Goal: Task Accomplishment & Management: Complete application form

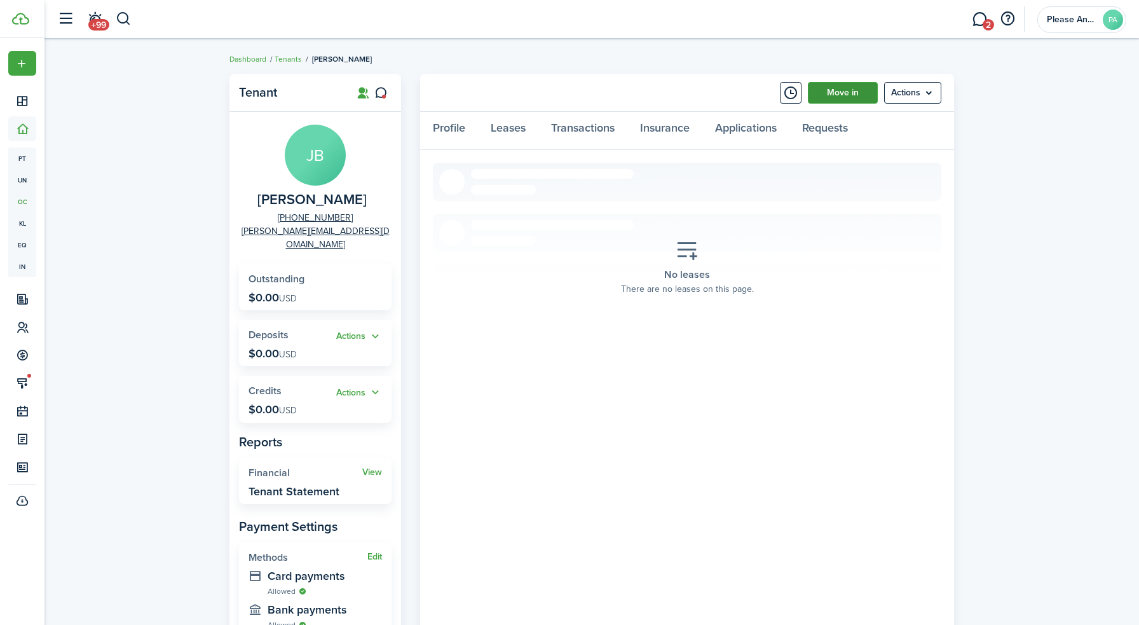
click at [851, 96] on link "Move in" at bounding box center [843, 93] width 70 height 22
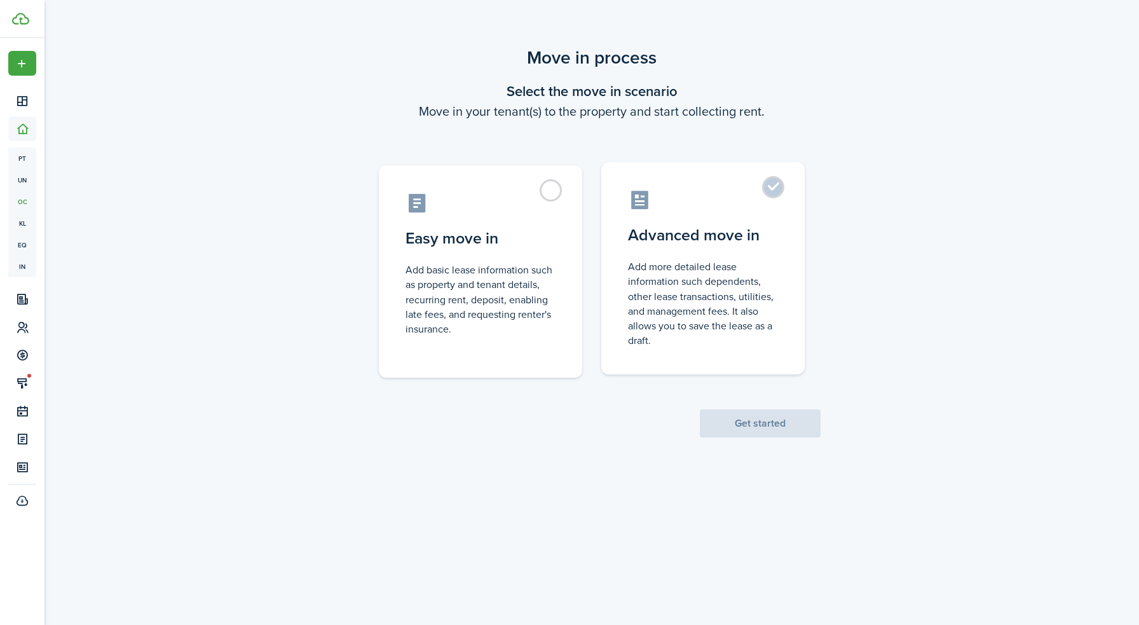
click at [706, 283] on control-radio-card-description "Add more detailed lease information such dependents, other lease transactions, …" at bounding box center [703, 303] width 150 height 88
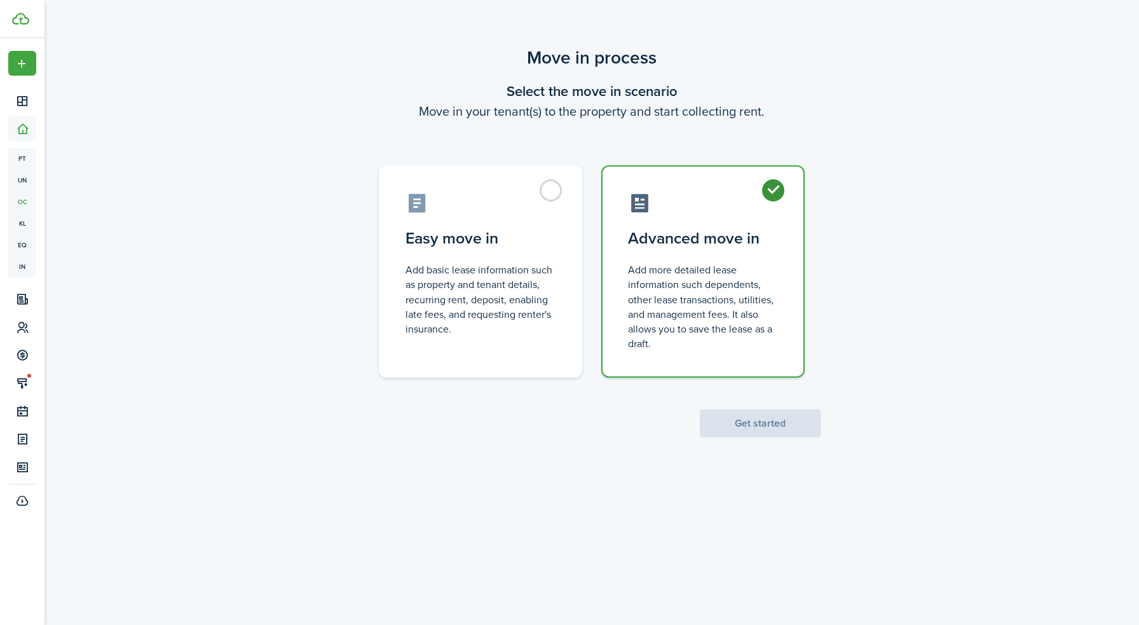
radio input "true"
click at [753, 430] on button "Get started" at bounding box center [760, 423] width 121 height 28
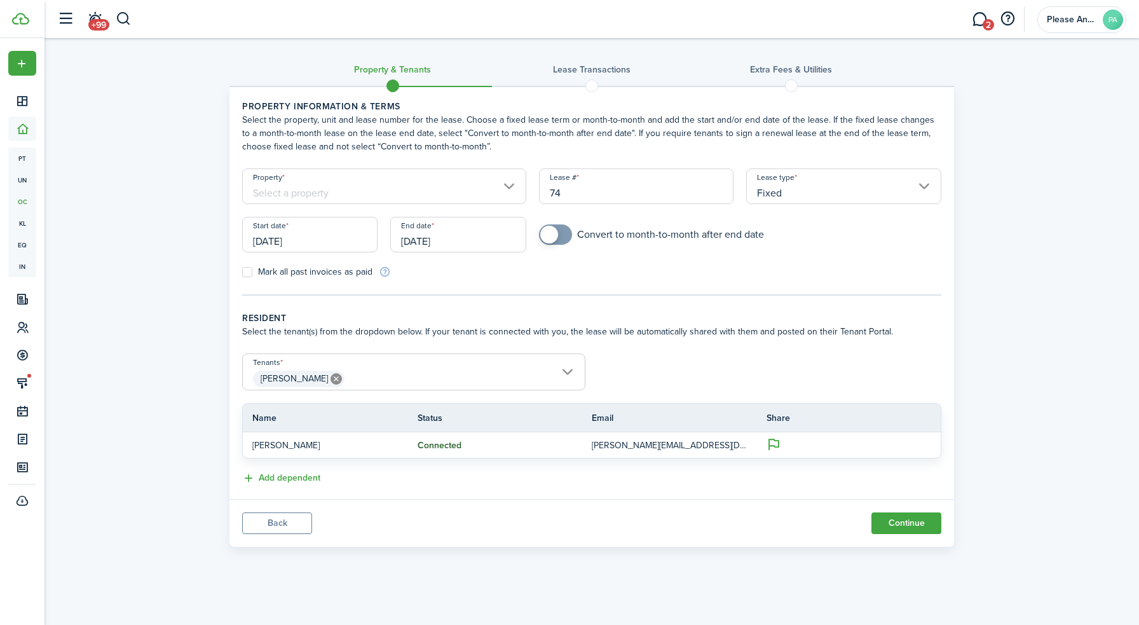
click at [384, 191] on input "Property" at bounding box center [384, 186] width 284 height 36
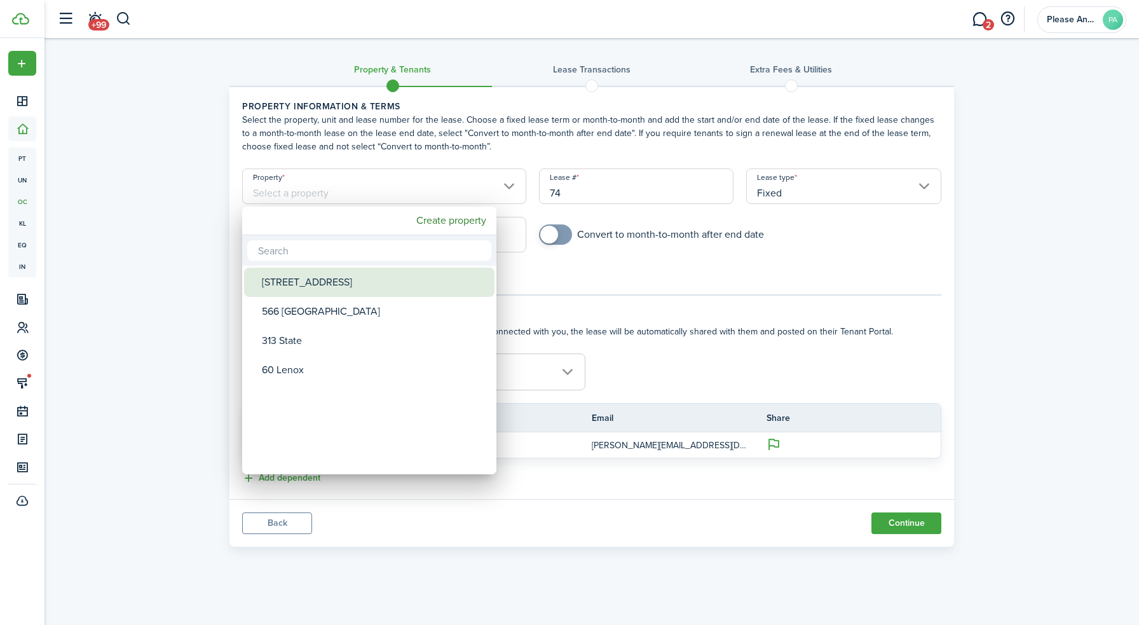
click at [316, 283] on div "[STREET_ADDRESS]" at bounding box center [374, 282] width 225 height 29
type input "[STREET_ADDRESS]"
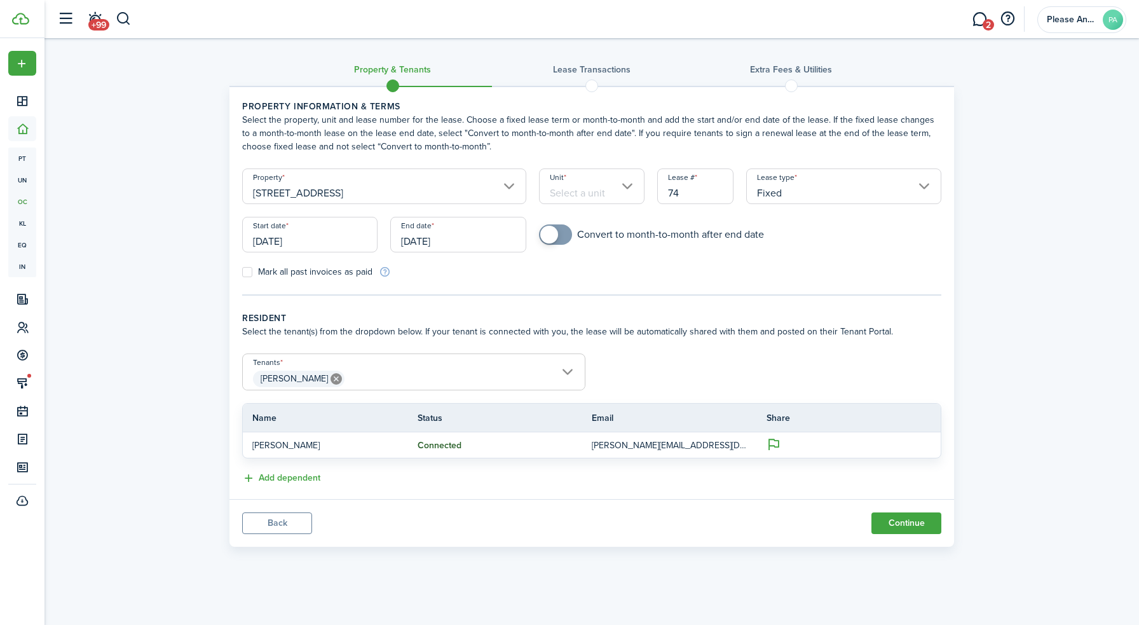
click at [597, 194] on input "Unit" at bounding box center [592, 186] width 106 height 36
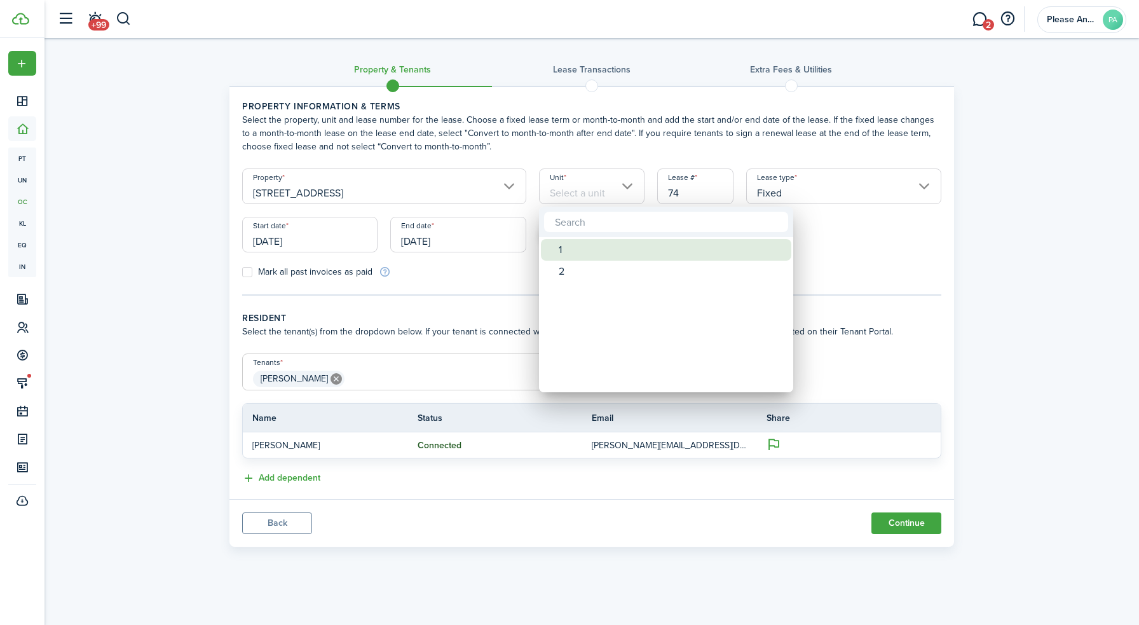
click at [572, 251] on div "1" at bounding box center [671, 250] width 225 height 22
type input "1"
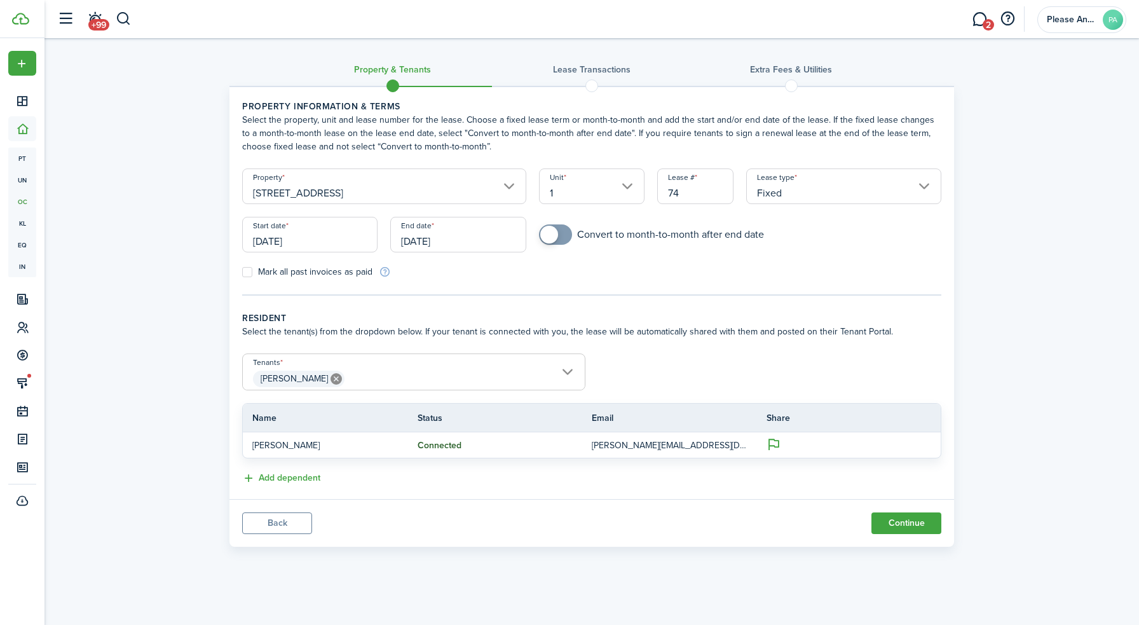
click at [808, 193] on input "Fixed" at bounding box center [843, 186] width 195 height 36
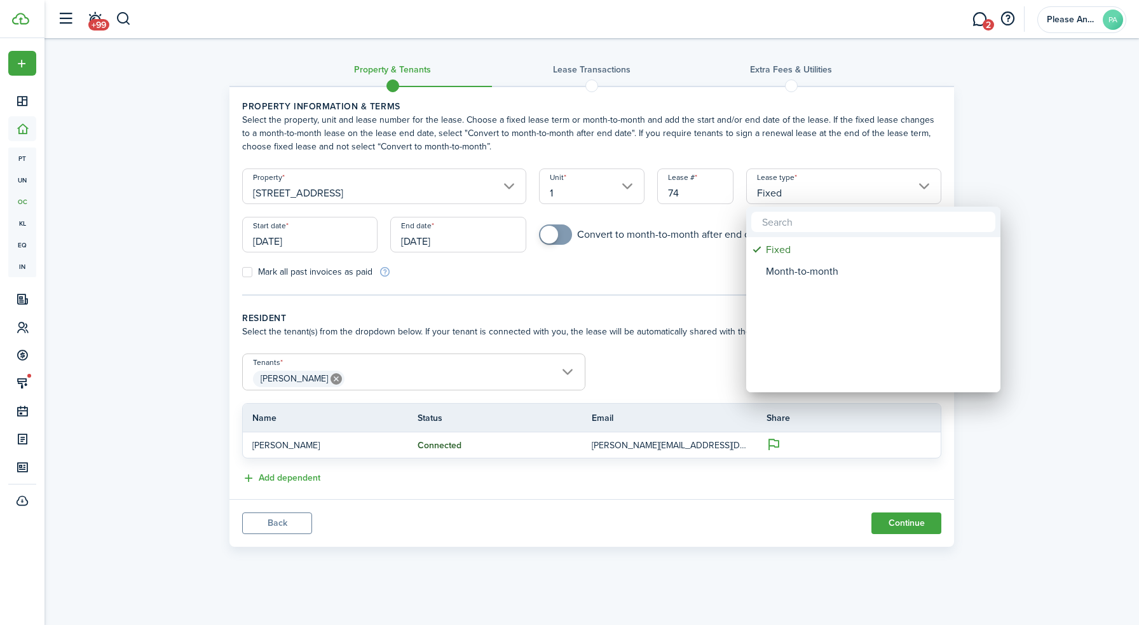
click at [526, 330] on div at bounding box center [569, 312] width 1342 height 828
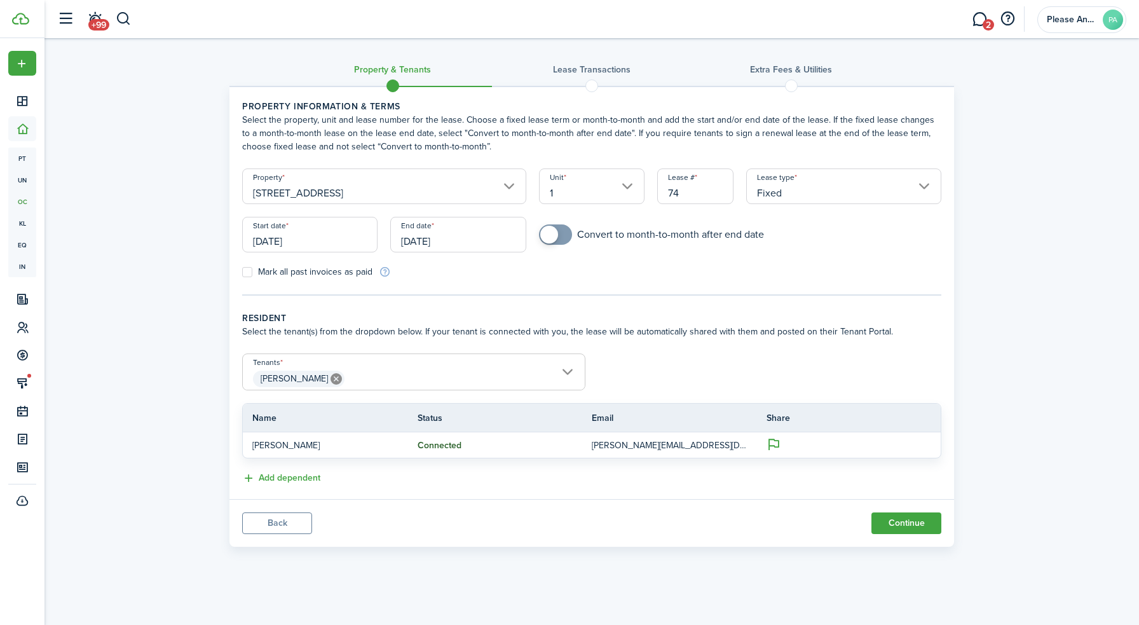
click at [294, 247] on input "[DATE]" at bounding box center [309, 235] width 135 height 36
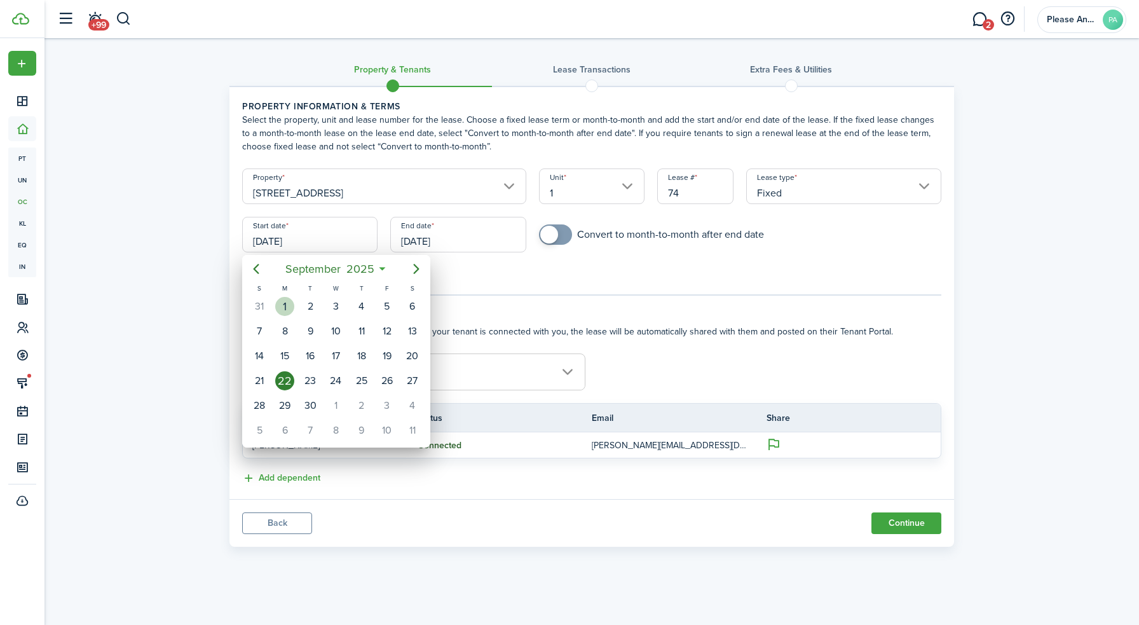
click at [286, 306] on div "1" at bounding box center [284, 306] width 19 height 19
type input "[DATE]"
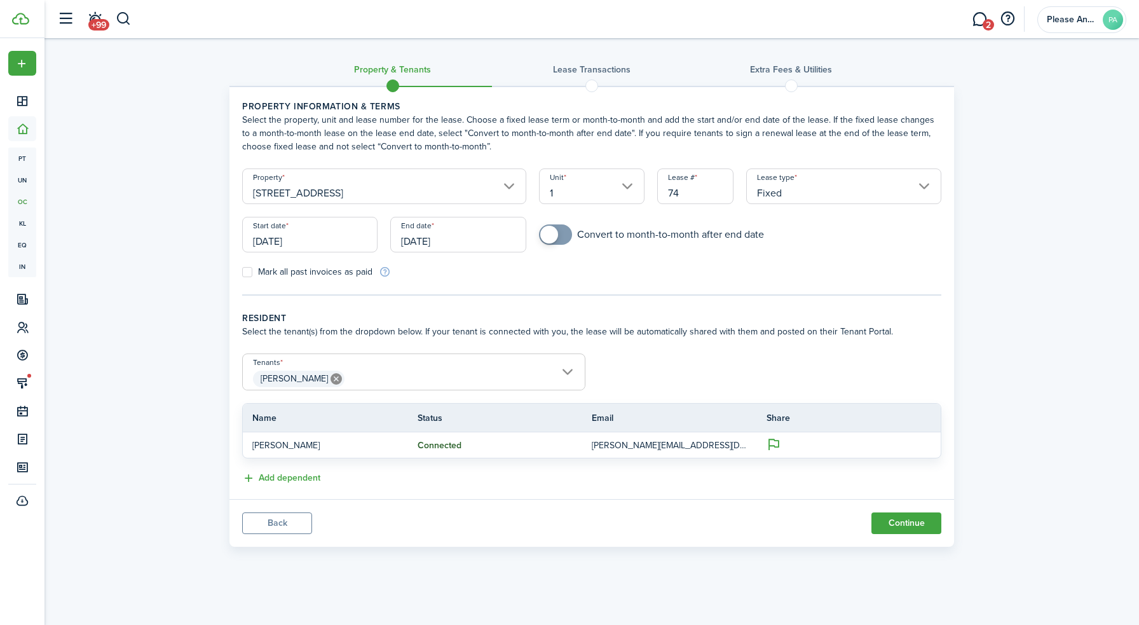
click at [424, 236] on input "[DATE]" at bounding box center [457, 235] width 135 height 36
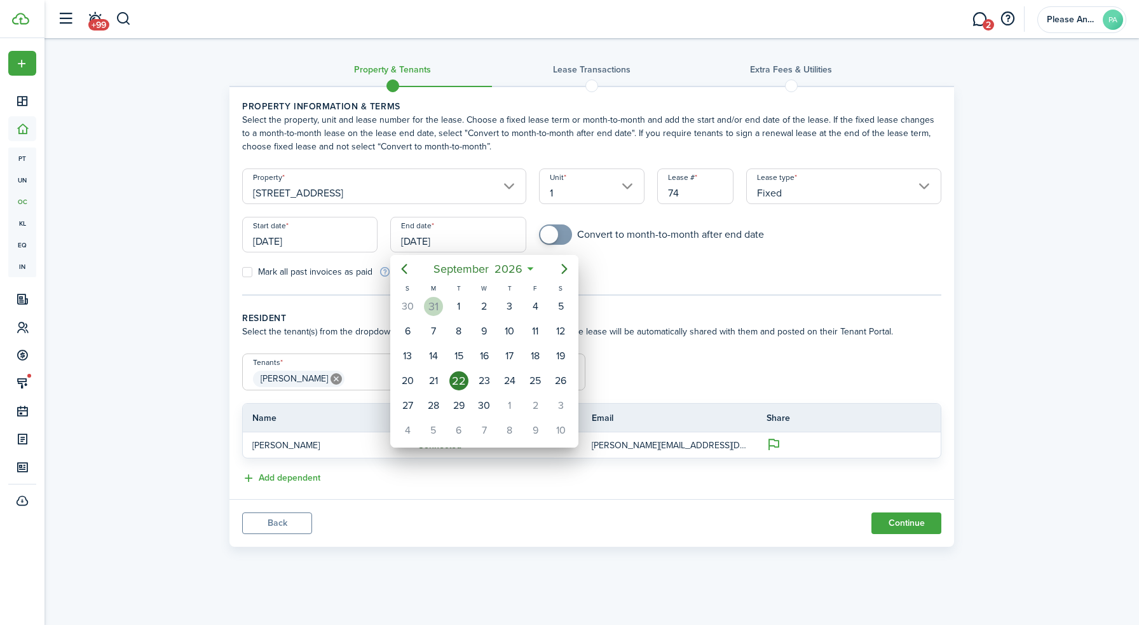
click at [432, 313] on div "31" at bounding box center [433, 306] width 19 height 19
type input "[DATE]"
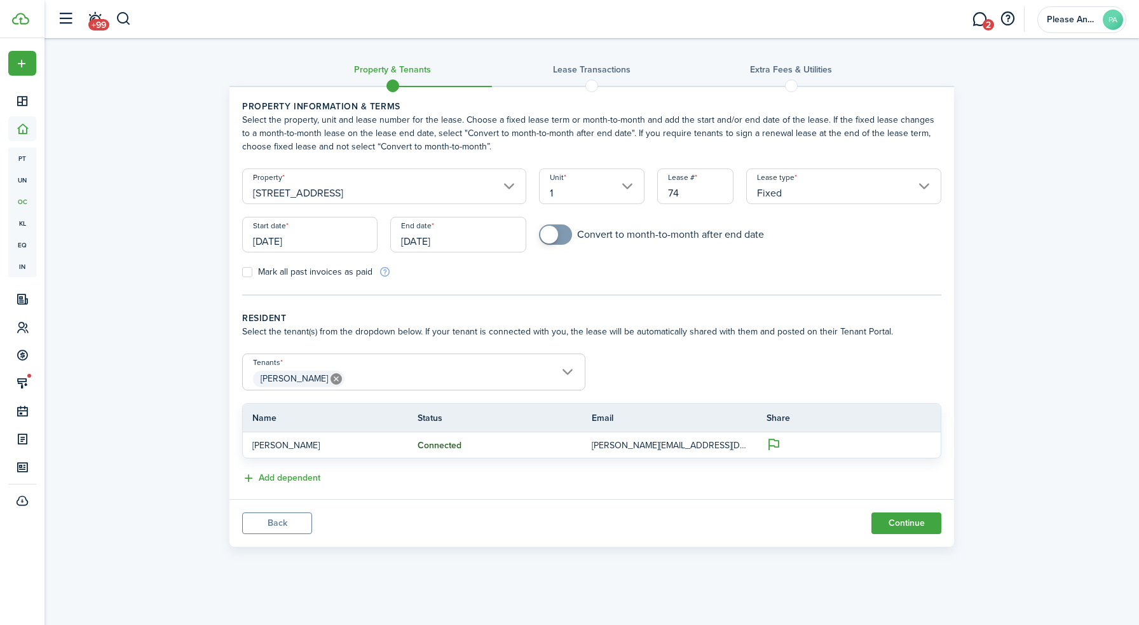
click at [432, 246] on input "[DATE]" at bounding box center [457, 235] width 135 height 36
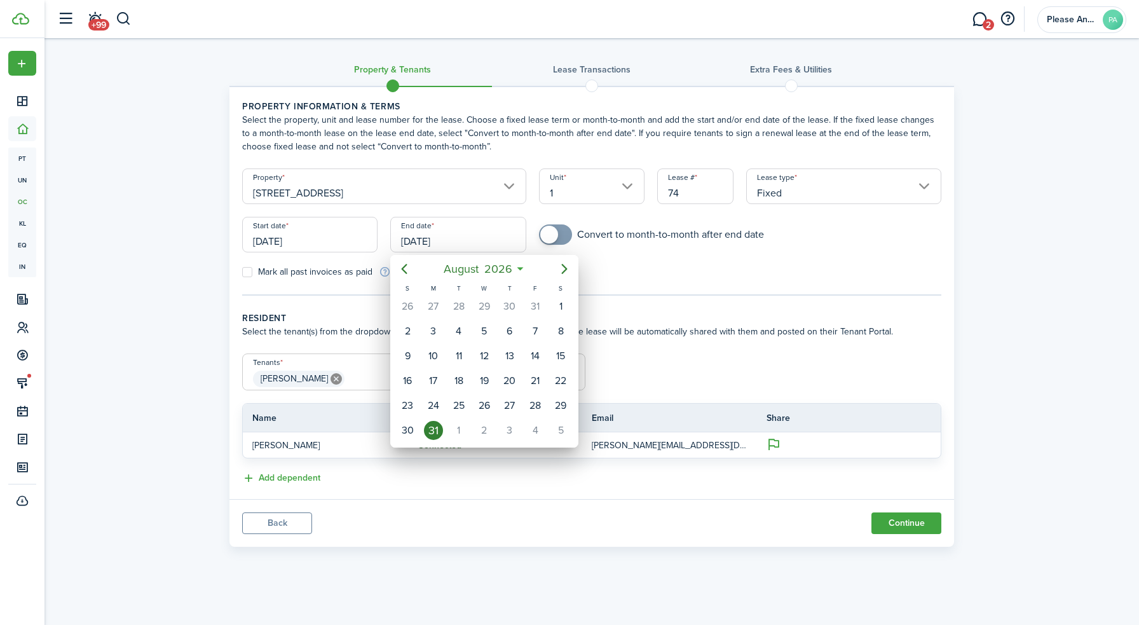
click at [756, 318] on div at bounding box center [569, 312] width 1342 height 828
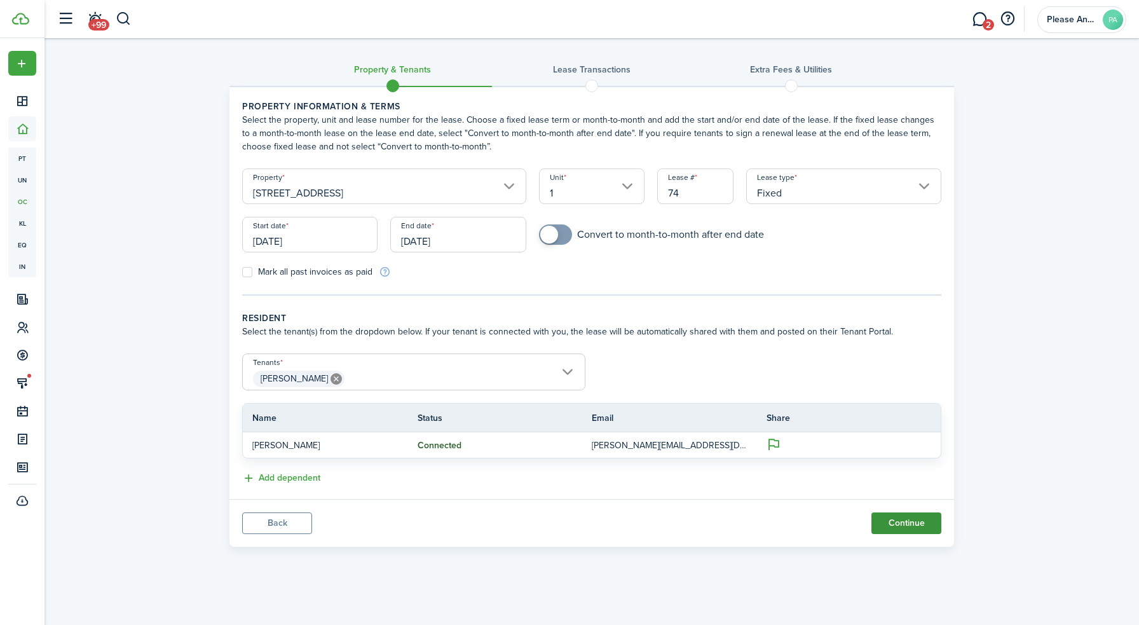
click at [901, 524] on button "Continue" at bounding box center [906, 523] width 70 height 22
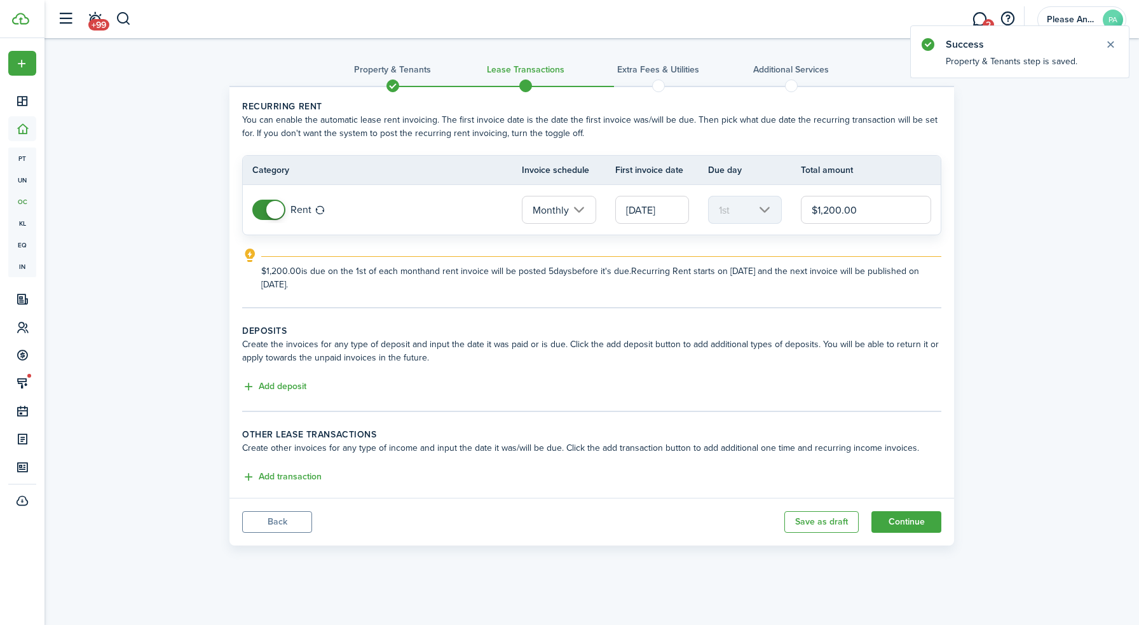
click at [840, 216] on input "$1,200.00" at bounding box center [866, 210] width 130 height 28
type input "$2,000.00"
click at [915, 524] on button "Continue" at bounding box center [906, 522] width 70 height 22
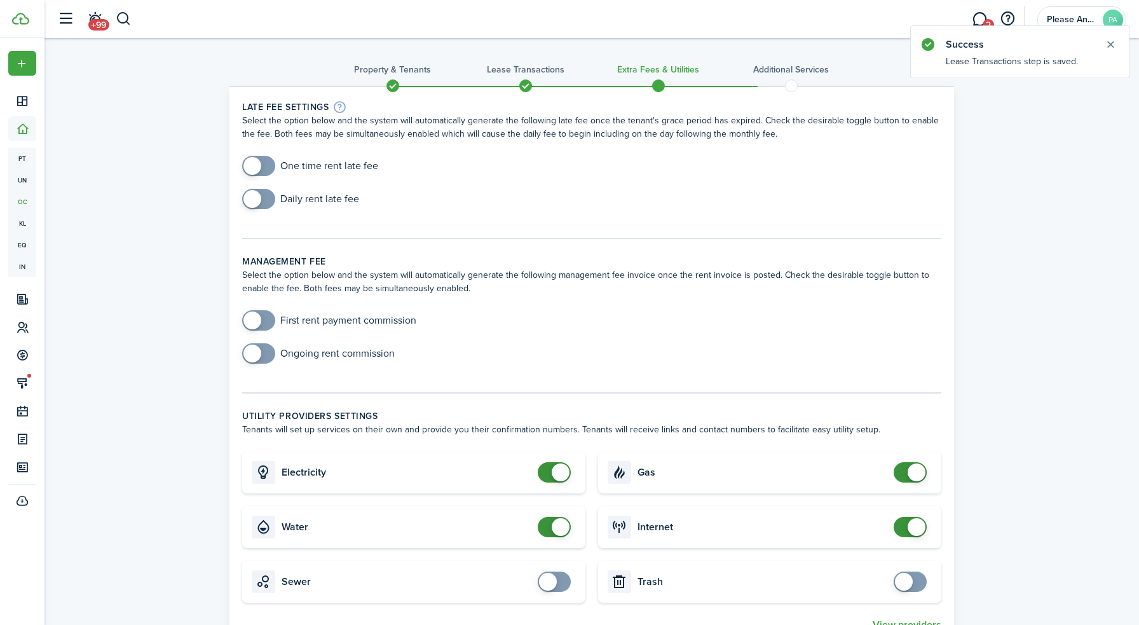
checkbox input "true"
click at [265, 171] on span at bounding box center [258, 166] width 13 height 20
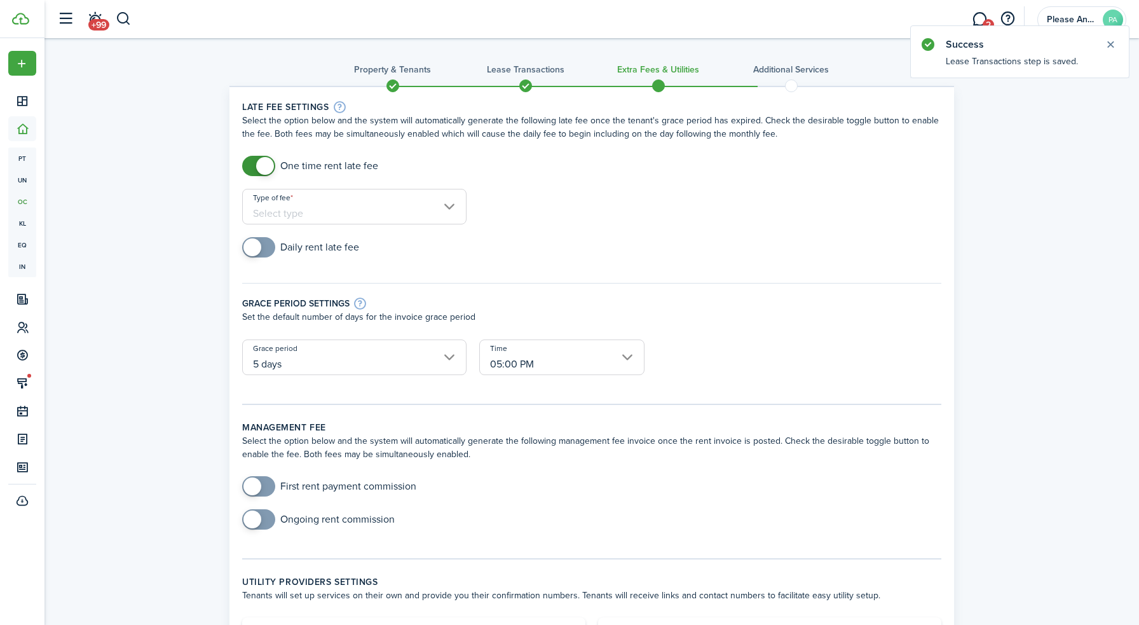
click at [308, 214] on input "Type of fee" at bounding box center [354, 207] width 224 height 36
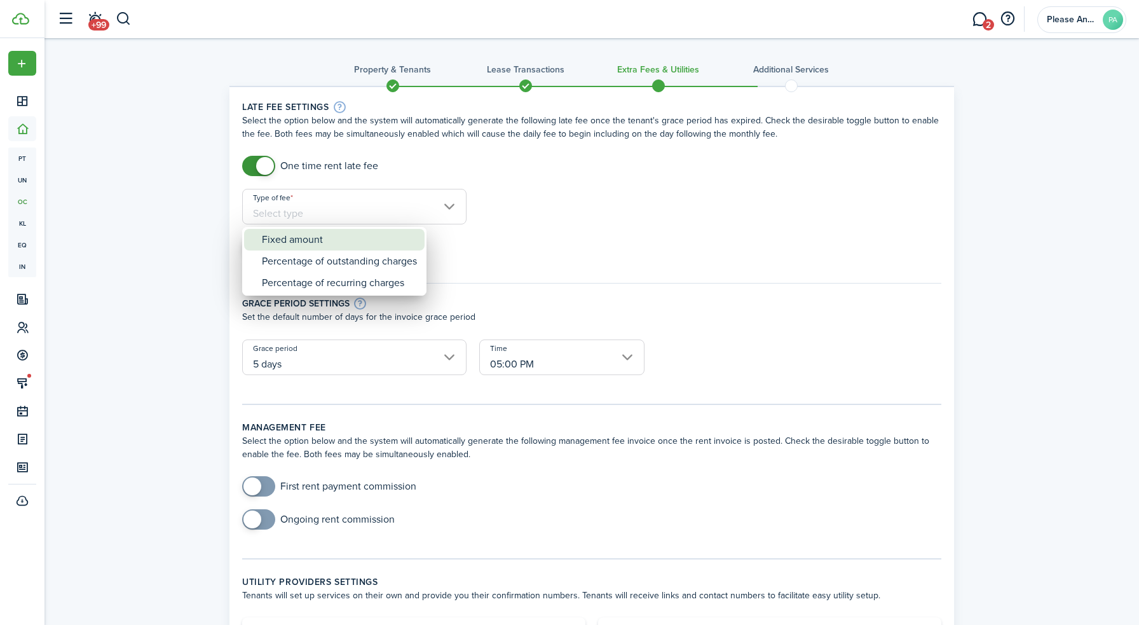
click at [304, 248] on div "Fixed amount" at bounding box center [339, 240] width 155 height 22
type input "Fixed amount"
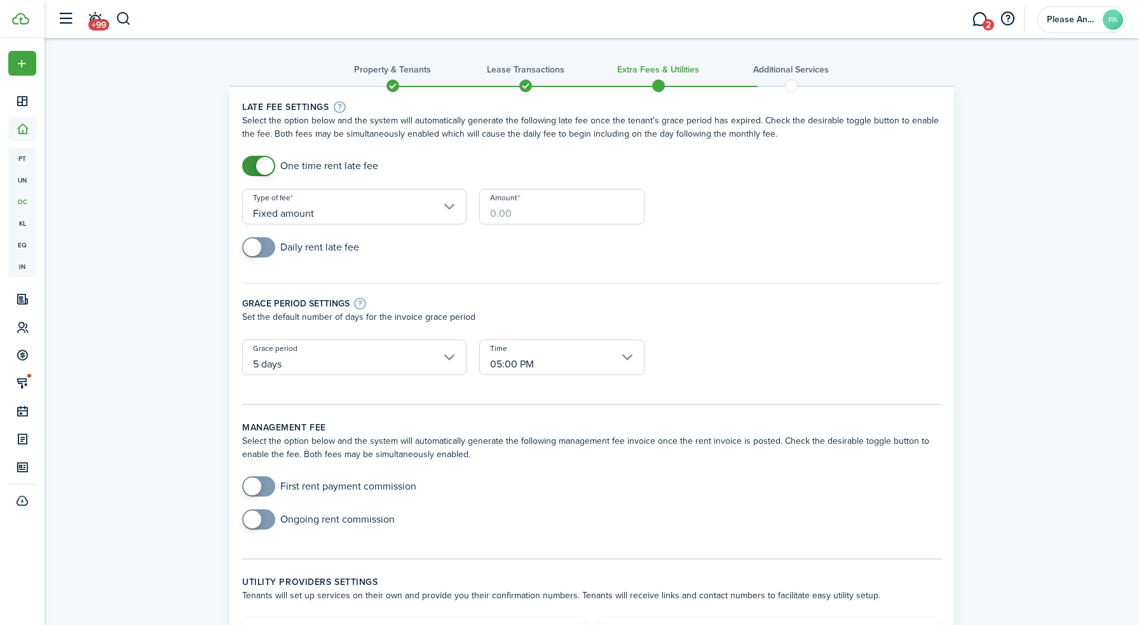
click at [525, 208] on input "Amount" at bounding box center [561, 207] width 165 height 36
type input "$50.00"
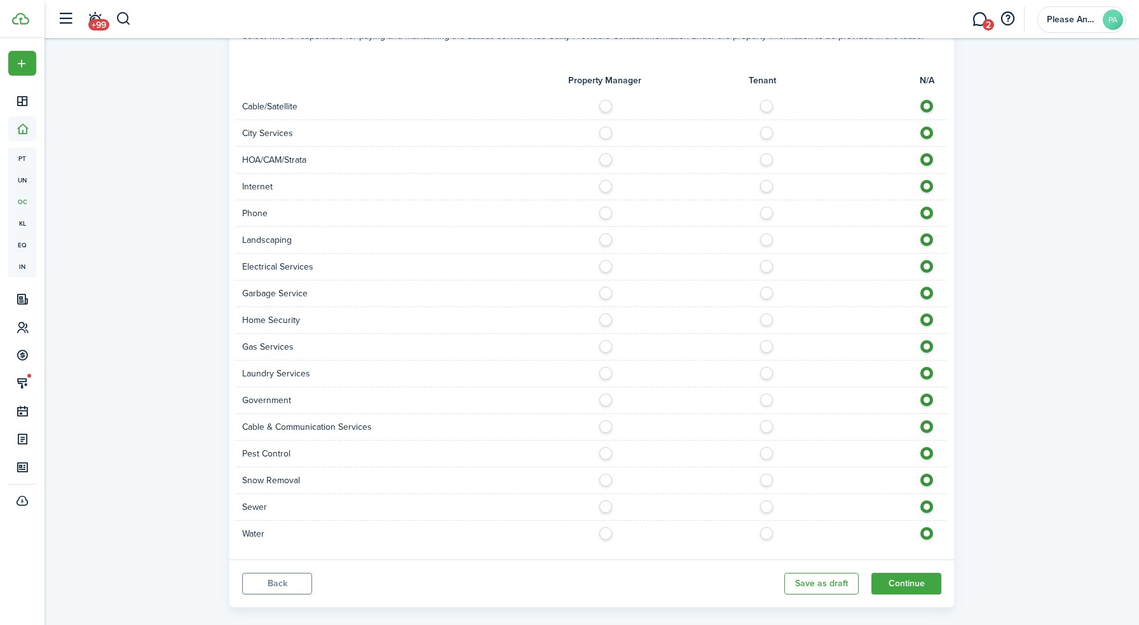
scroll to position [919, 0]
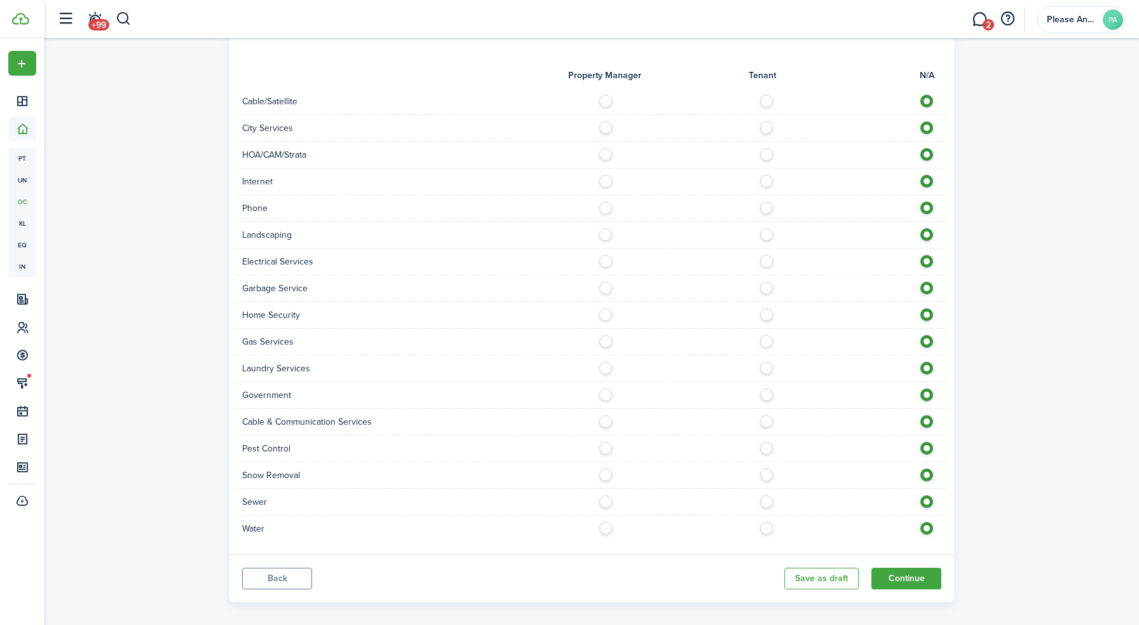
click at [767, 101] on label at bounding box center [770, 98] width 22 height 6
radio input "true"
click at [766, 128] on label at bounding box center [770, 124] width 22 height 6
radio input "true"
click at [766, 153] on label at bounding box center [770, 151] width 22 height 6
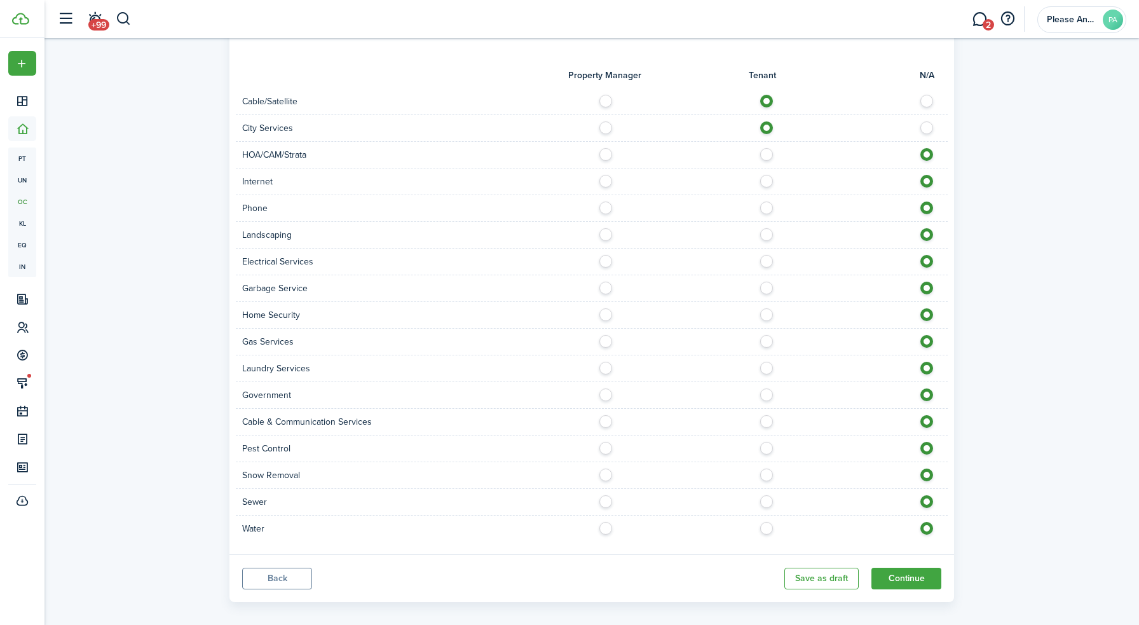
radio input "true"
click at [765, 180] on label at bounding box center [770, 178] width 22 height 6
radio input "true"
click at [767, 208] on label at bounding box center [770, 204] width 22 height 6
radio input "true"
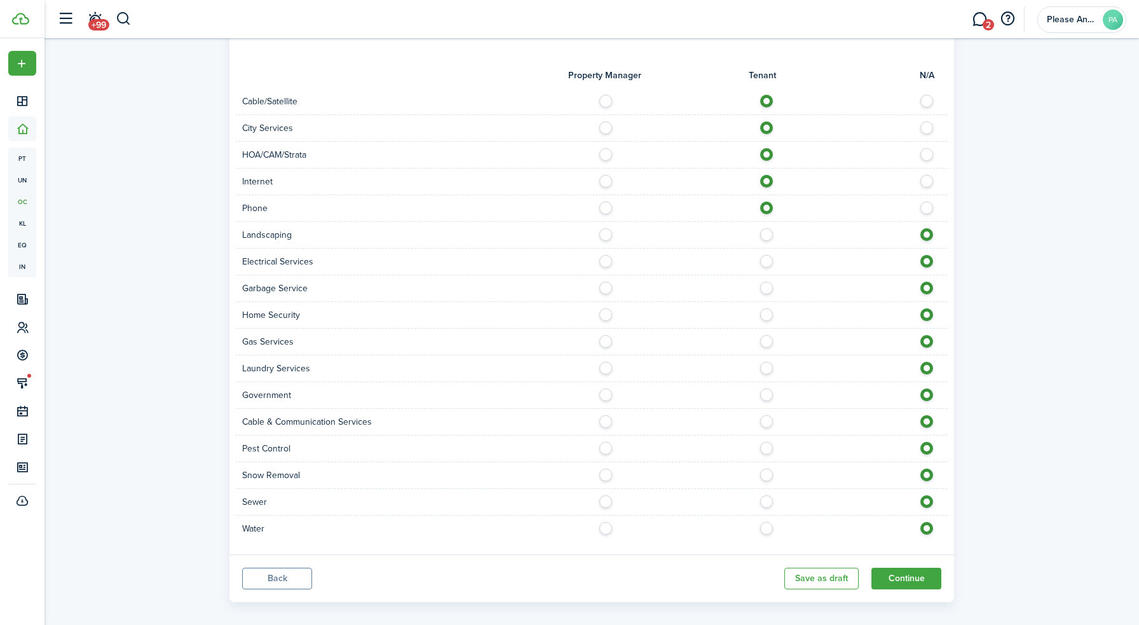
click at [766, 235] on label at bounding box center [770, 231] width 22 height 6
radio input "true"
click at [765, 261] on label at bounding box center [770, 258] width 22 height 6
radio input "true"
click at [767, 288] on label at bounding box center [770, 285] width 22 height 6
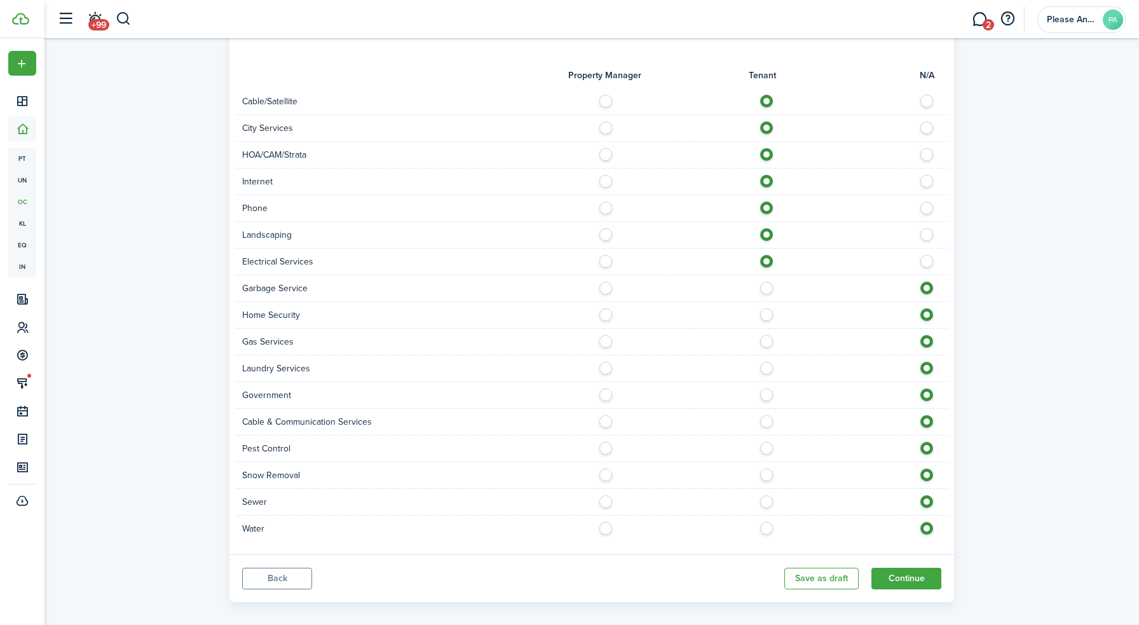
radio input "true"
click at [600, 287] on label at bounding box center [609, 285] width 22 height 6
radio input "true"
click at [764, 315] on label at bounding box center [770, 311] width 22 height 6
radio input "true"
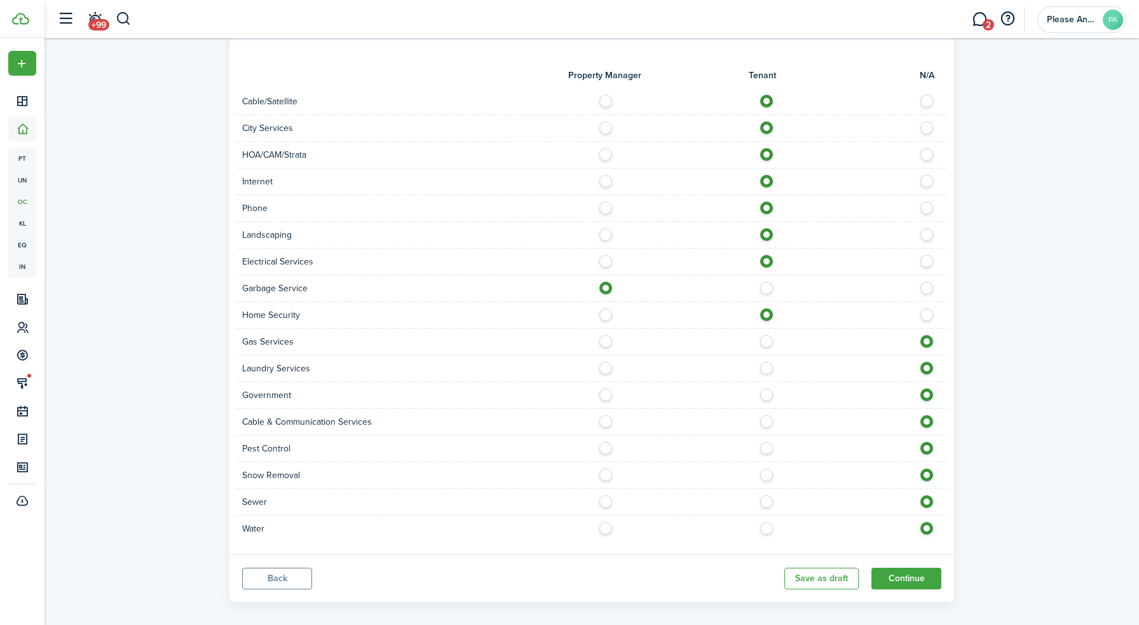
click at [767, 341] on label at bounding box center [770, 338] width 22 height 6
radio input "true"
click at [767, 367] on label at bounding box center [770, 365] width 22 height 6
radio input "true"
click at [768, 421] on label at bounding box center [770, 418] width 22 height 6
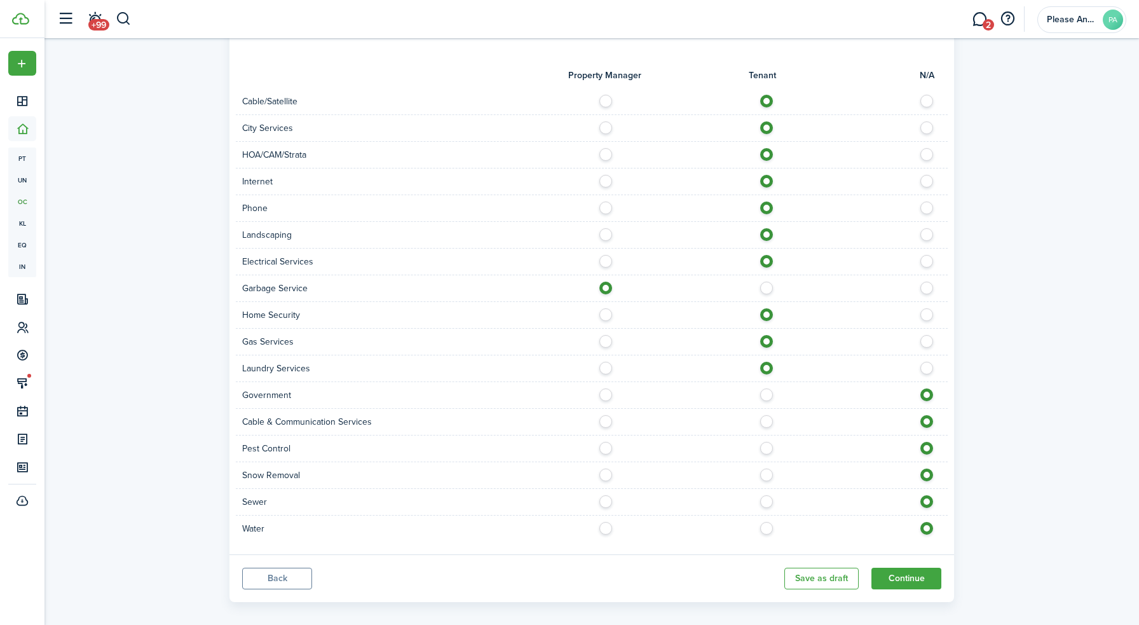
radio input "true"
click at [770, 475] on label at bounding box center [770, 471] width 22 height 6
radio input "true"
click at [607, 501] on label at bounding box center [609, 498] width 22 height 6
radio input "true"
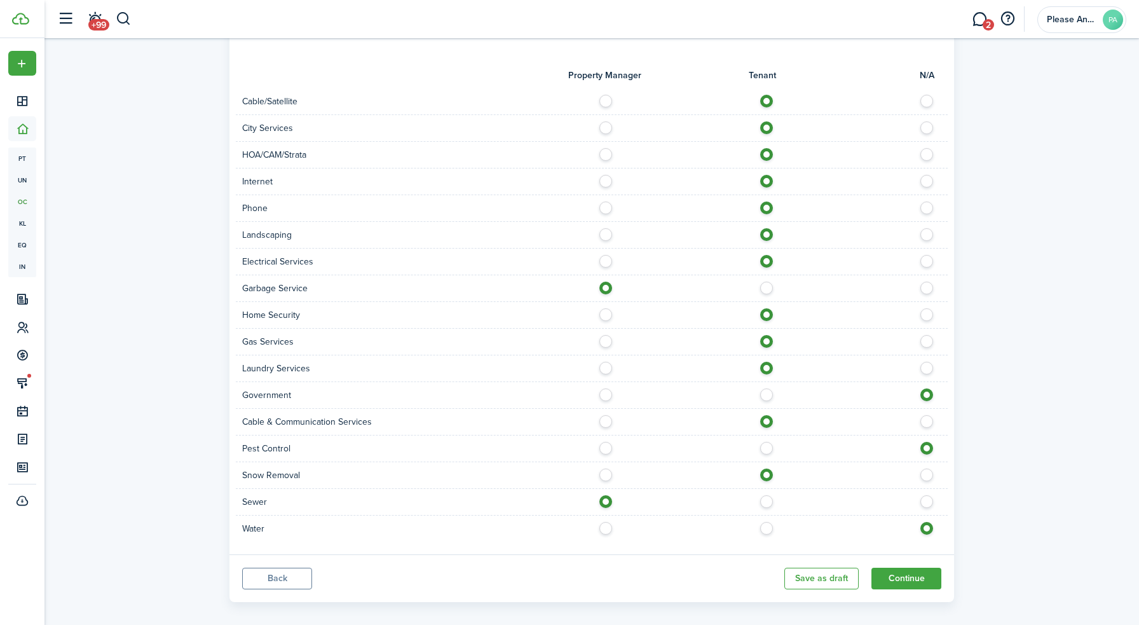
click at [601, 474] on label at bounding box center [609, 471] width 22 height 6
click at [927, 472] on label at bounding box center [930, 471] width 22 height 6
radio input "false"
radio input "true"
click at [606, 528] on label at bounding box center [609, 525] width 22 height 6
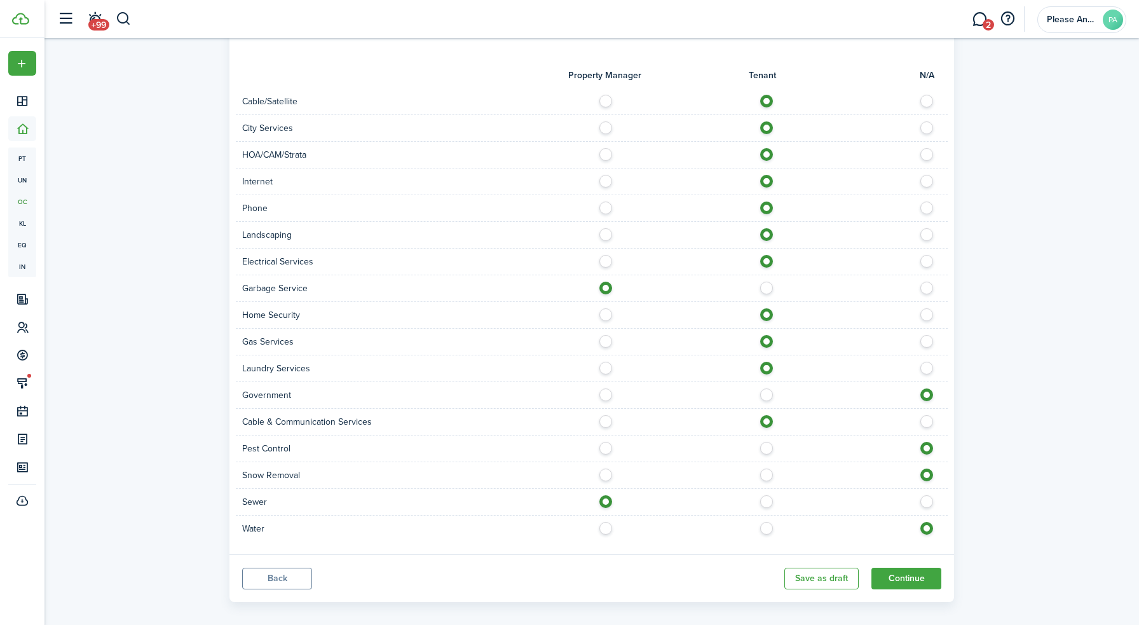
radio input "true"
click at [901, 578] on button "Continue" at bounding box center [906, 579] width 70 height 22
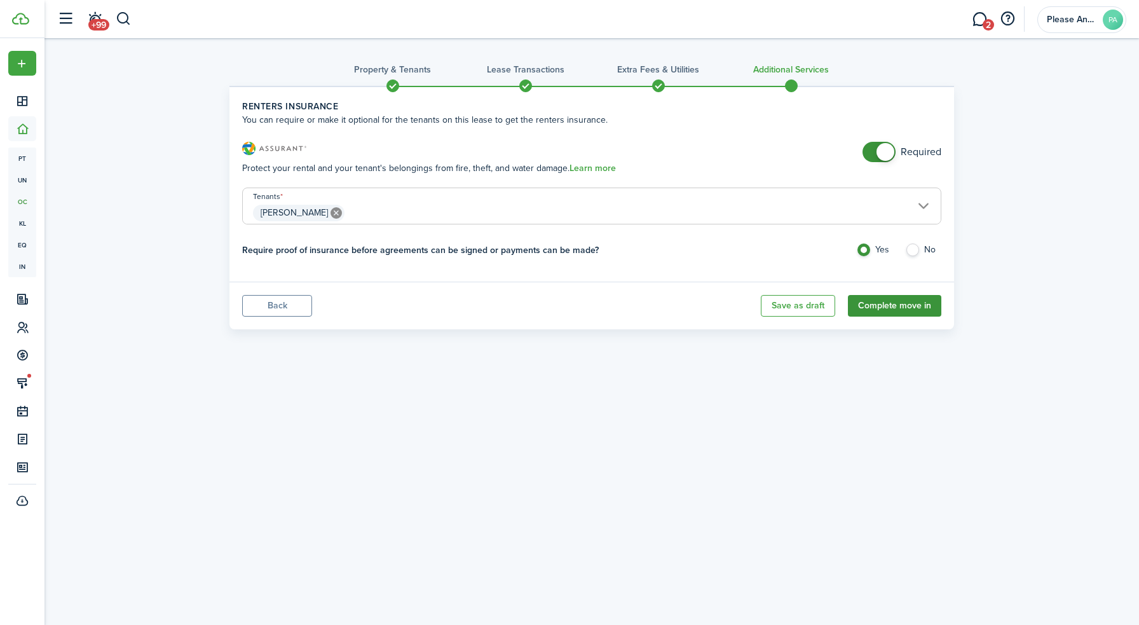
click at [896, 304] on button "Complete move in" at bounding box center [894, 306] width 93 height 22
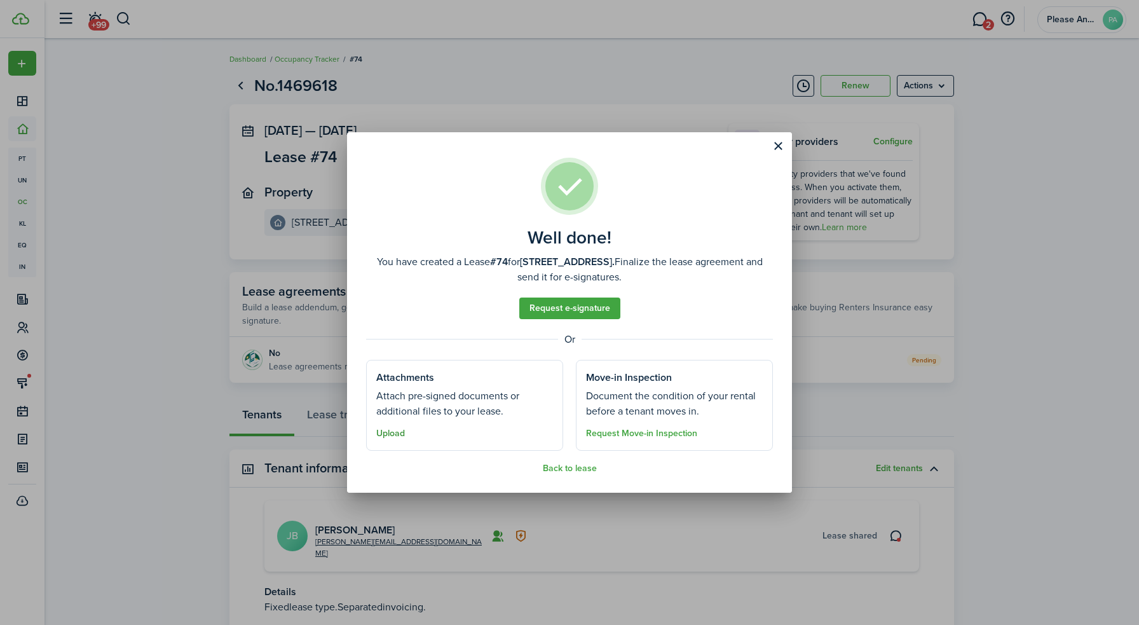
click at [400, 435] on button "Upload" at bounding box center [390, 433] width 29 height 10
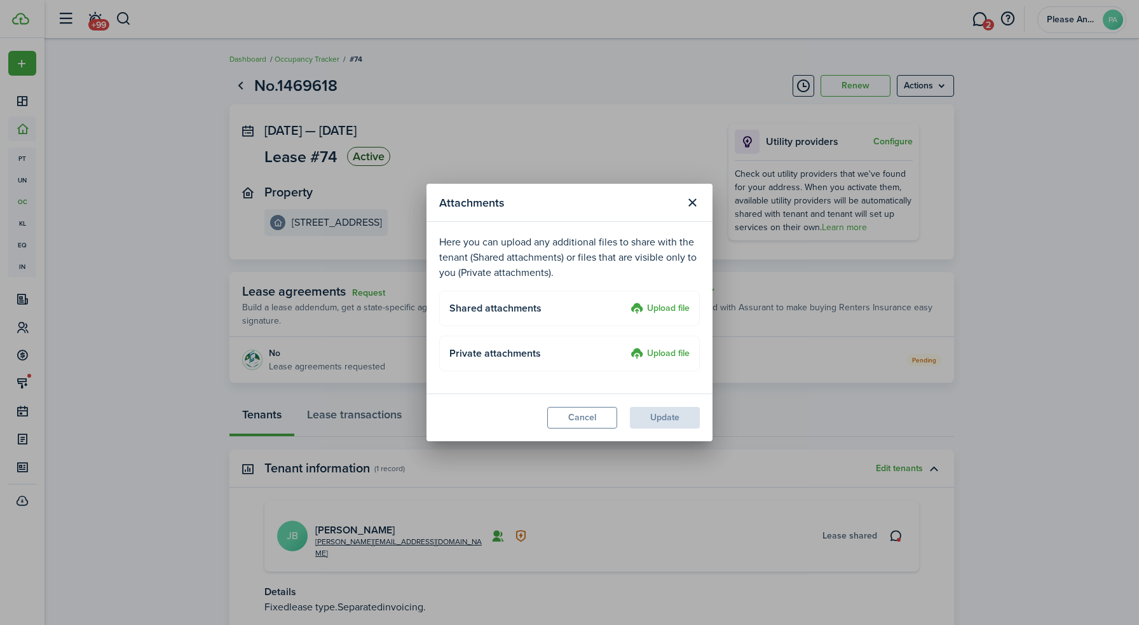
click at [661, 311] on label "Upload file" at bounding box center [659, 308] width 59 height 15
click at [626, 301] on input "Upload file" at bounding box center [626, 301] width 0 height 0
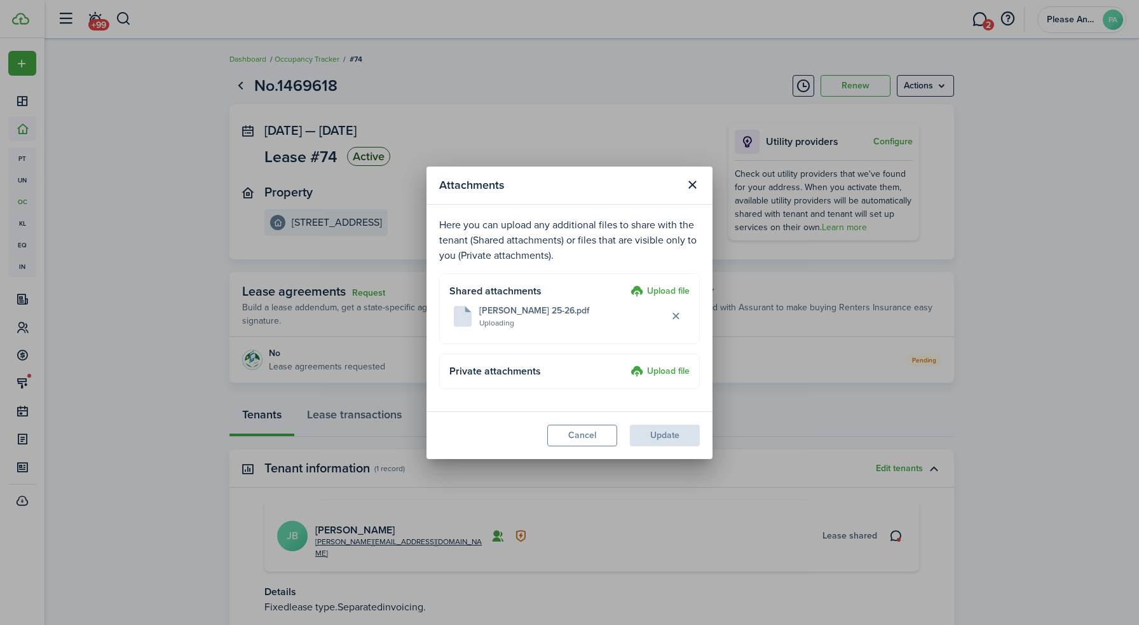
click at [665, 440] on modal-footer "Cancel Update" at bounding box center [569, 435] width 286 height 48
click at [664, 432] on button "Update" at bounding box center [665, 436] width 70 height 22
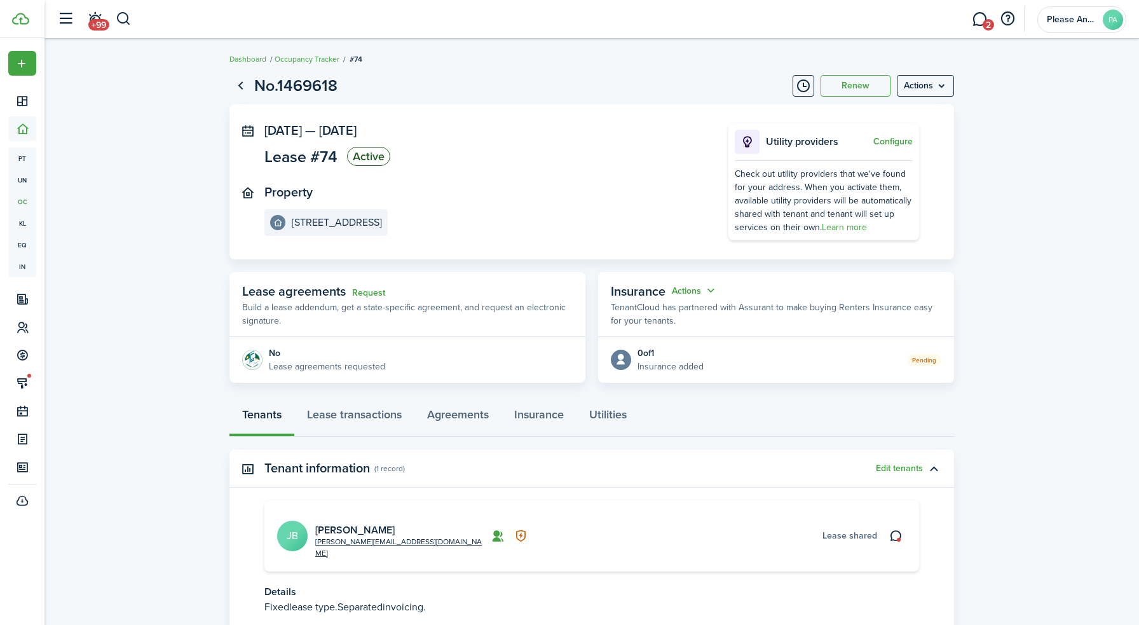
scroll to position [79, 0]
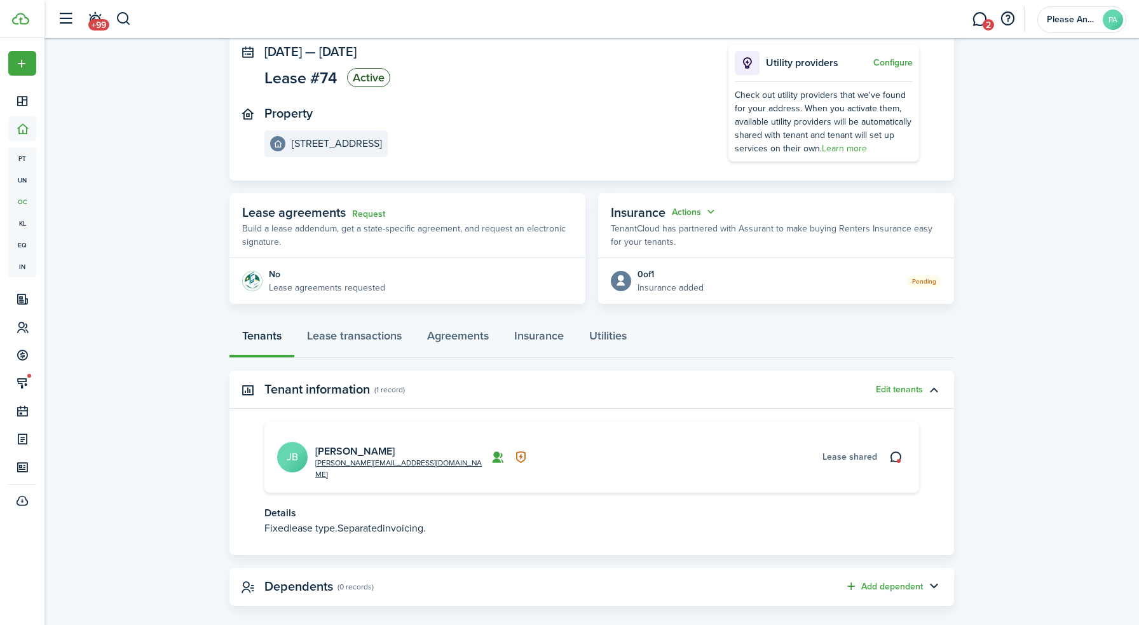
click at [298, 452] on avatar-text "JB" at bounding box center [292, 457] width 31 height 31
click at [512, 451] on card-extra-content at bounding box center [519, 457] width 57 height 13
click at [316, 146] on e-details-info-title "[STREET_ADDRESS]" at bounding box center [337, 143] width 90 height 11
click at [325, 141] on e-details-info-title "[STREET_ADDRESS]" at bounding box center [337, 143] width 90 height 11
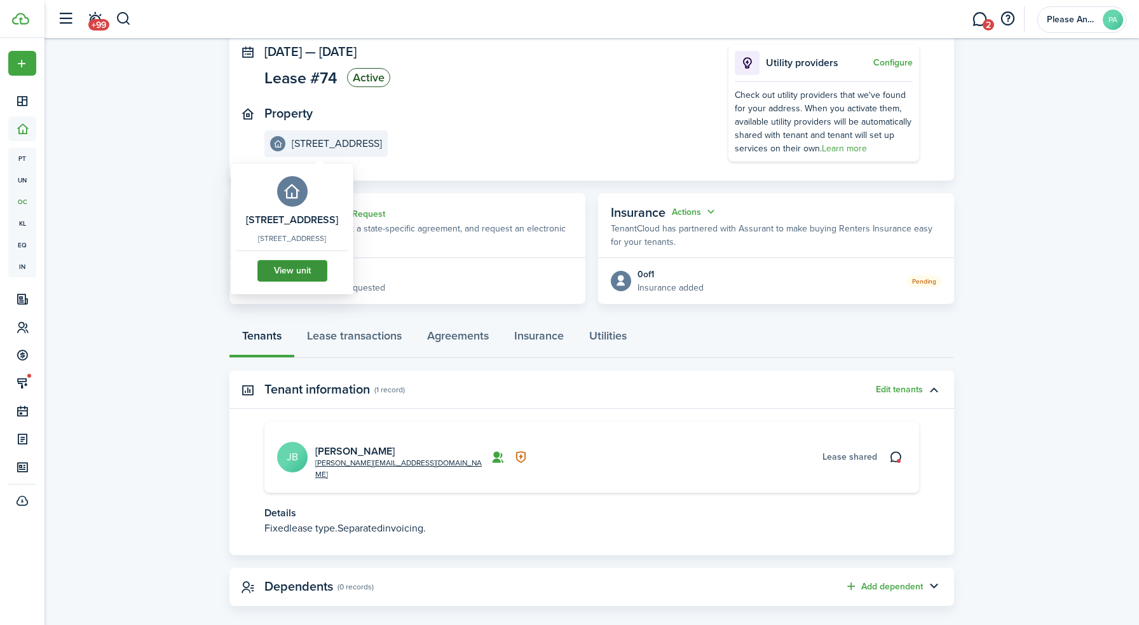
click at [327, 282] on link "View unit" at bounding box center [292, 271] width 70 height 22
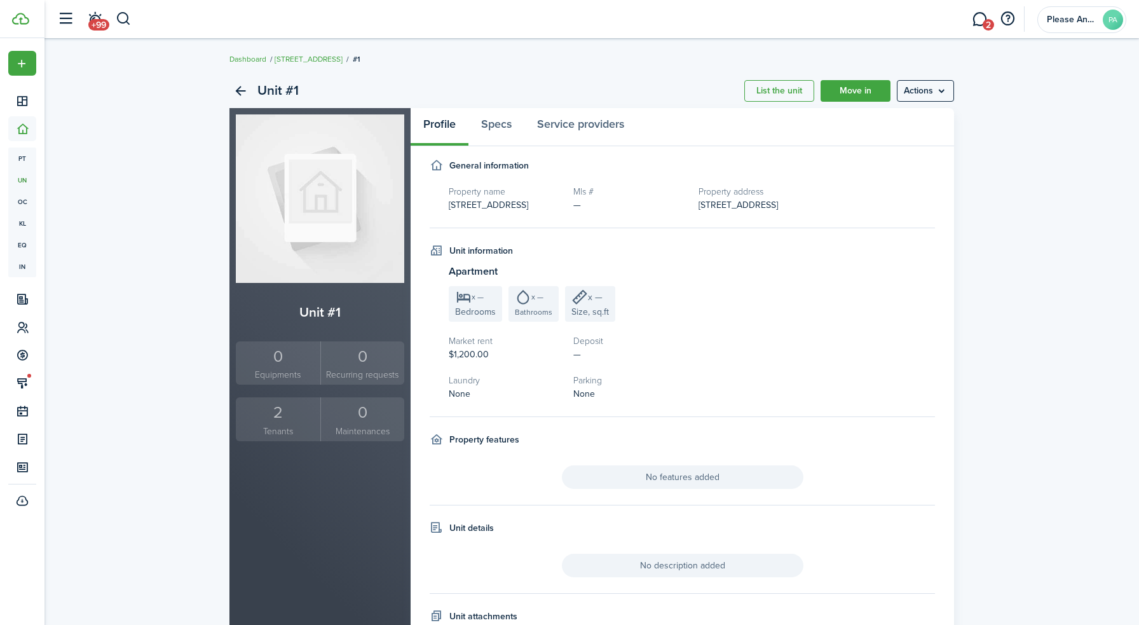
scroll to position [91, 0]
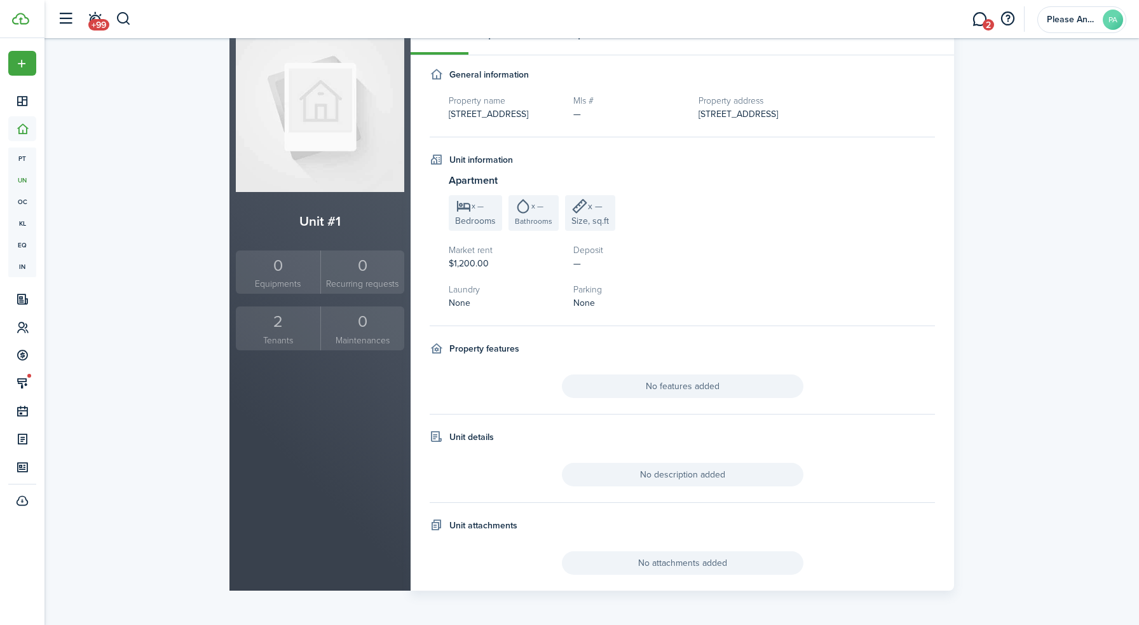
click at [283, 328] on div "2" at bounding box center [278, 322] width 78 height 24
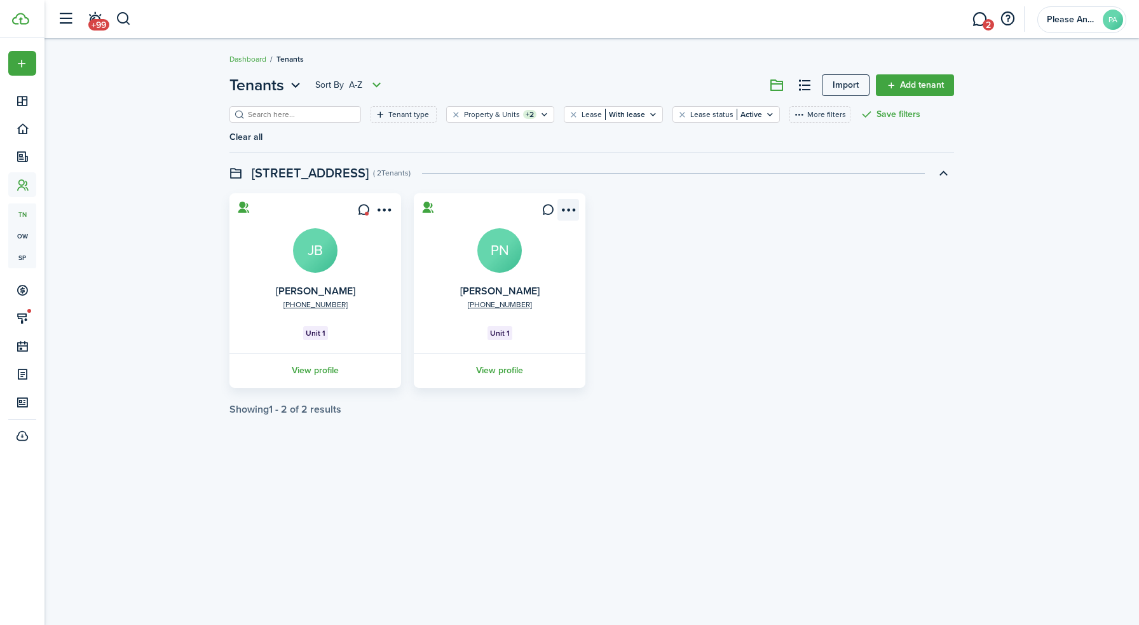
click at [570, 199] on menu-btn-icon "Open menu" at bounding box center [568, 210] width 22 height 22
click at [530, 244] on button "Remove connection" at bounding box center [522, 240] width 111 height 22
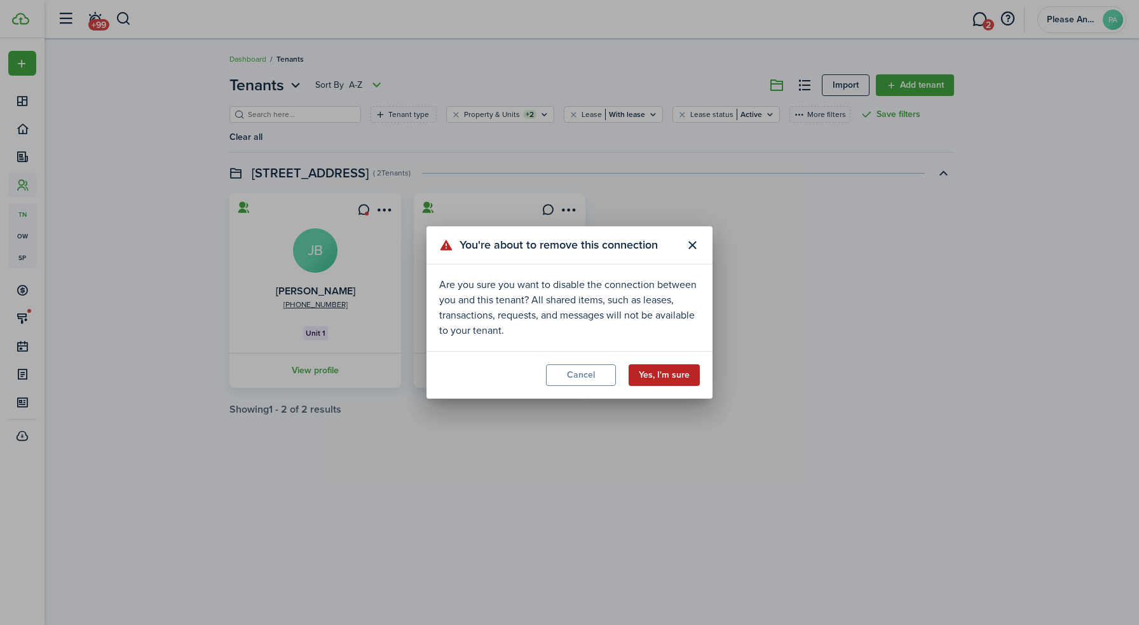
click at [658, 378] on button "Yes, I'm sure" at bounding box center [664, 375] width 71 height 22
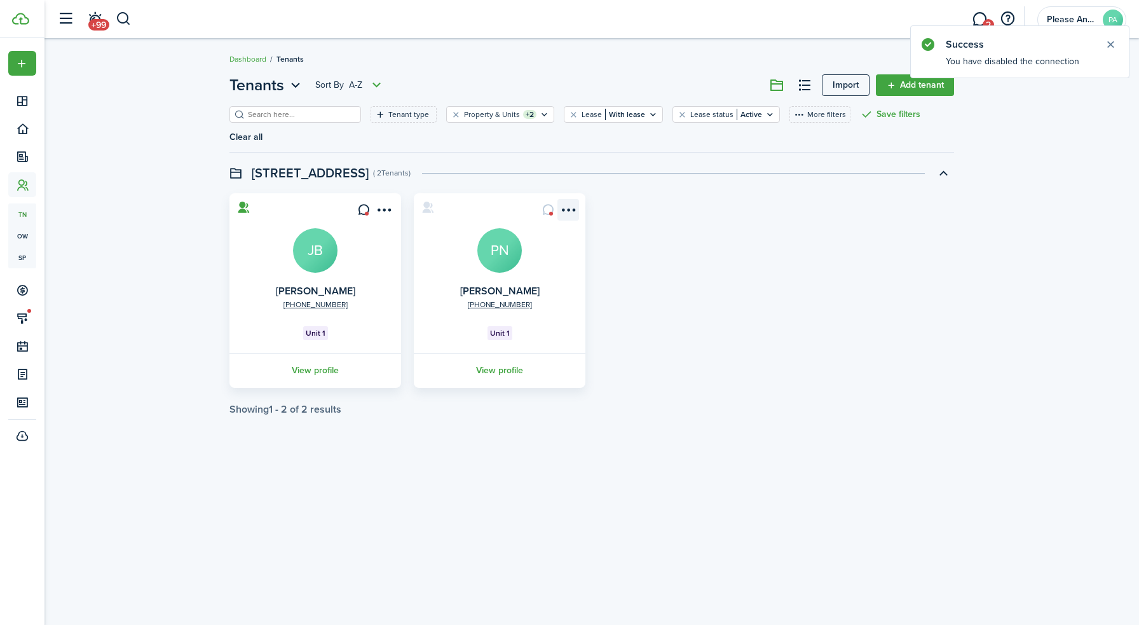
click at [566, 199] on menu-btn-icon "Open menu" at bounding box center [568, 210] width 22 height 22
click at [485, 217] on link "Edit" at bounding box center [522, 218] width 111 height 22
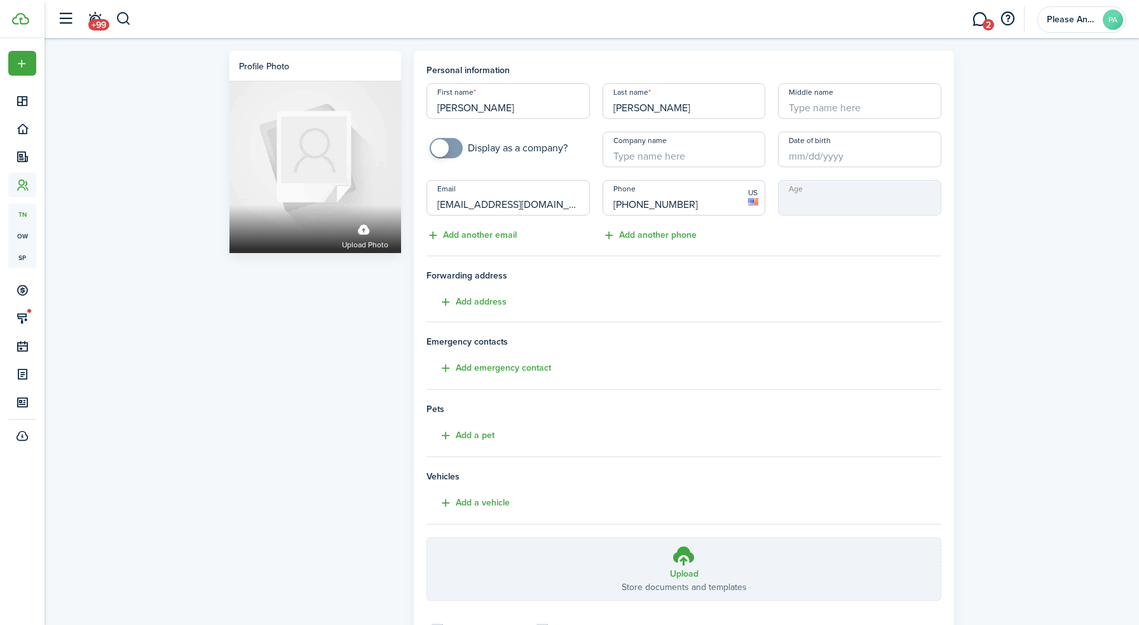
scroll to position [122, 0]
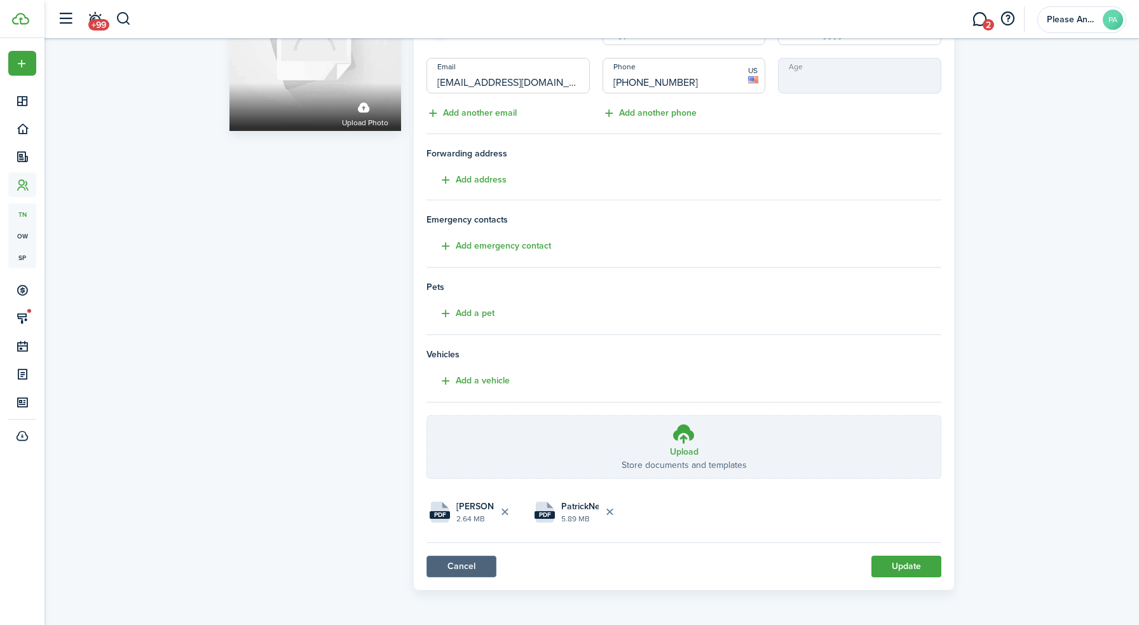
click at [458, 565] on link "Cancel" at bounding box center [461, 566] width 70 height 22
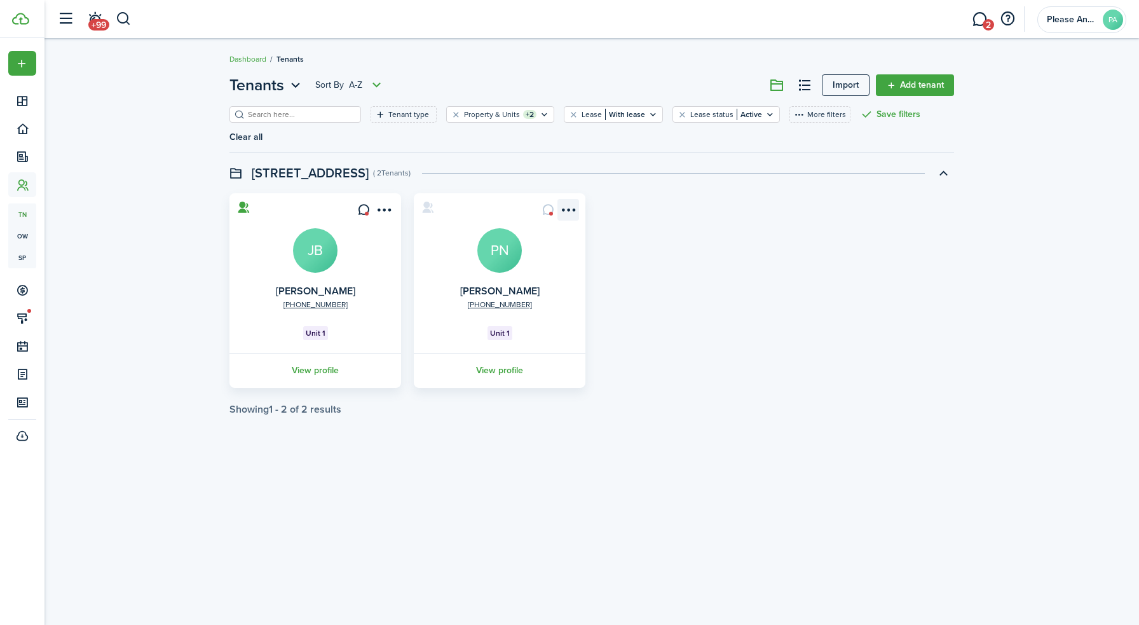
click at [565, 199] on menu-btn-icon "Open menu" at bounding box center [568, 210] width 22 height 22
click at [440, 193] on card "[PHONE_NUMBER] [PERSON_NAME] PN Unit 1 View profile" at bounding box center [500, 290] width 172 height 194
click at [514, 353] on link "View profile" at bounding box center [499, 370] width 175 height 35
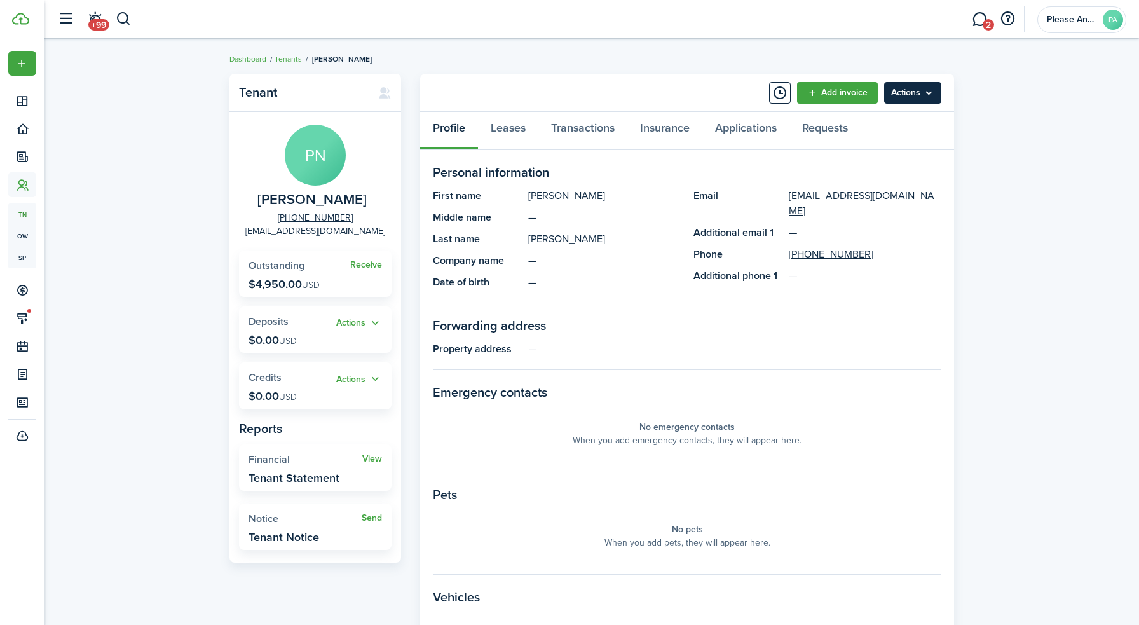
click at [925, 96] on menu-btn "Actions" at bounding box center [912, 93] width 57 height 22
click at [618, 90] on panel-main-header "Add invoice Actions" at bounding box center [687, 93] width 534 height 38
click at [515, 128] on link "Leases" at bounding box center [508, 131] width 60 height 38
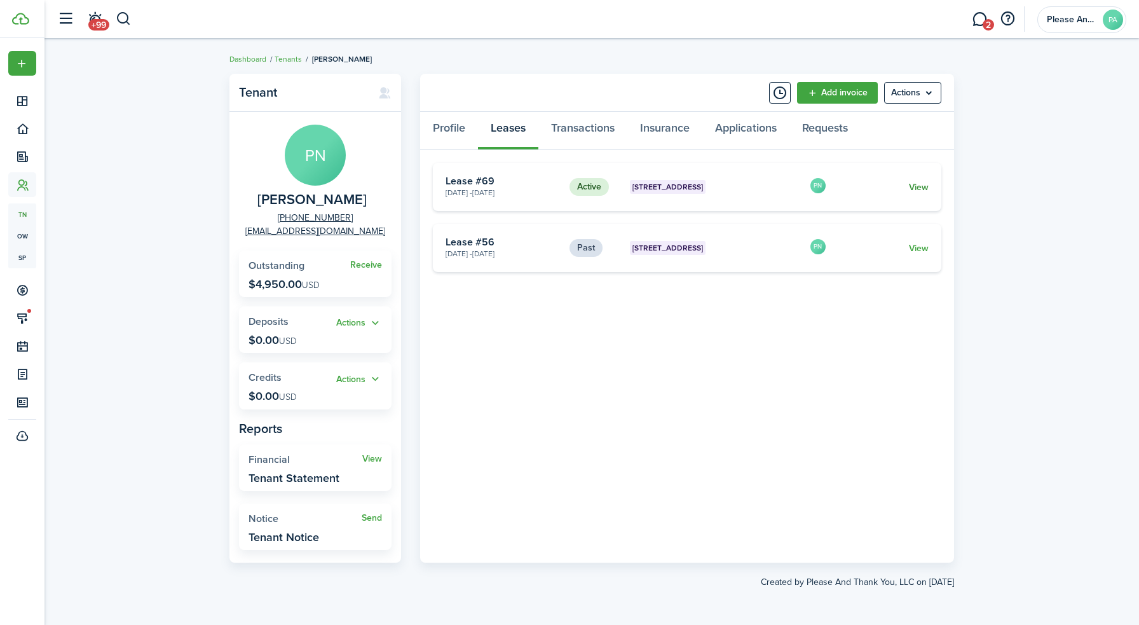
click at [918, 187] on link "View" at bounding box center [919, 187] width 20 height 13
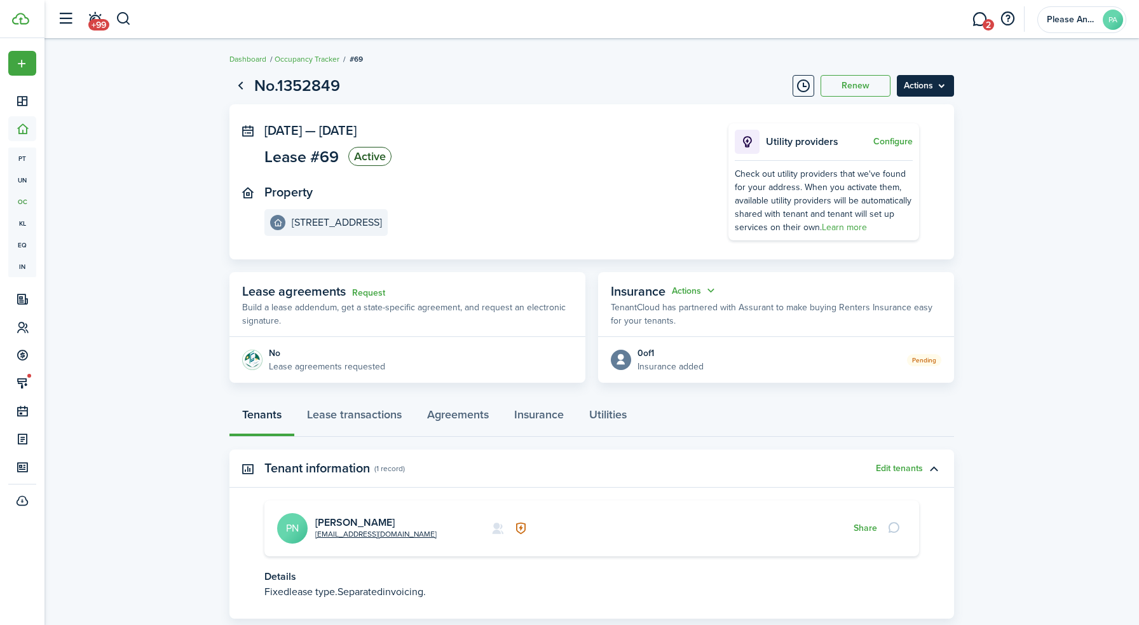
click at [932, 90] on menu-btn "Actions" at bounding box center [925, 86] width 57 height 22
click at [870, 176] on button "Delete" at bounding box center [898, 181] width 111 height 22
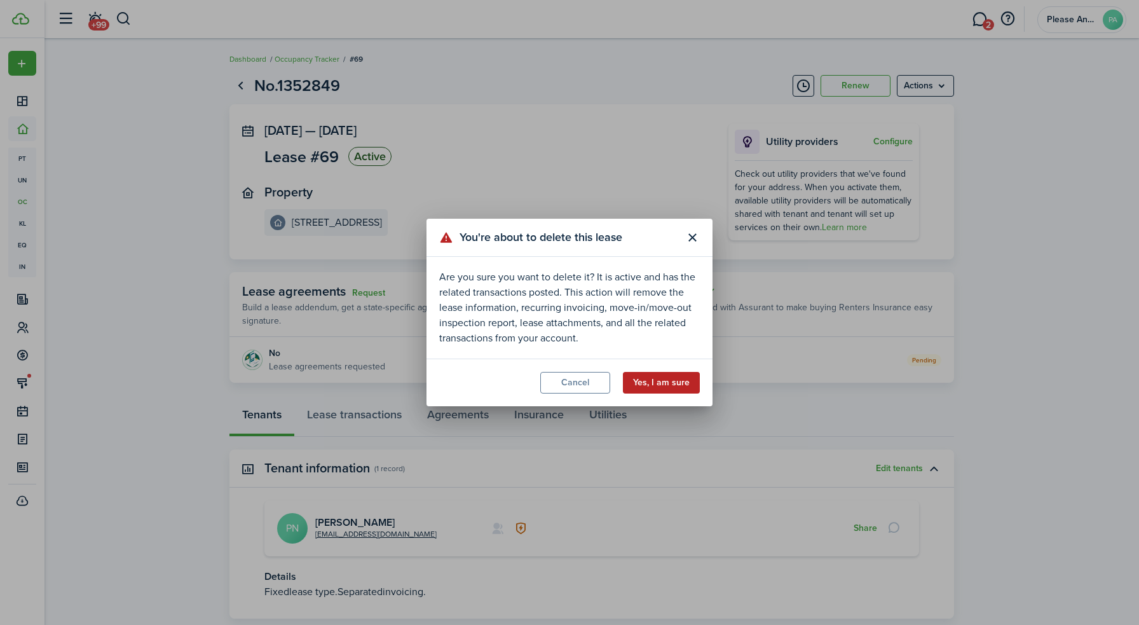
click at [659, 381] on button "Yes, I am sure" at bounding box center [661, 383] width 77 height 22
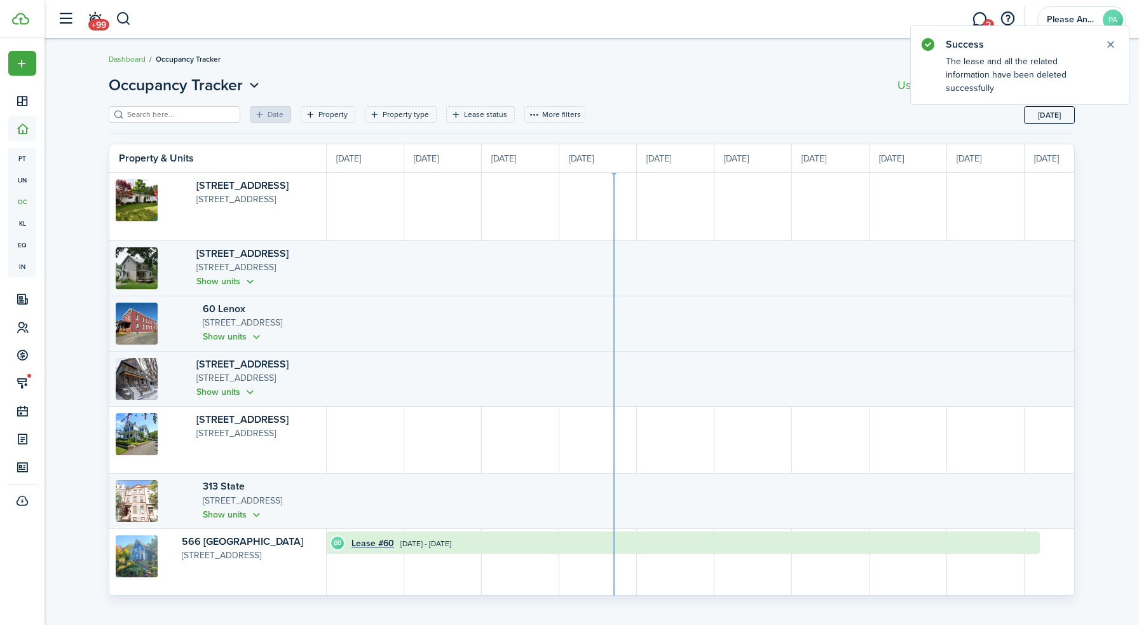
scroll to position [0, 233]
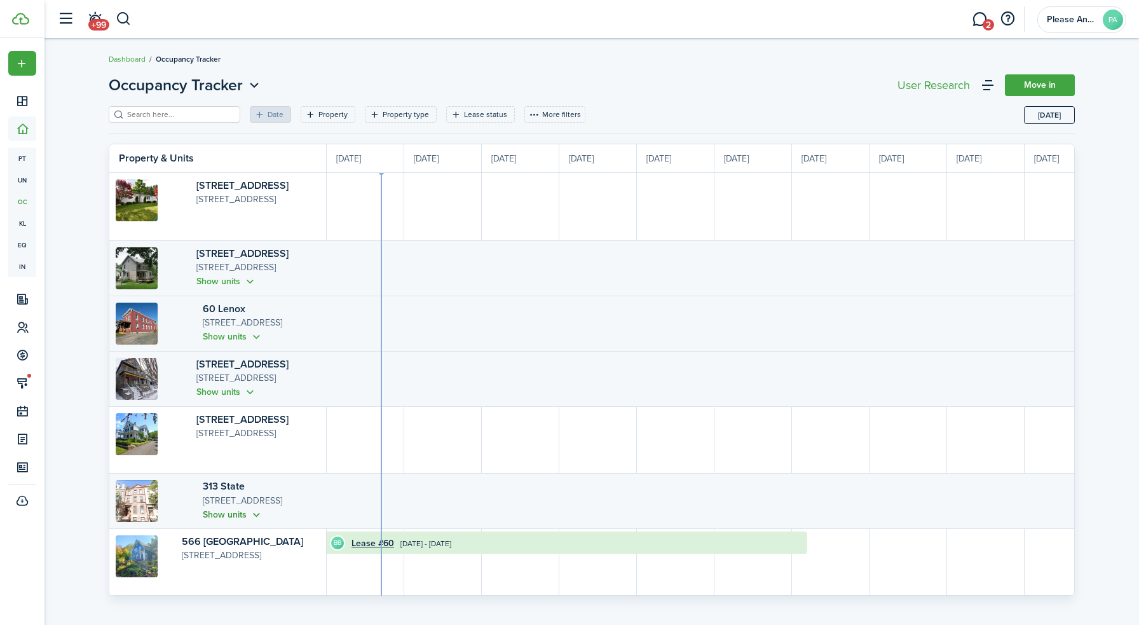
click at [214, 516] on button "Show units" at bounding box center [233, 514] width 60 height 15
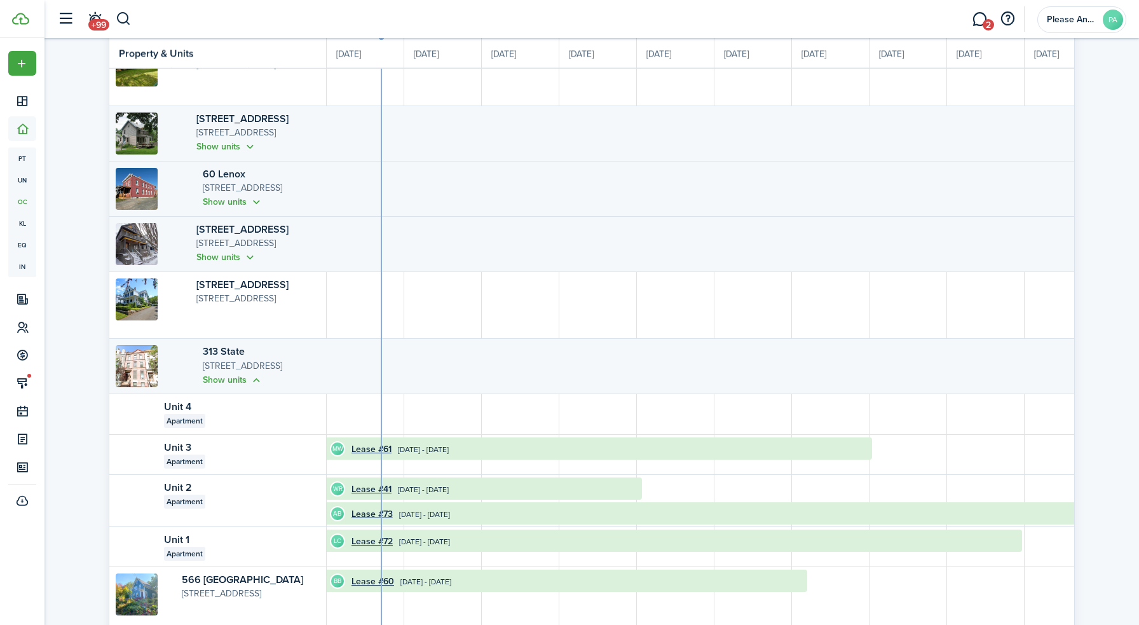
scroll to position [136, 0]
click at [203, 374] on button "Show units" at bounding box center [233, 378] width 60 height 15
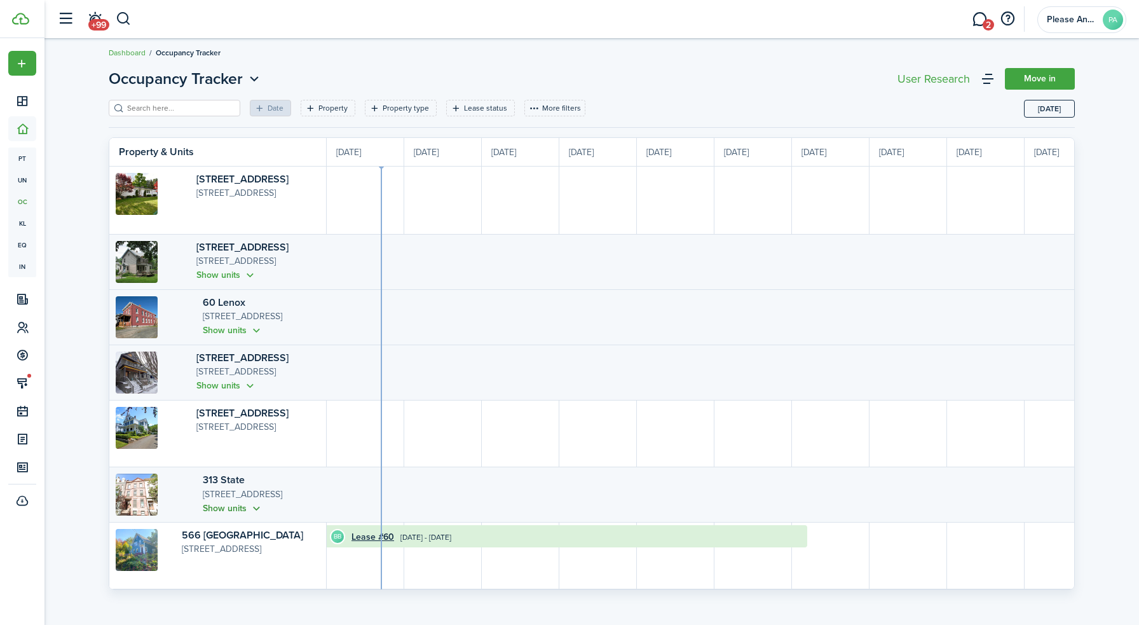
scroll to position [6, 0]
click at [139, 420] on img at bounding box center [137, 428] width 42 height 42
click at [142, 365] on img at bounding box center [137, 372] width 42 height 42
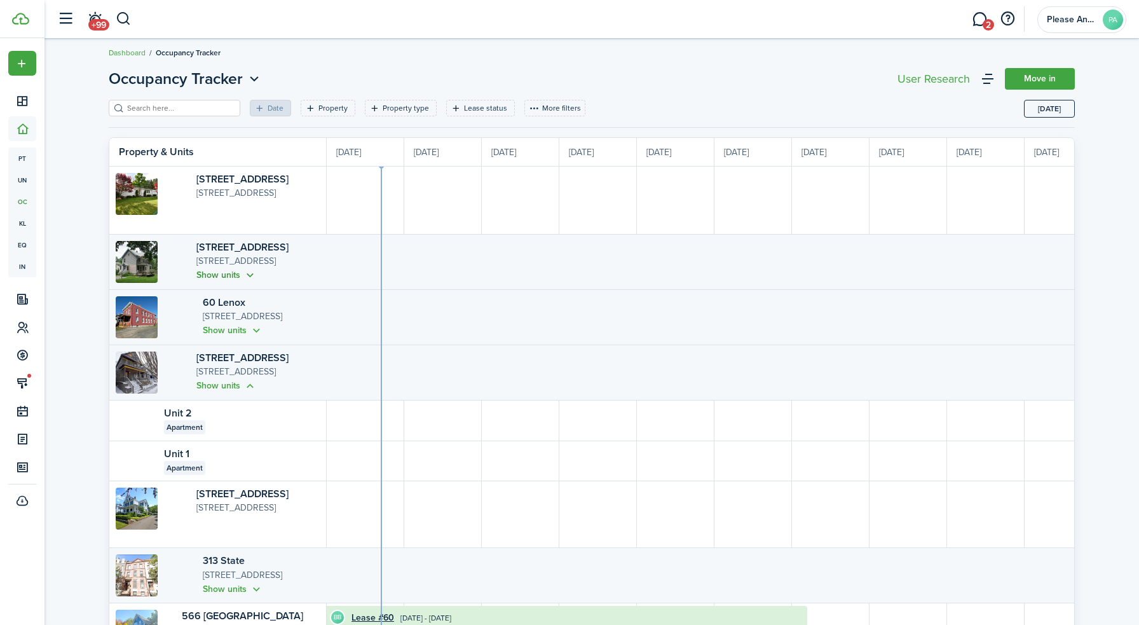
click at [196, 276] on button "Show units" at bounding box center [226, 275] width 60 height 15
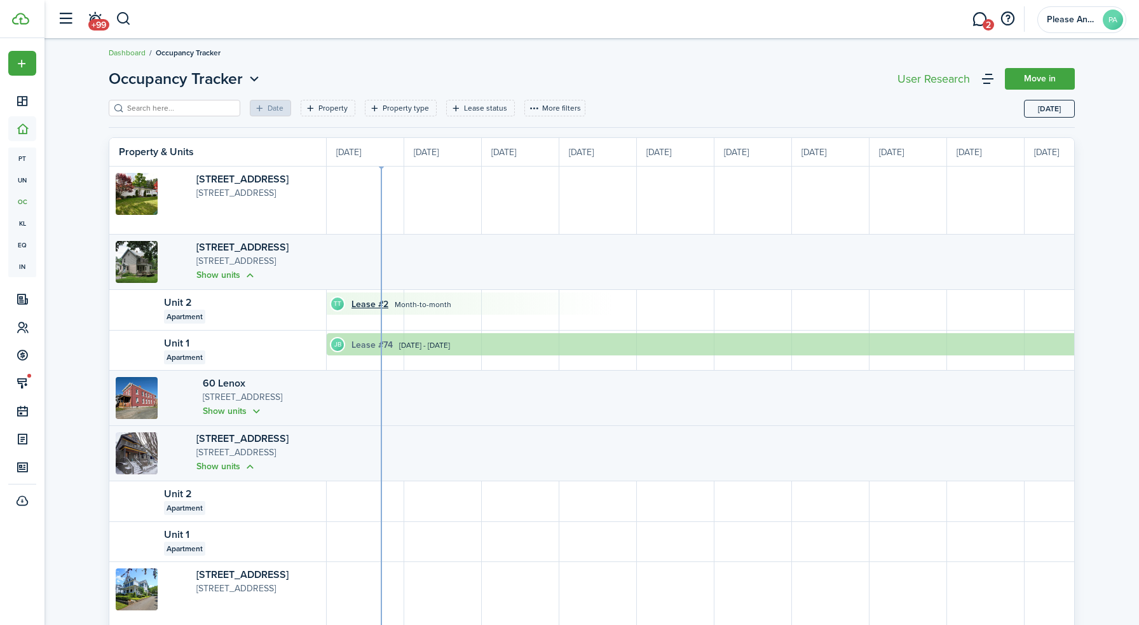
click at [359, 344] on link "Lease #74" at bounding box center [371, 344] width 41 height 13
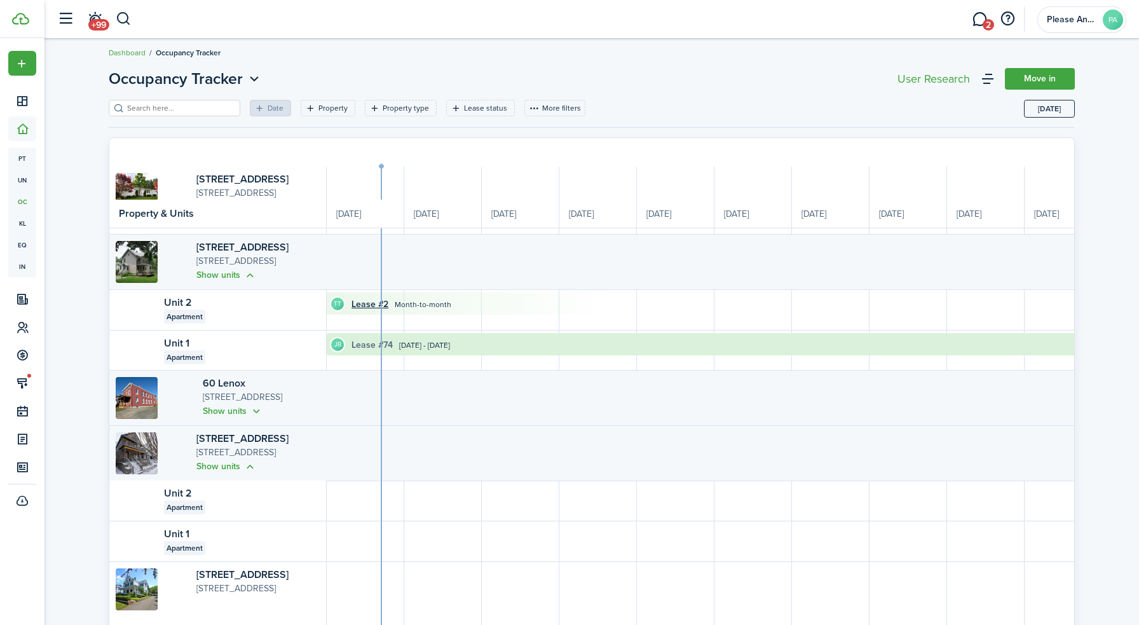
scroll to position [168, 0]
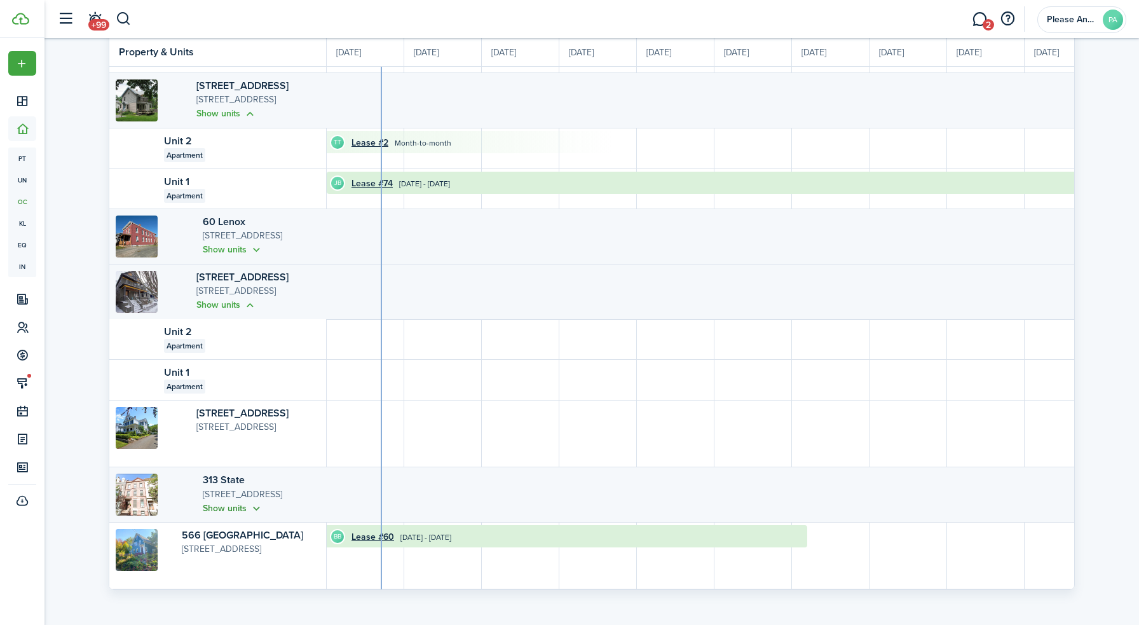
click at [203, 507] on button "Show units" at bounding box center [233, 508] width 60 height 15
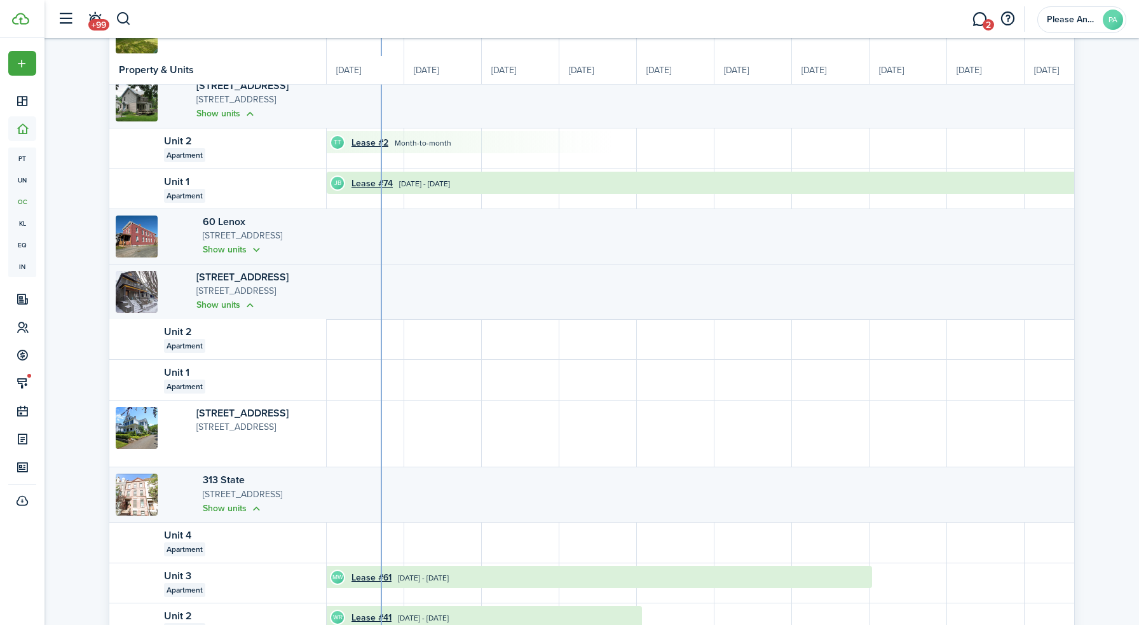
scroll to position [341, 0]
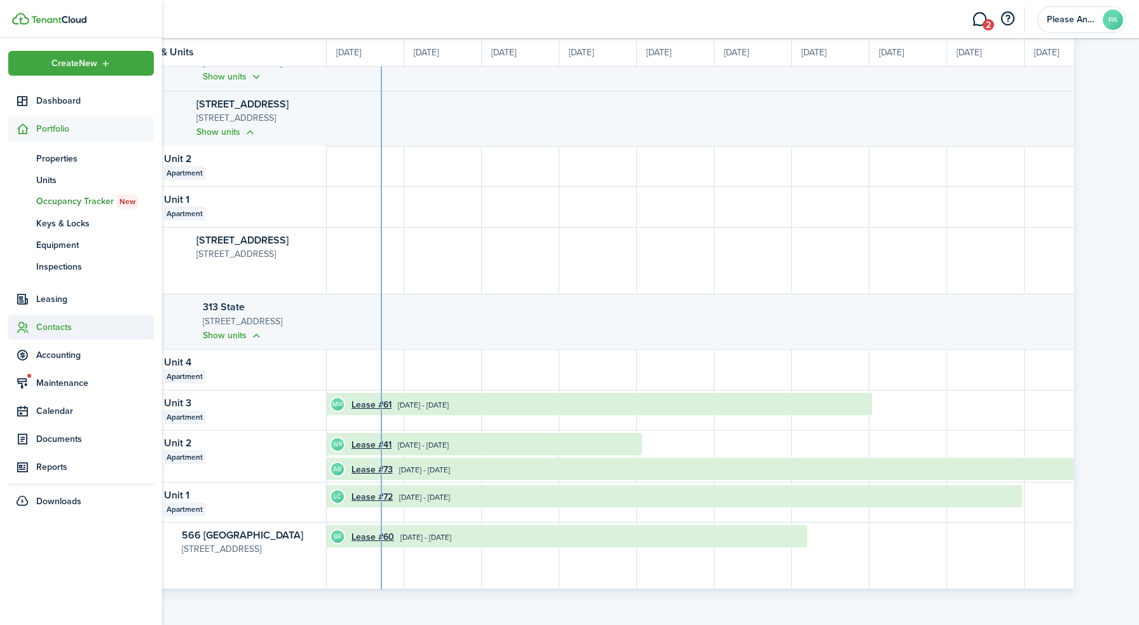
click at [53, 327] on span "Contacts" at bounding box center [95, 326] width 118 height 13
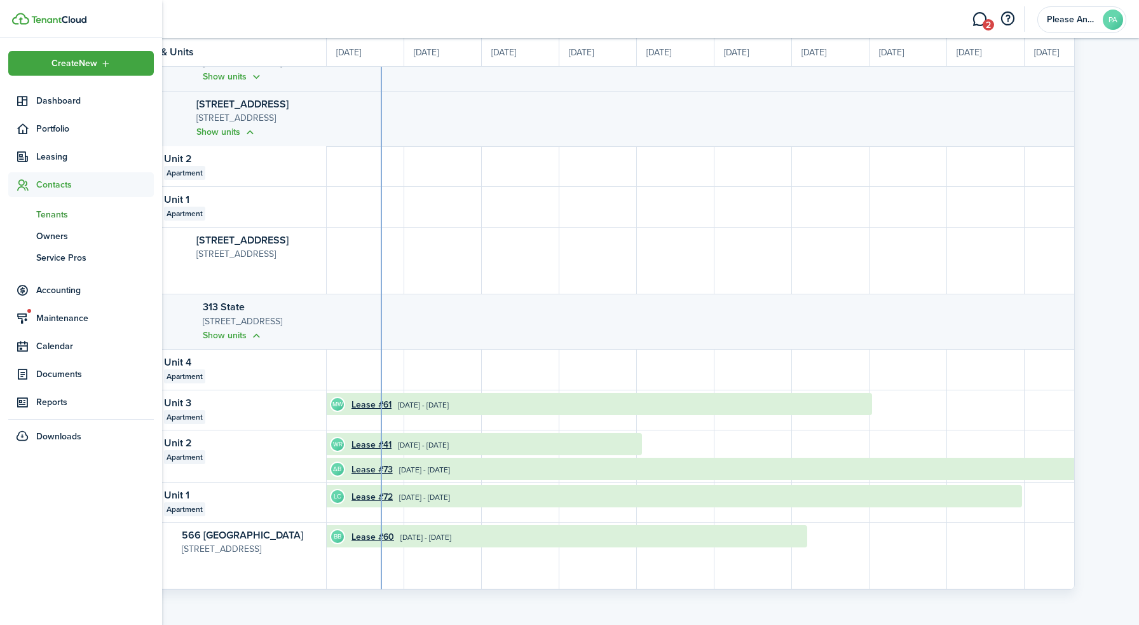
click at [55, 215] on span "Tenants" at bounding box center [95, 214] width 118 height 13
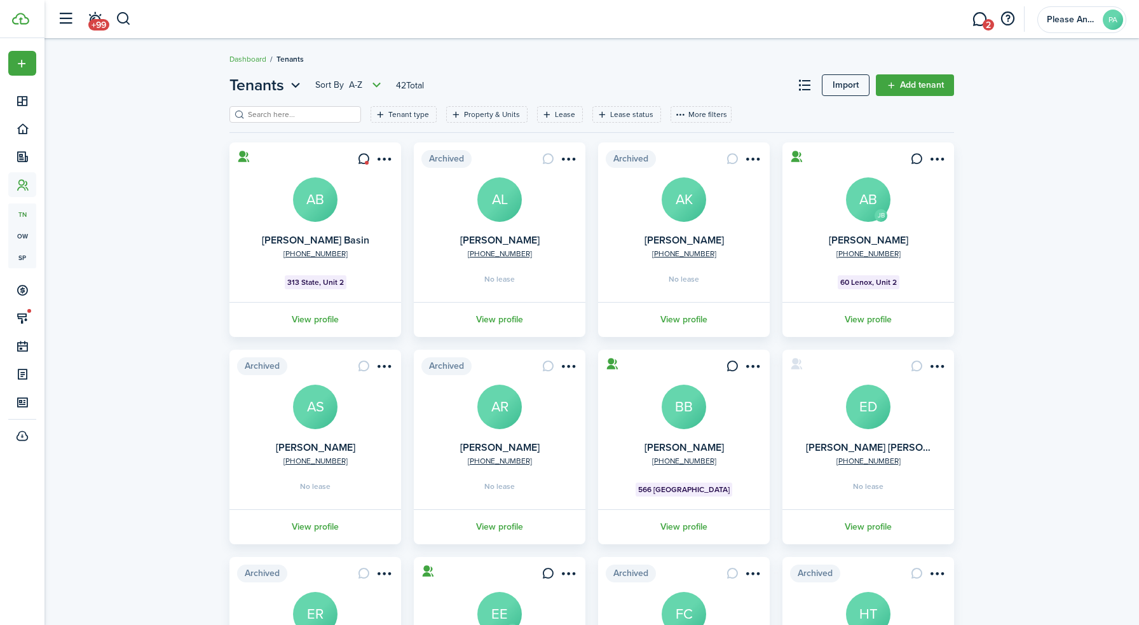
scroll to position [200, 0]
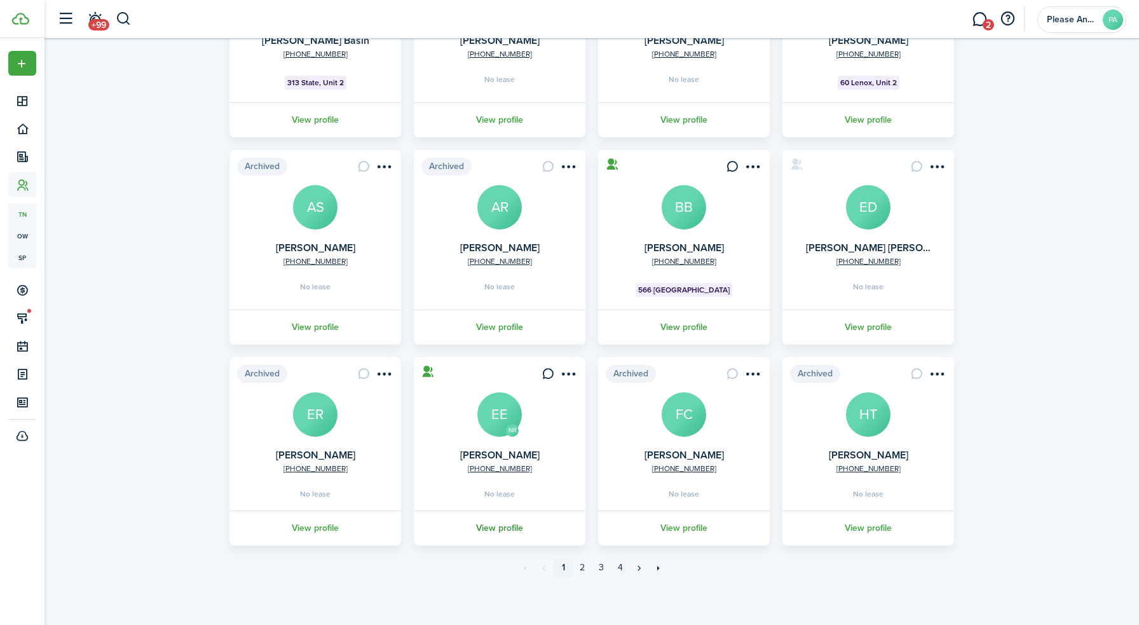
click at [506, 524] on link "View profile" at bounding box center [499, 527] width 175 height 35
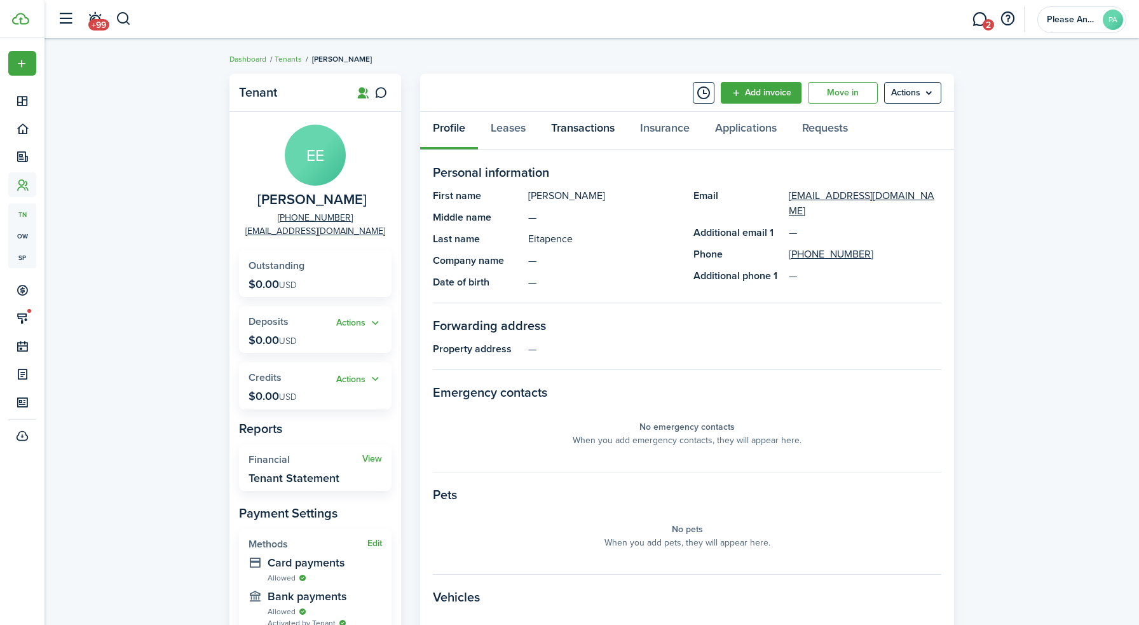
click at [582, 127] on link "Transactions" at bounding box center [582, 131] width 89 height 38
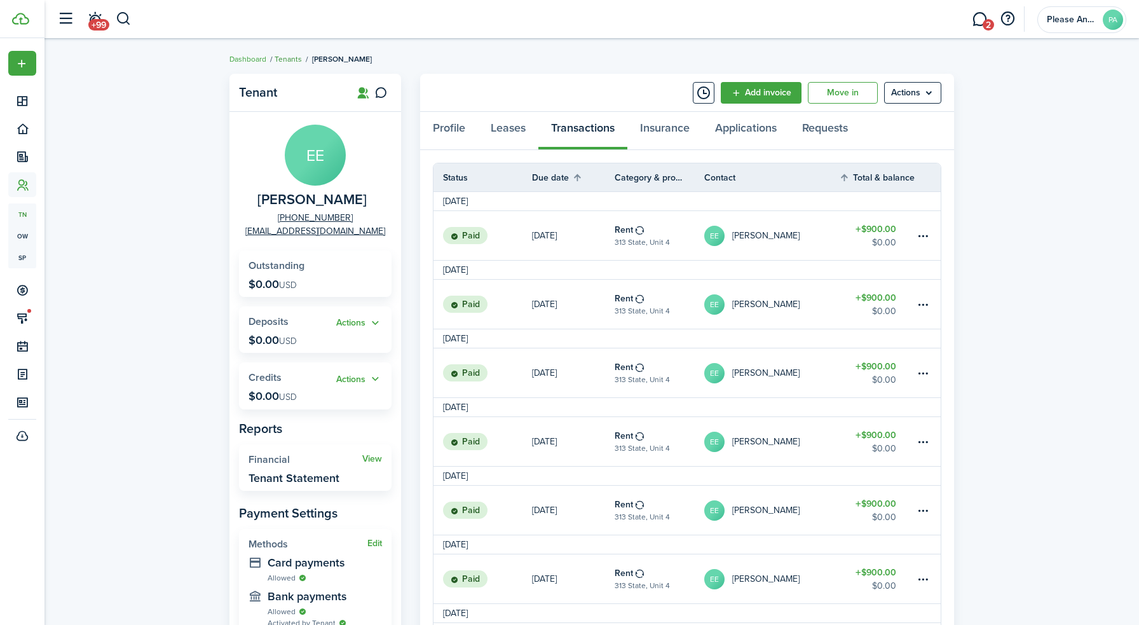
click at [294, 60] on link "Tenants" at bounding box center [288, 58] width 27 height 11
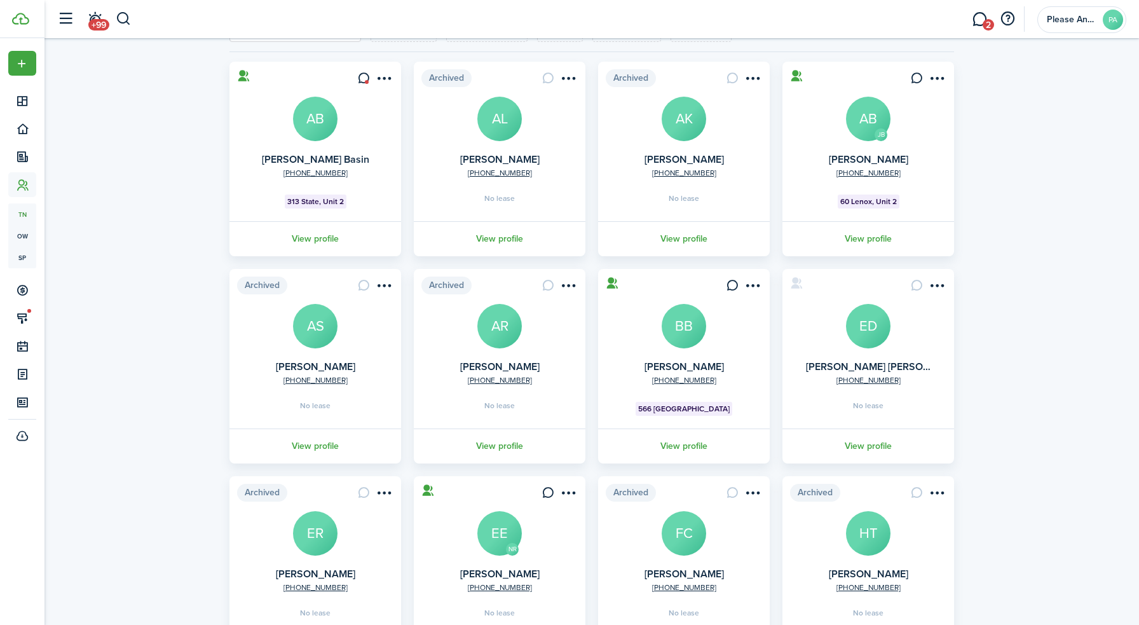
scroll to position [200, 0]
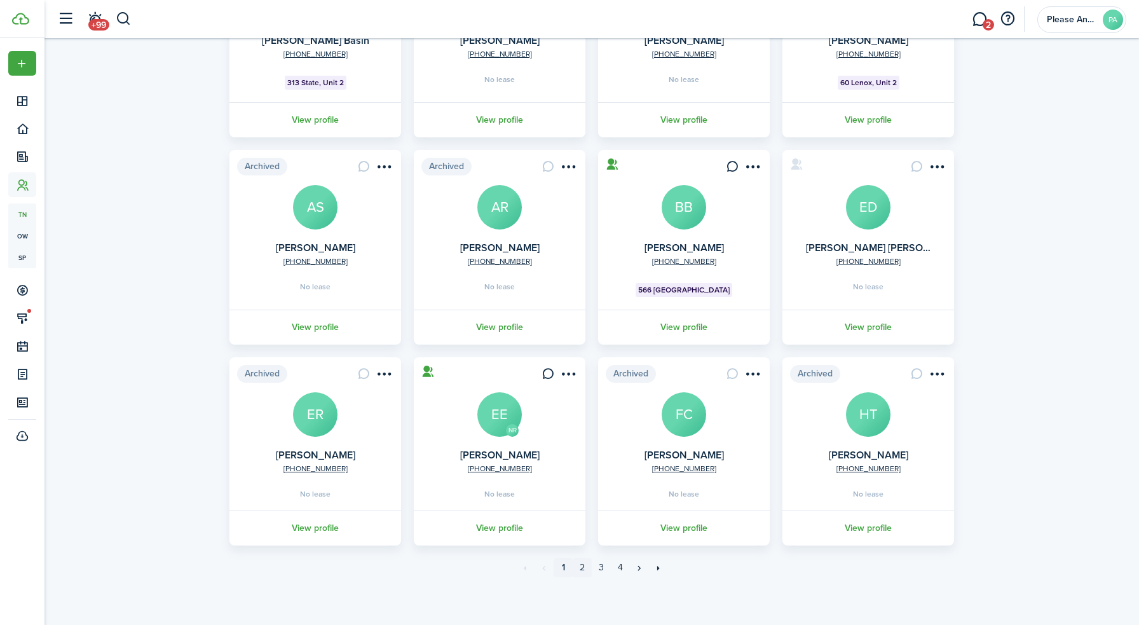
click at [582, 568] on link "2" at bounding box center [582, 567] width 19 height 19
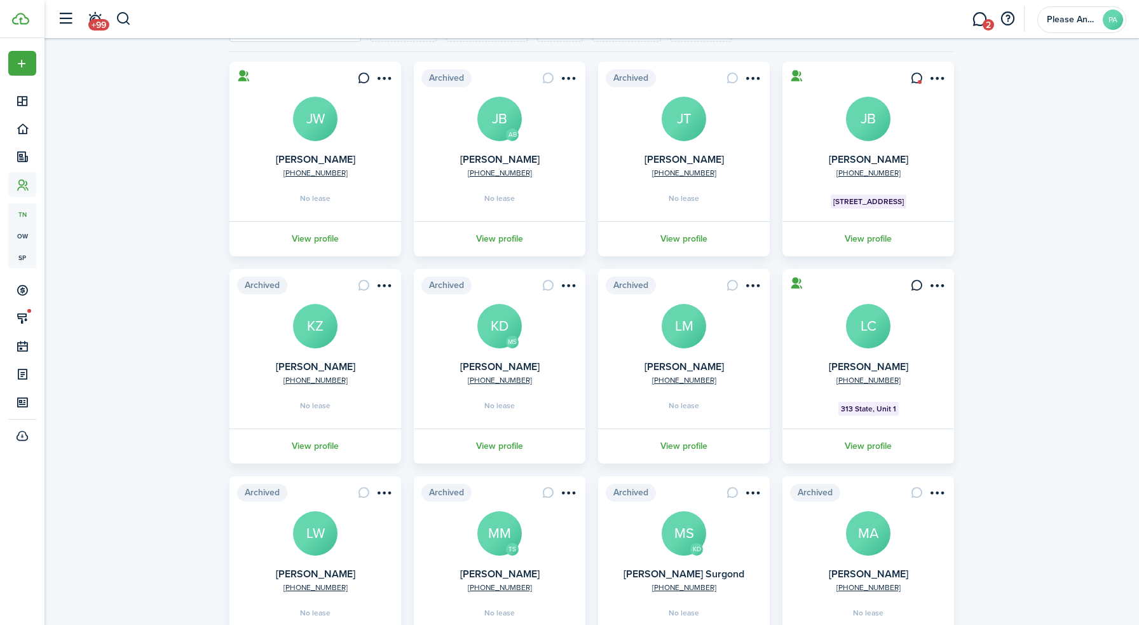
scroll to position [200, 0]
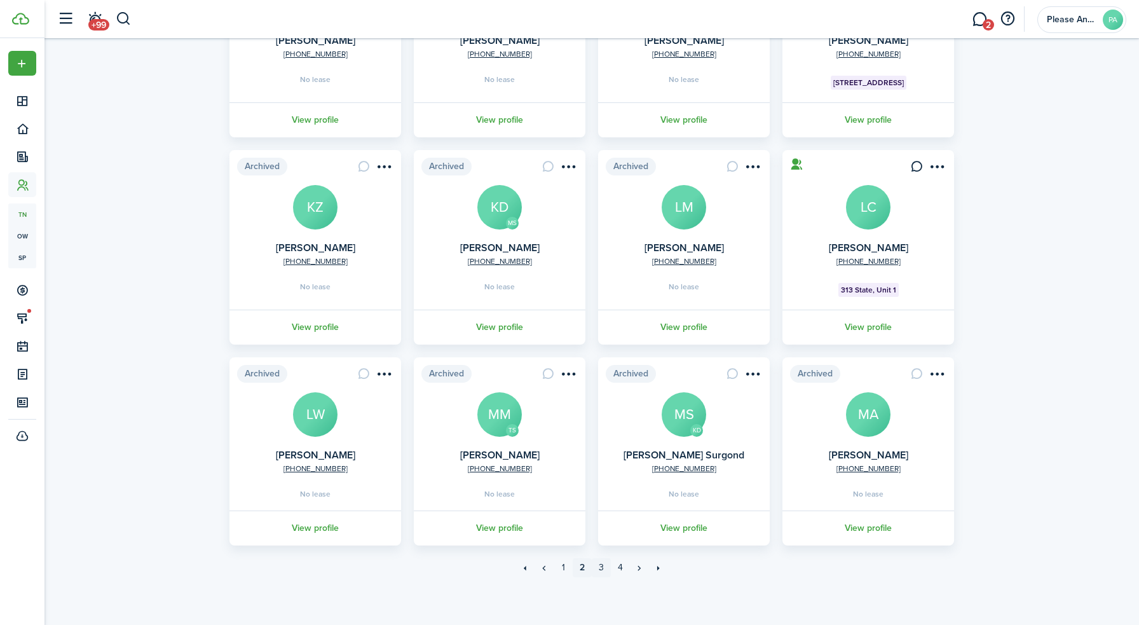
click at [603, 569] on link "3" at bounding box center [601, 567] width 19 height 19
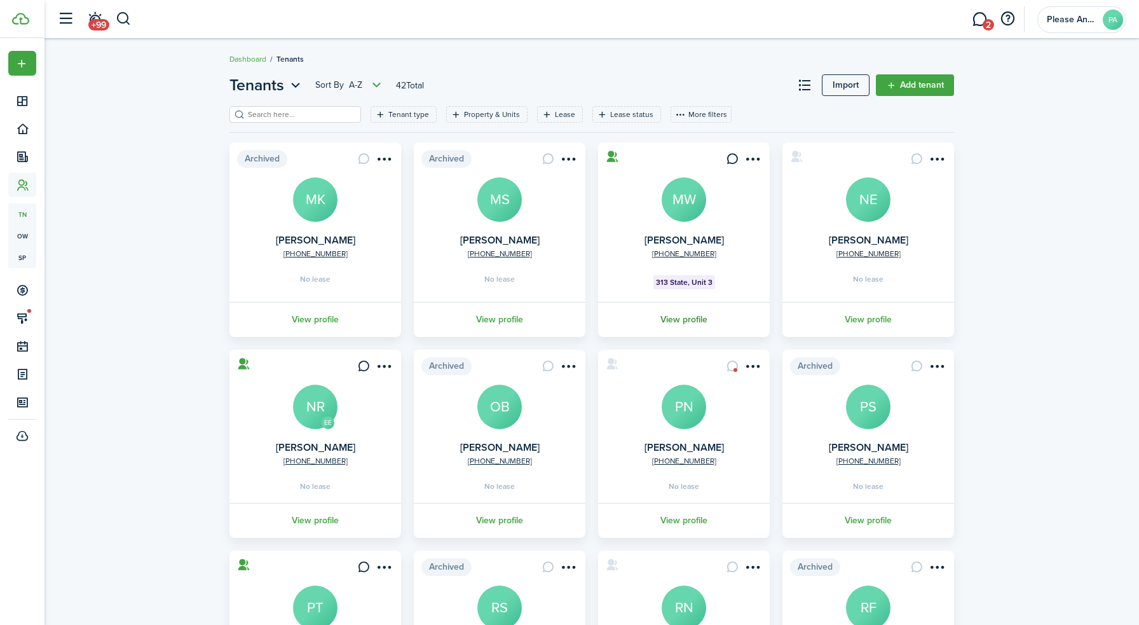
click at [672, 320] on link "View profile" at bounding box center [683, 319] width 175 height 35
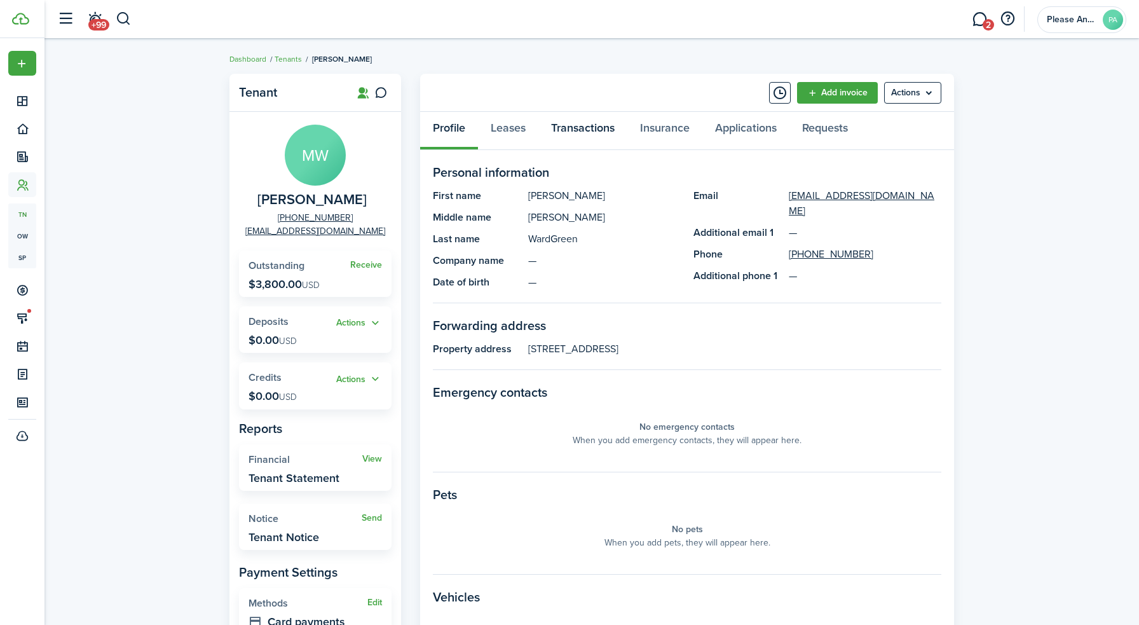
click at [581, 125] on link "Transactions" at bounding box center [582, 131] width 89 height 38
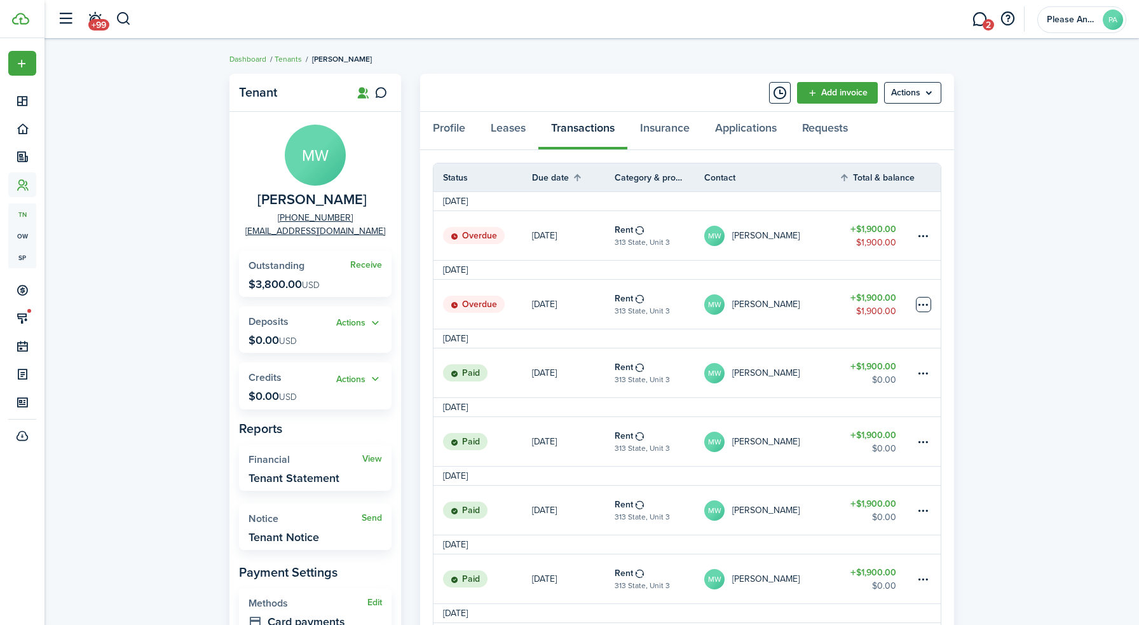
click at [923, 310] on table-menu-btn-icon at bounding box center [923, 304] width 15 height 15
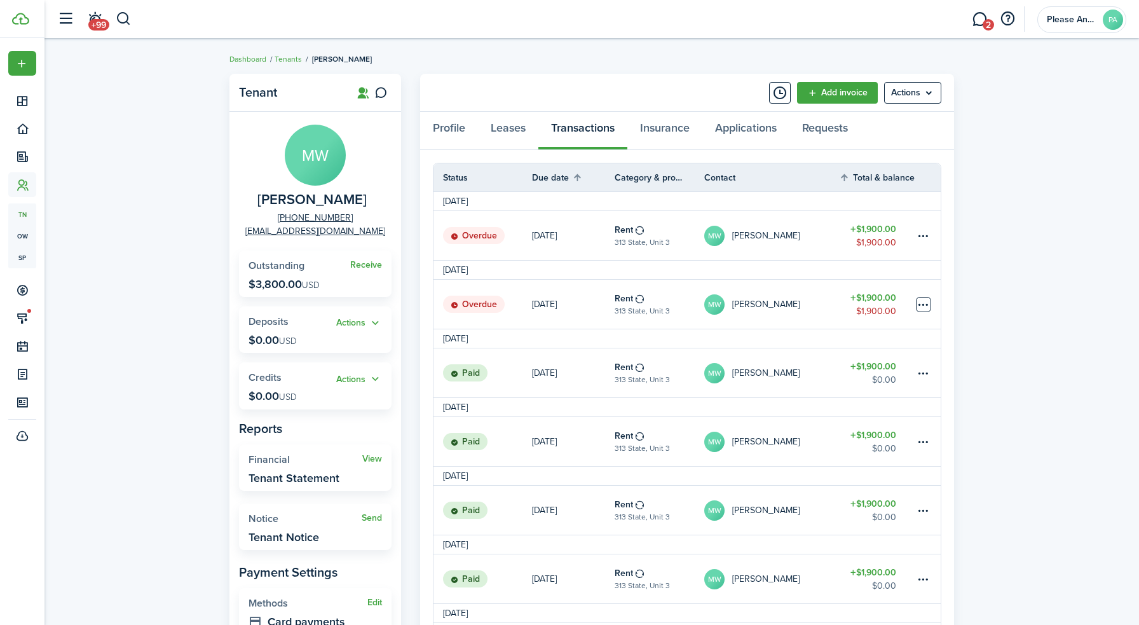
click at [929, 303] on table-menu-btn-icon "Open menu" at bounding box center [923, 304] width 15 height 15
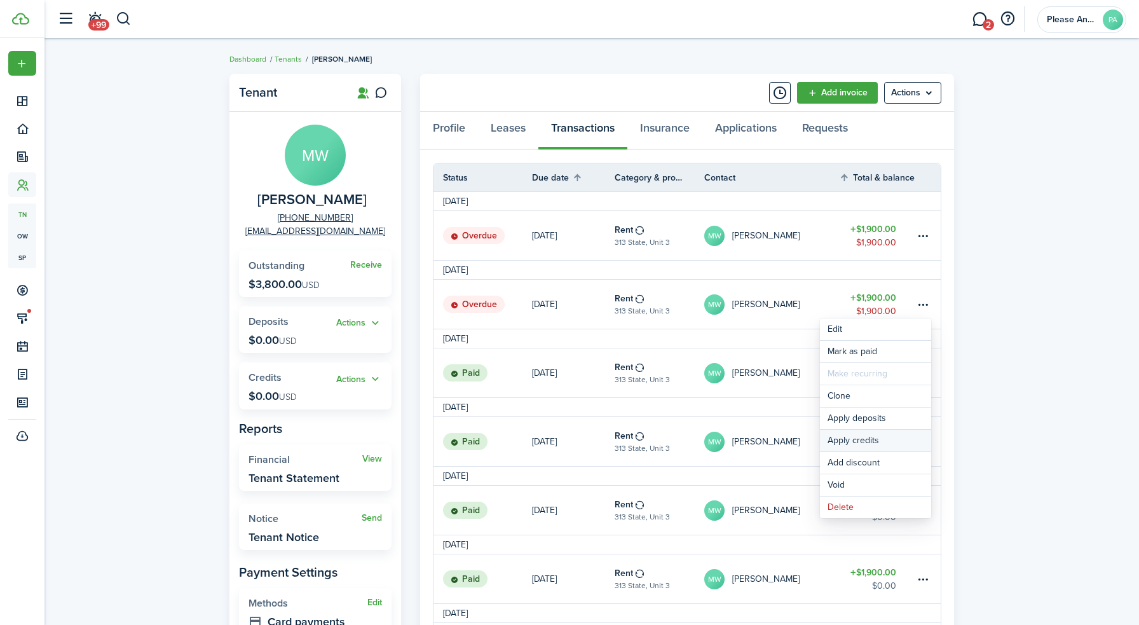
click at [859, 435] on button "Apply credits" at bounding box center [875, 441] width 111 height 22
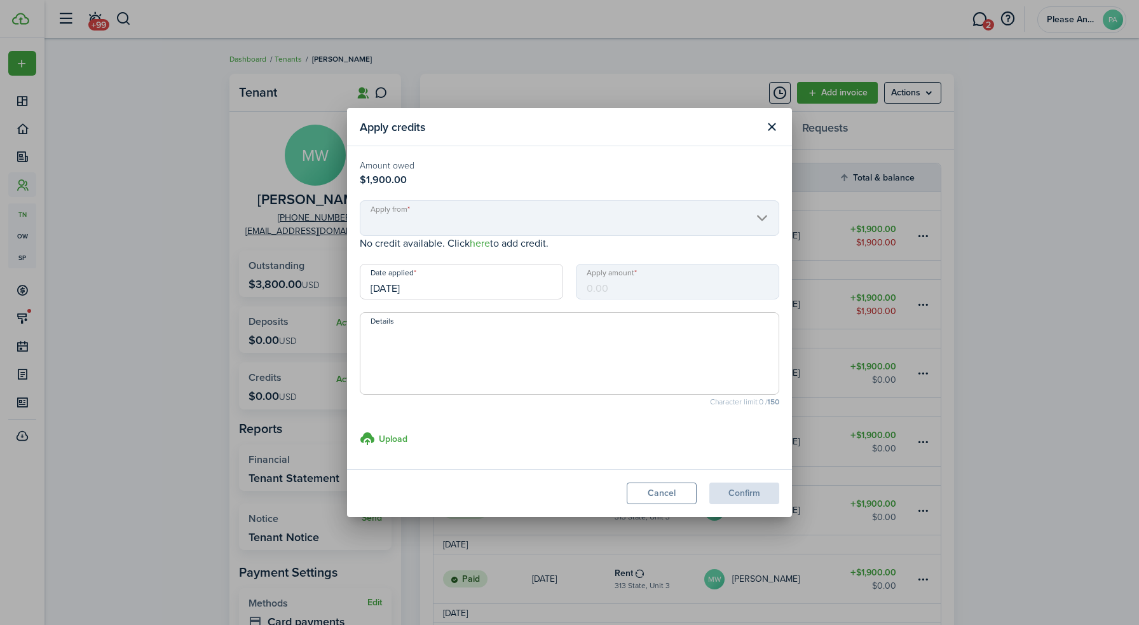
click at [662, 282] on mbsc-input "Apply amount" at bounding box center [677, 282] width 203 height 36
click at [441, 222] on mbsc-scroller "Apply from" at bounding box center [569, 218] width 419 height 36
click at [778, 127] on button "Close modal" at bounding box center [772, 127] width 22 height 22
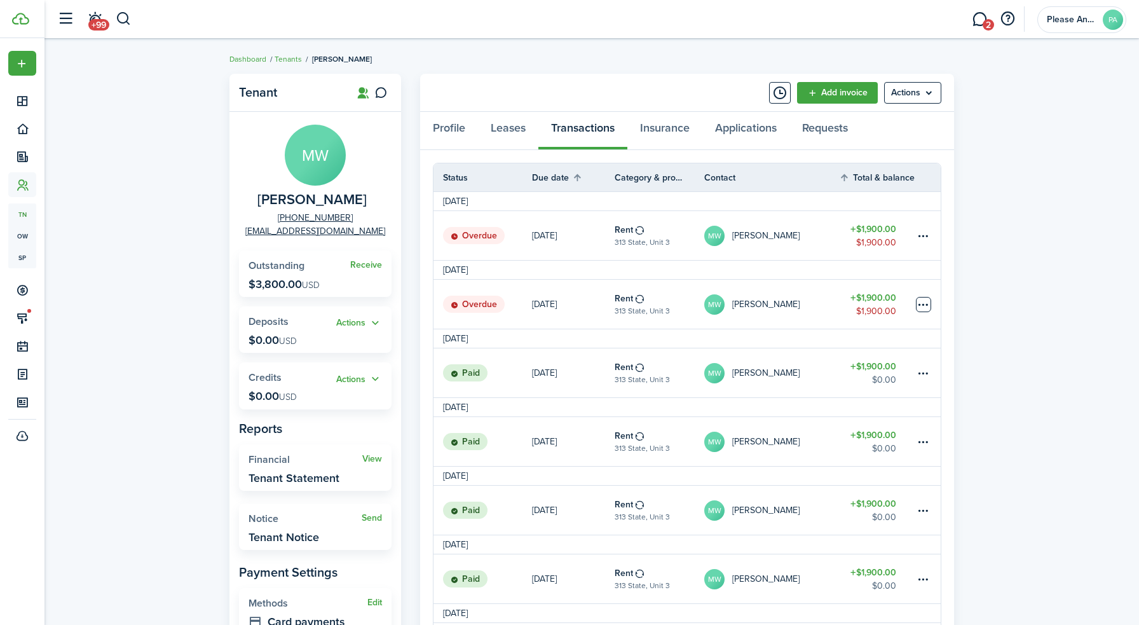
click at [919, 304] on table-menu-btn-icon "Open menu" at bounding box center [923, 304] width 15 height 15
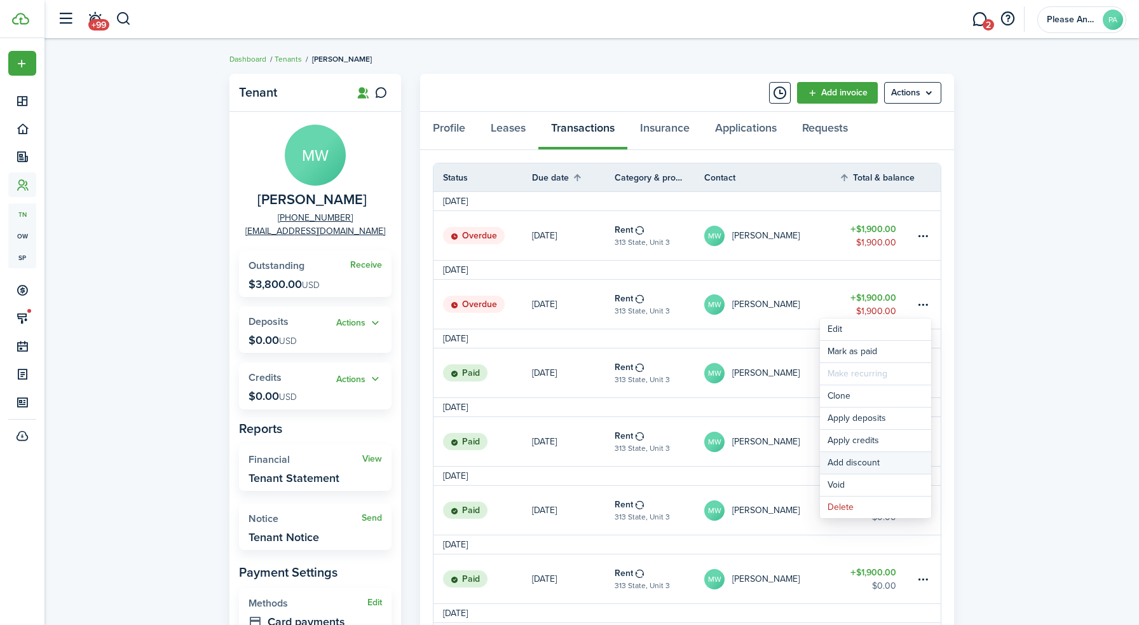
click at [872, 460] on button "Add discount" at bounding box center [875, 463] width 111 height 22
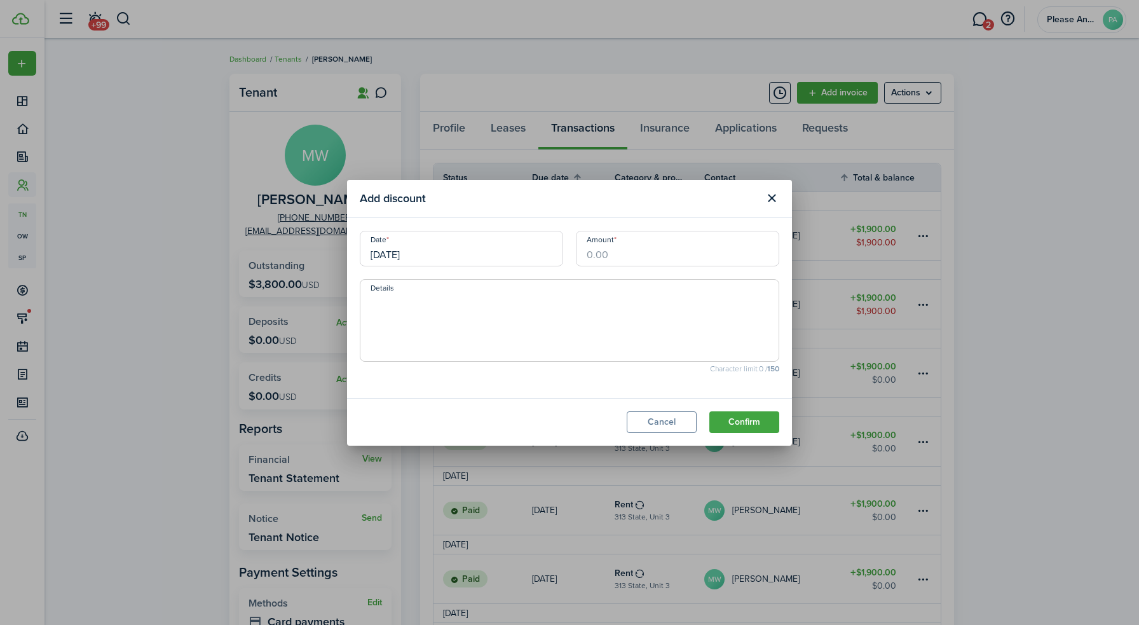
click at [618, 259] on input "Amount" at bounding box center [677, 249] width 203 height 36
type input "$1,792.00"
click at [519, 298] on textarea "Details" at bounding box center [569, 324] width 418 height 61
click at [378, 304] on textarea "Aliance for Posait" at bounding box center [569, 324] width 418 height 61
click at [486, 317] on textarea "Alliance for Posait" at bounding box center [569, 324] width 418 height 61
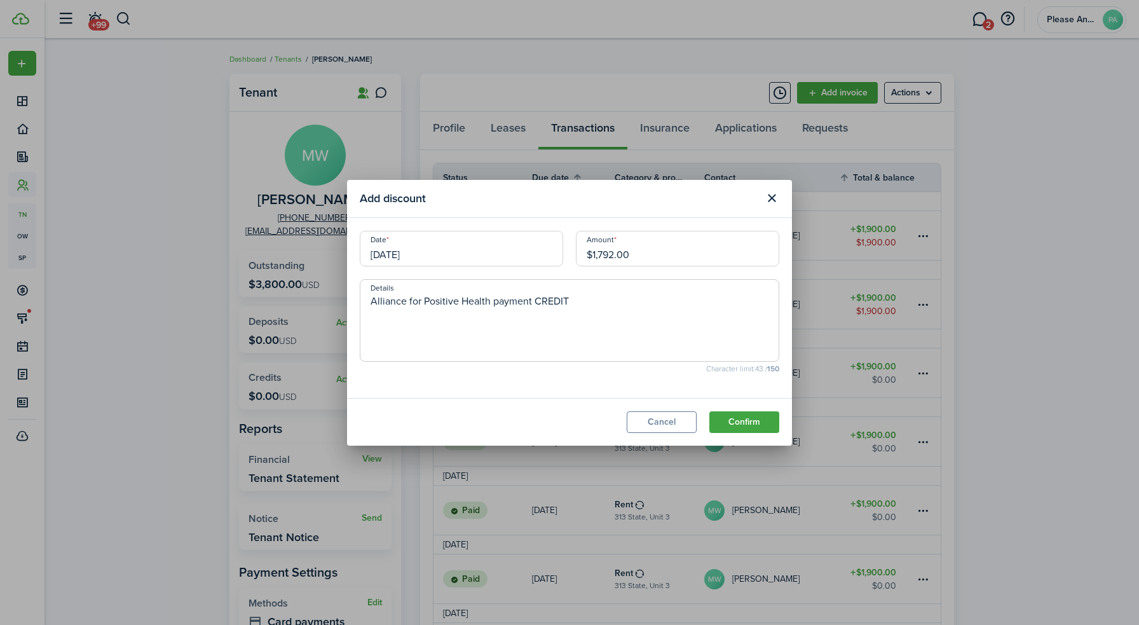
click at [552, 303] on textarea "Alliance for Positive Health payment CREDIT" at bounding box center [569, 324] width 418 height 61
type textarea "Alliance for Positive Health payment CREDIT"
click at [747, 424] on button "Confirm" at bounding box center [744, 422] width 70 height 22
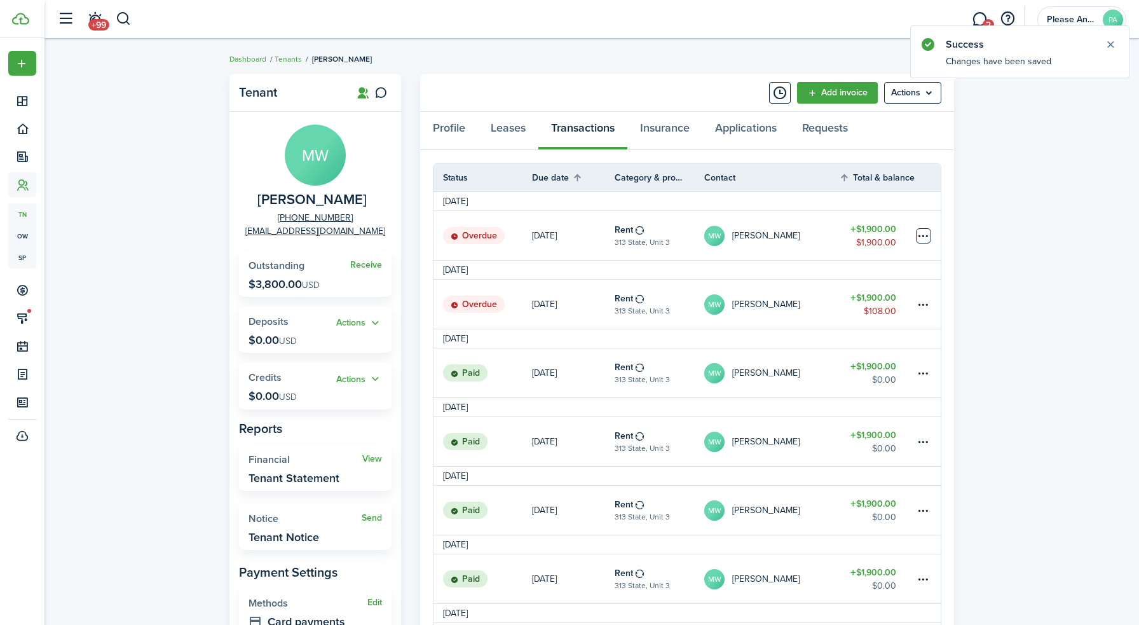
click at [923, 237] on table-menu-btn-icon at bounding box center [923, 235] width 15 height 15
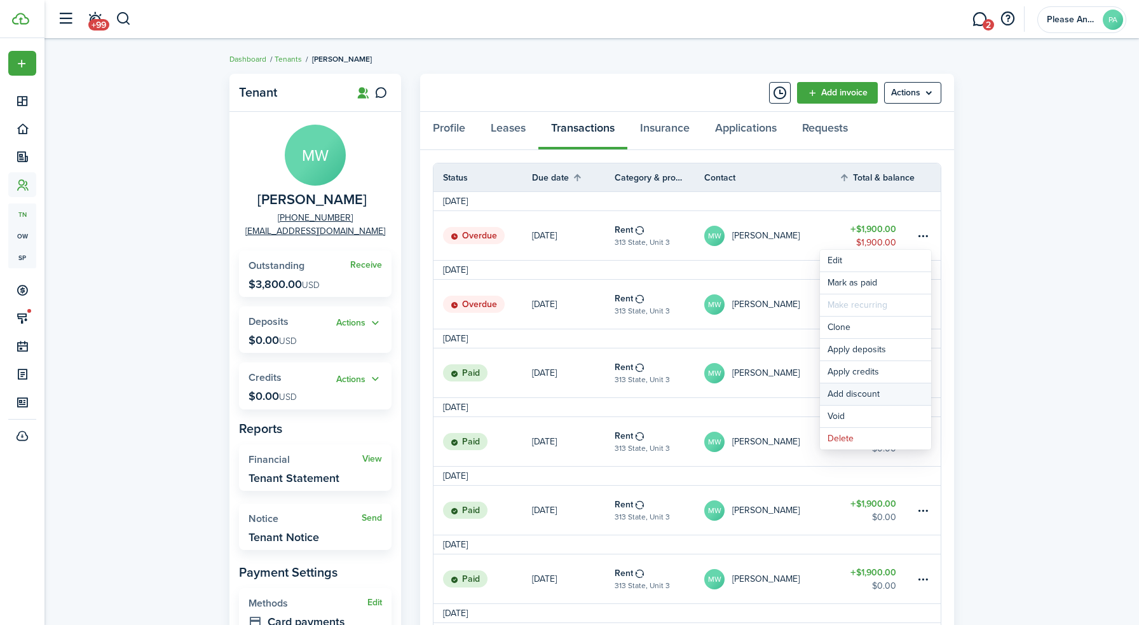
click at [865, 386] on button "Add discount" at bounding box center [875, 394] width 111 height 22
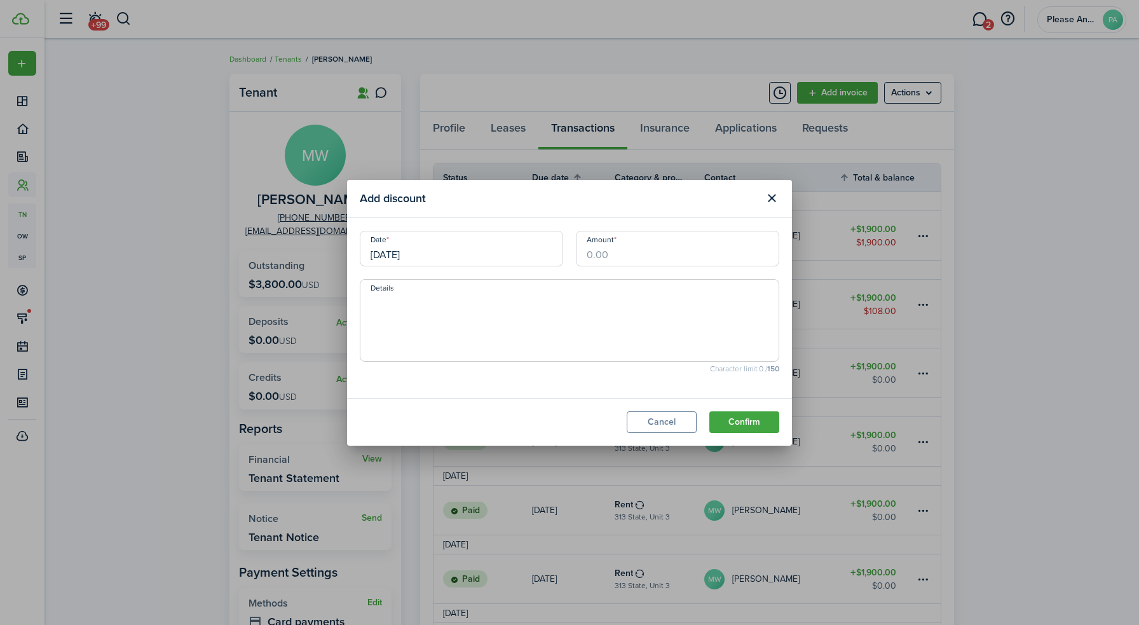
click at [632, 250] on input "Amount" at bounding box center [677, 249] width 203 height 36
type input "$1,792.00"
click at [648, 298] on textarea "Details" at bounding box center [569, 324] width 418 height 61
paste textarea "Alliance for Positive Health payment CREDIT"
type textarea "Alliance for Positive Health payment CREDIT"
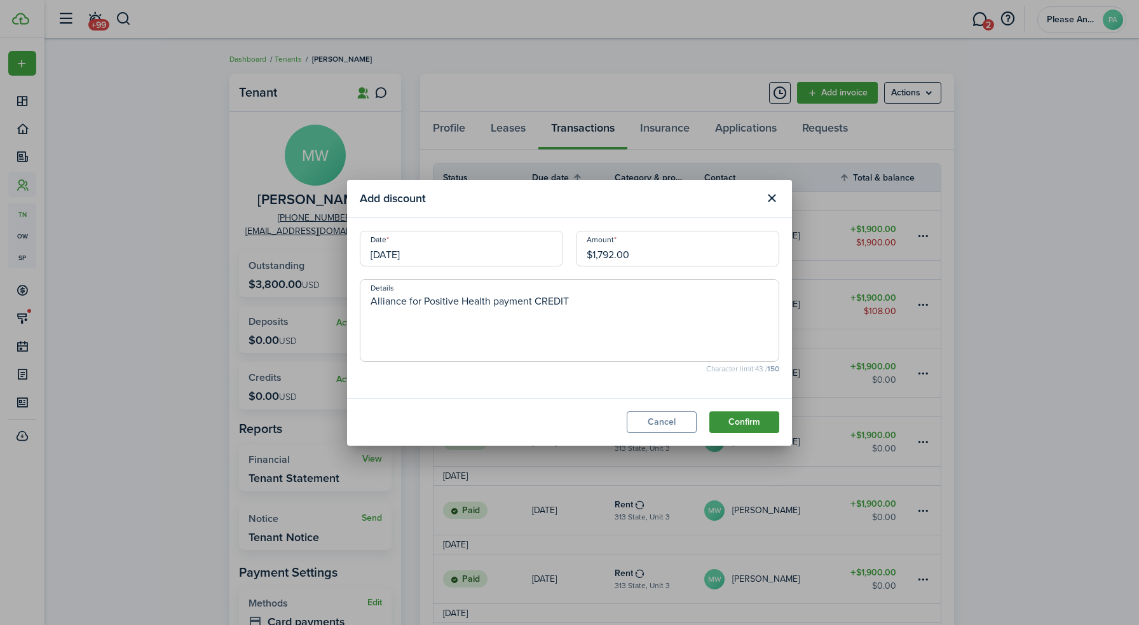
click at [754, 423] on button "Confirm" at bounding box center [744, 422] width 70 height 22
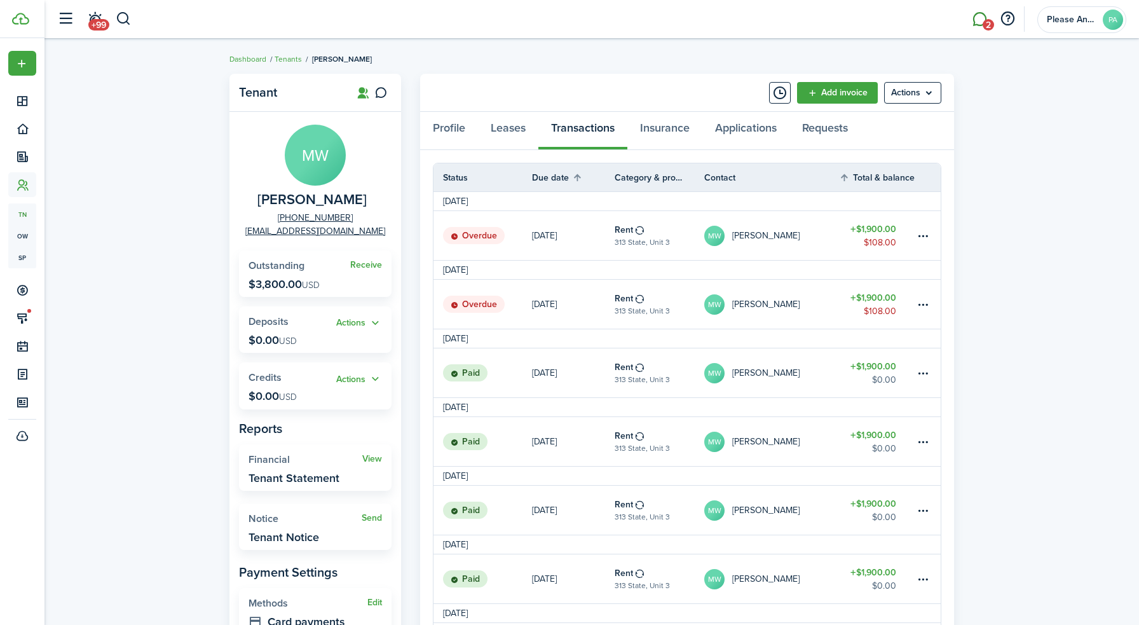
click at [977, 24] on link "2" at bounding box center [979, 19] width 24 height 32
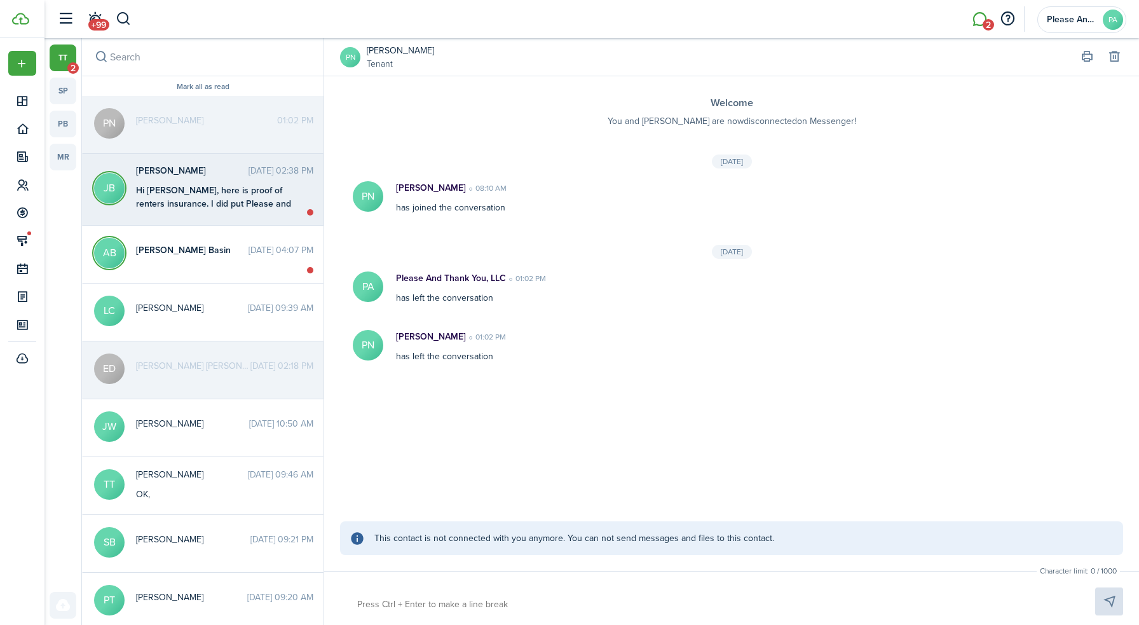
click at [236, 190] on div "Hi [PERSON_NAME], here is proof of renters insurance. I did put Please and Than…" at bounding box center [215, 210] width 159 height 53
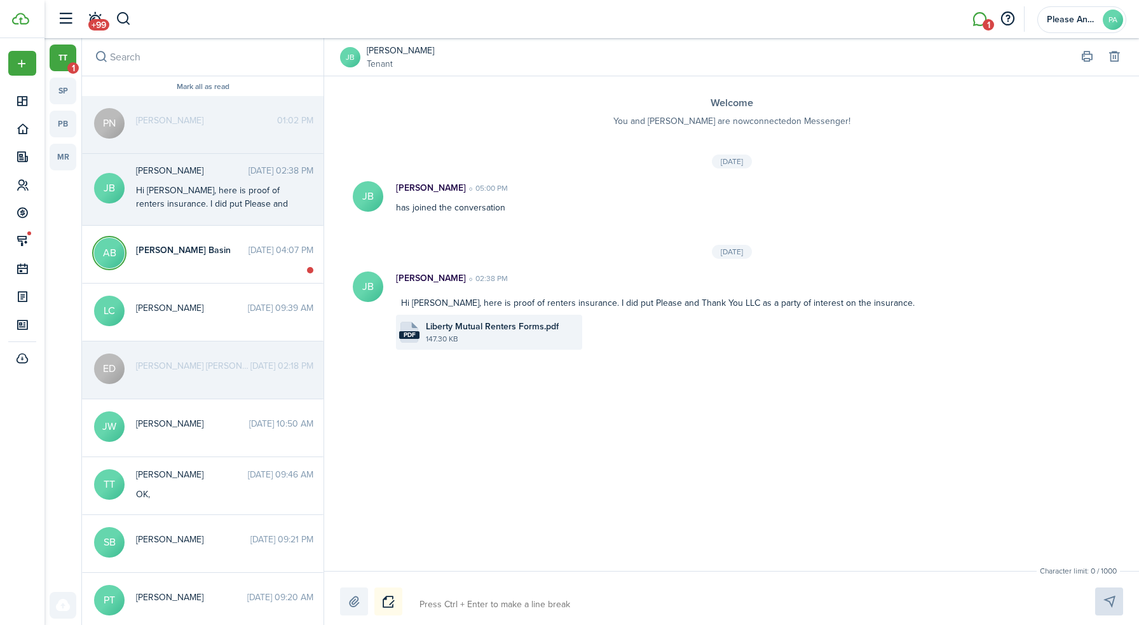
click at [492, 606] on textarea at bounding box center [742, 605] width 655 height 22
type textarea "H"
type textarea "He"
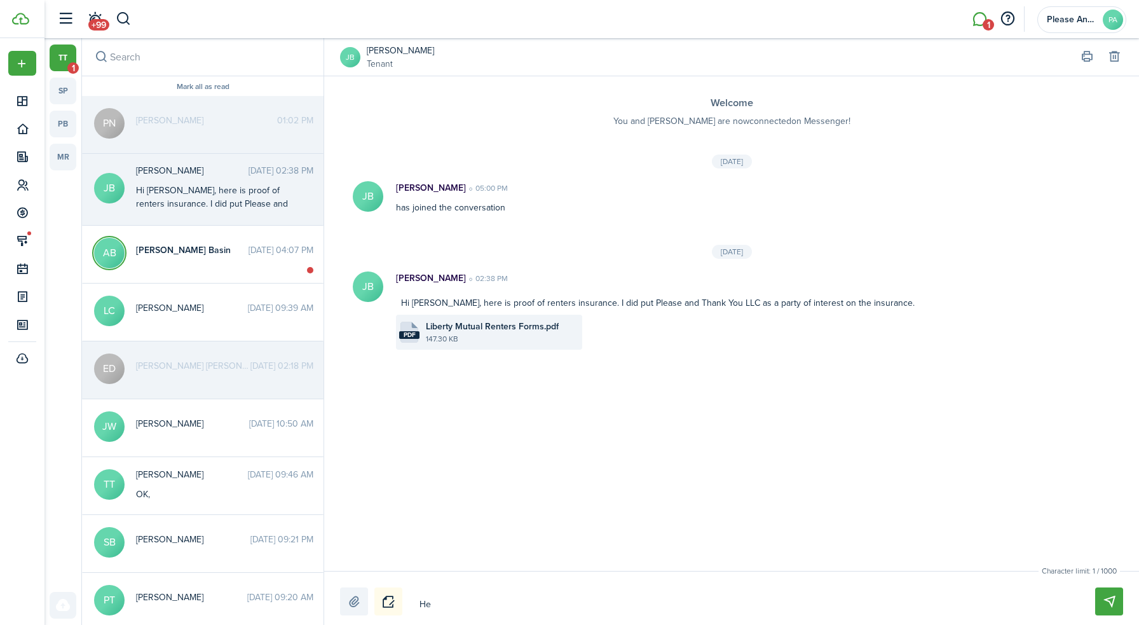
type textarea "Hey"
type textarea "Hey t"
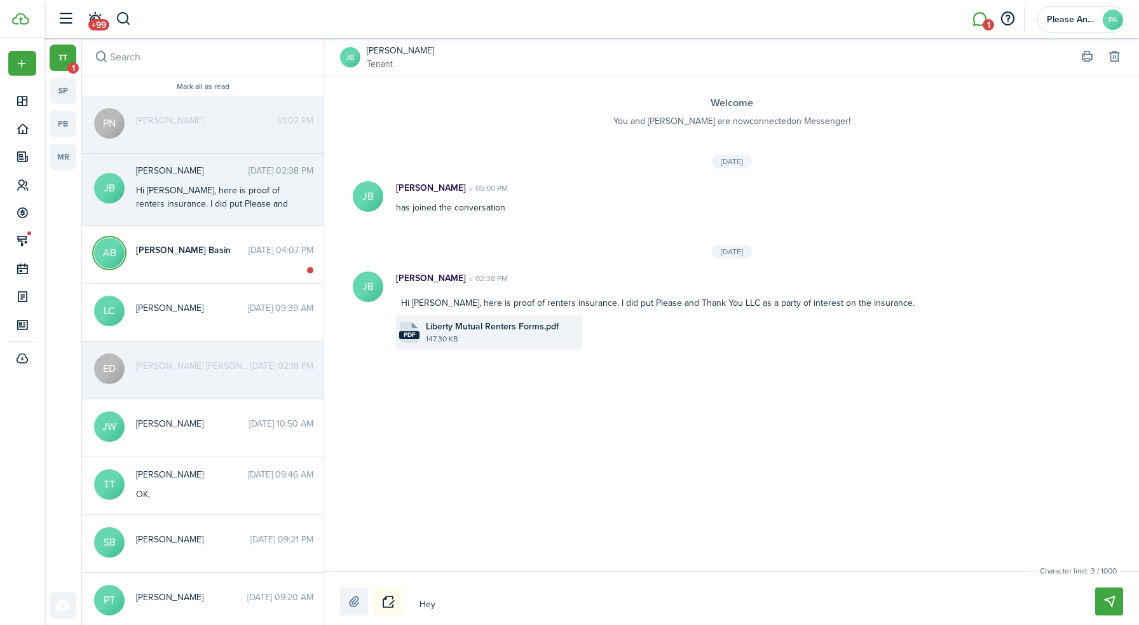
type textarea "Hey t"
type textarea "Hey th"
type textarea "Hey the"
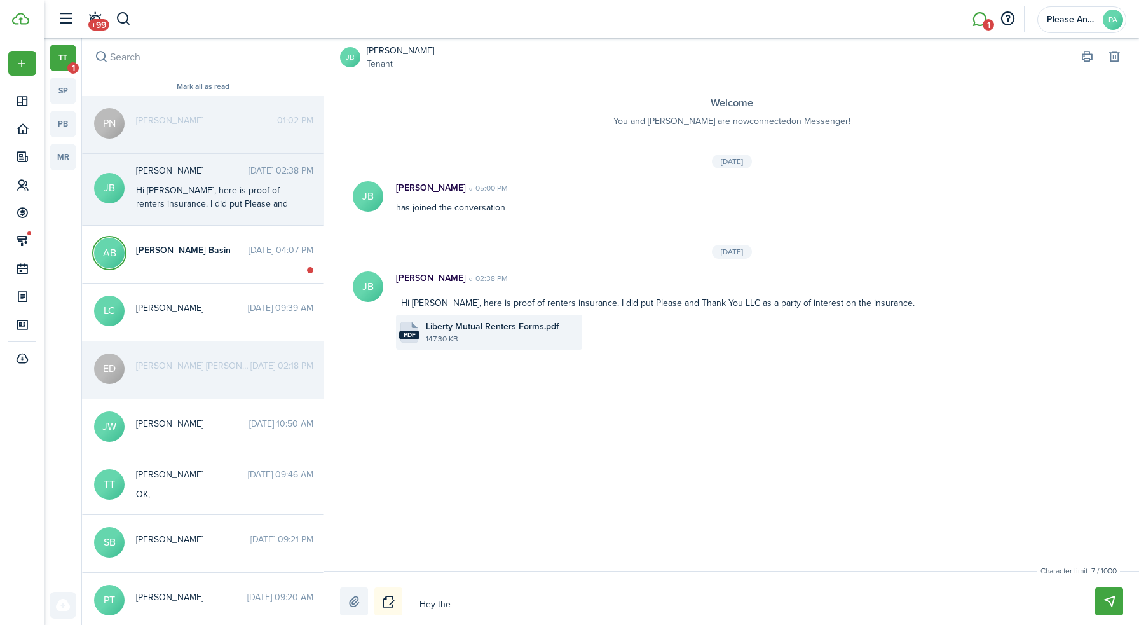
type textarea "Hey ther"
type textarea "Hey there"
type textarea "Hey there,"
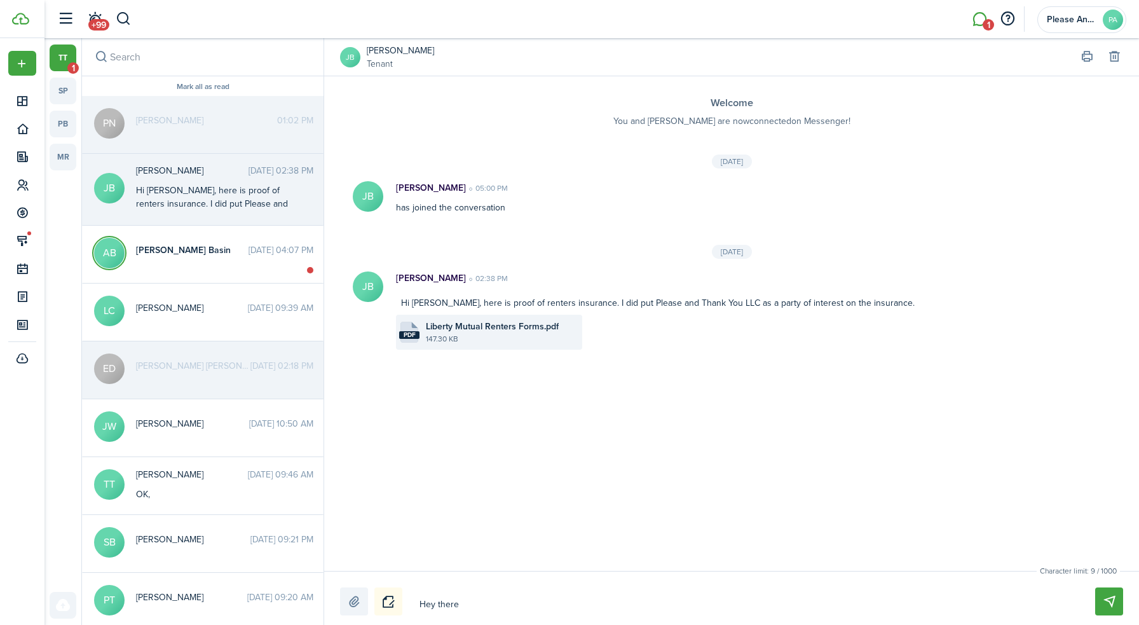
type textarea "Hey there,"
type textarea "Hey there, T"
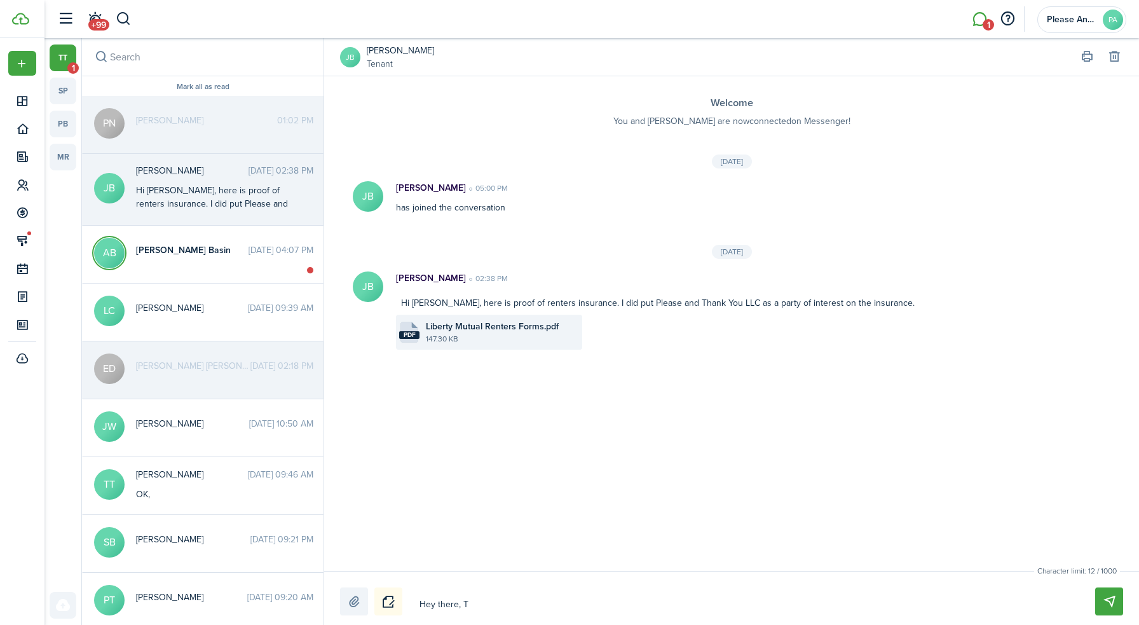
type textarea "Hey there, Th"
type textarea "Hey there, Tha"
type textarea "Hey there, Than"
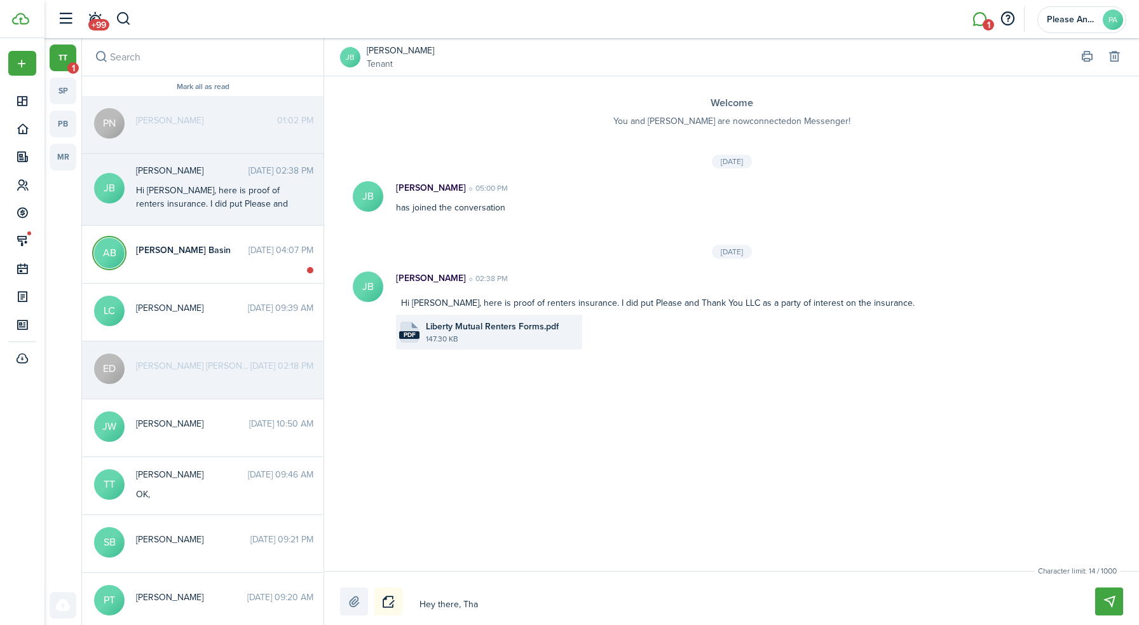
type textarea "Hey there, Than"
type textarea "Hey there, Thank"
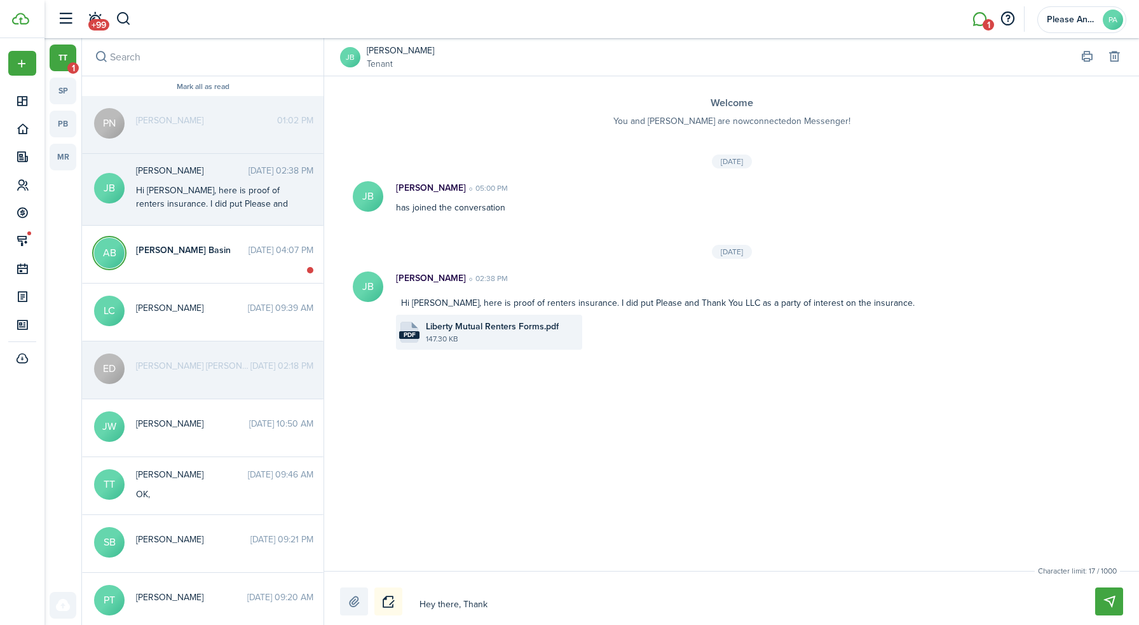
type textarea "Hey there, Thank y"
type textarea "Hey there, Thank [PERSON_NAME]"
type textarea "Hey there, Thank you"
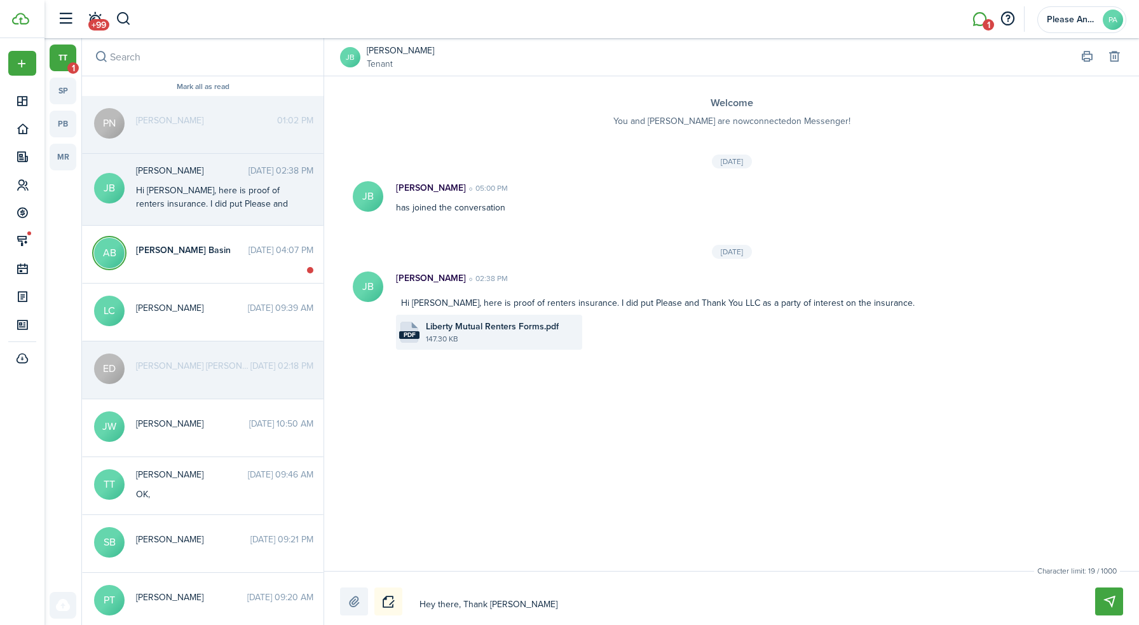
type textarea "Hey there, Thank you"
type textarea "Hey there, Thank you,"
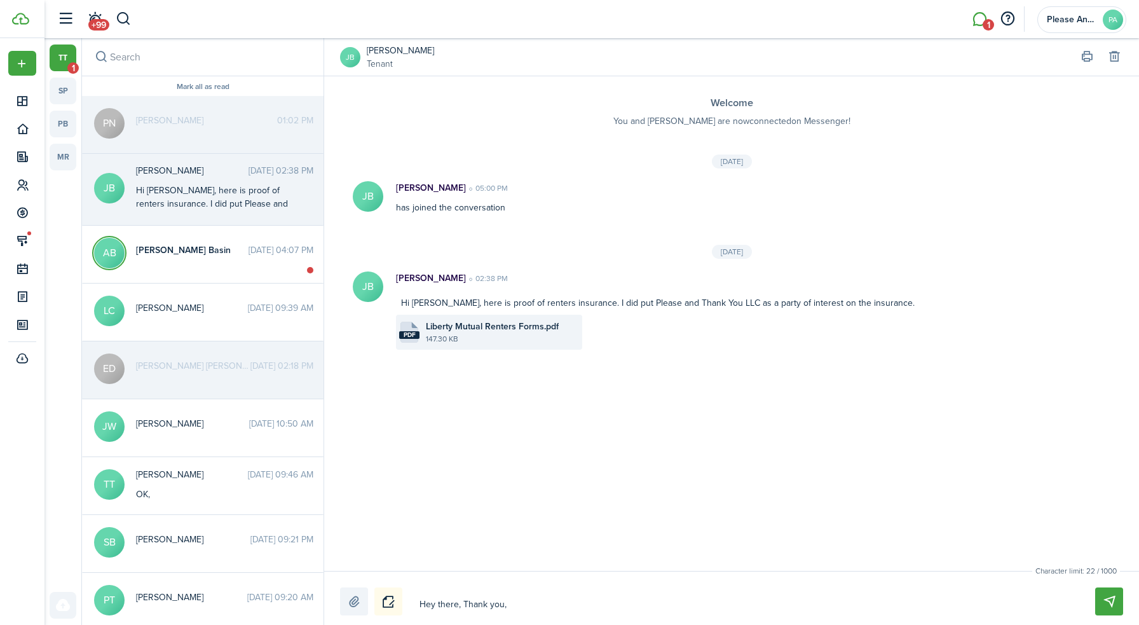
type textarea "Hey there, Thank you, y"
type textarea "Hey there, Thank you, yo"
type textarea "Hey there, Thank you, you"
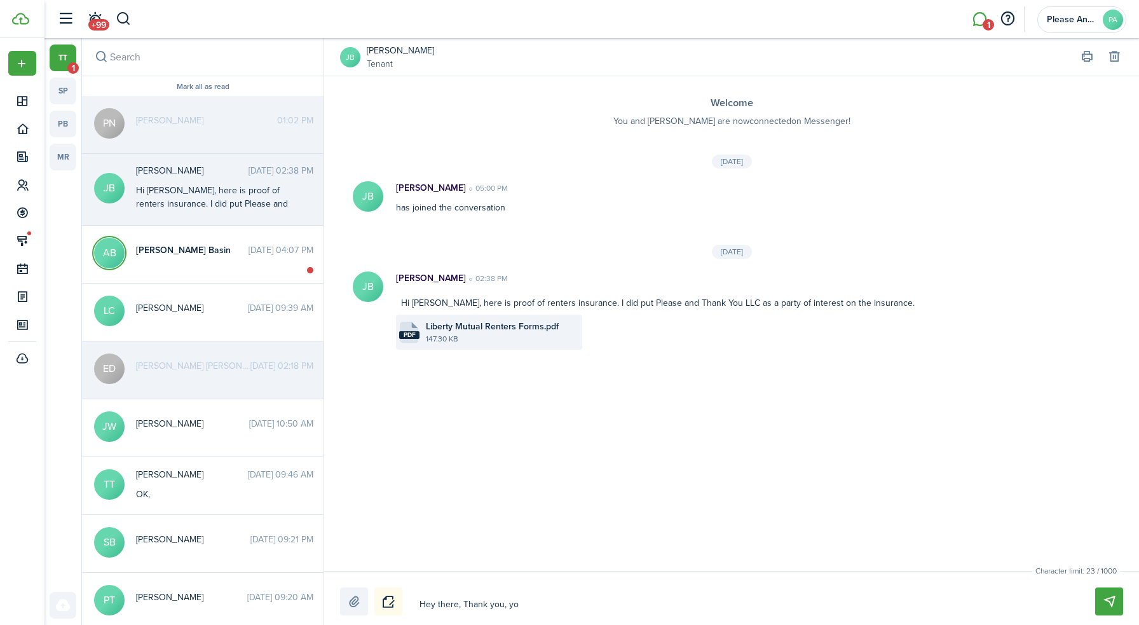
type textarea "Hey there, Thank you, you"
type textarea "Hey there, Thank you, you w"
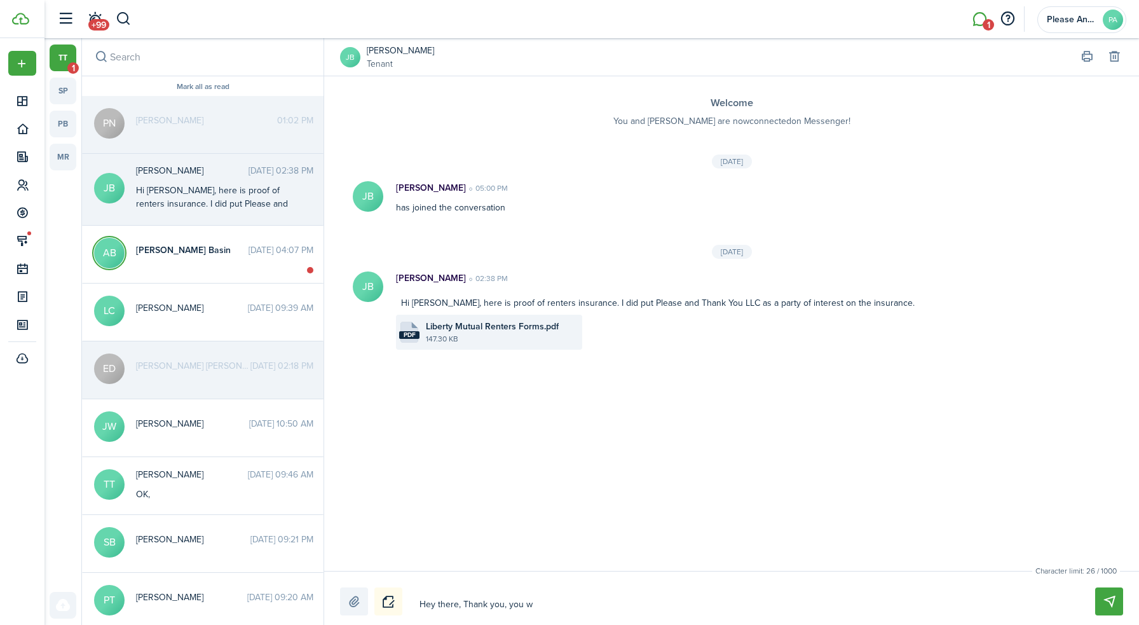
type textarea "Hey there, Thank you, you wi"
type textarea "Hey there, Thank you, you [PERSON_NAME]"
type textarea "Hey there, Thank you, you will"
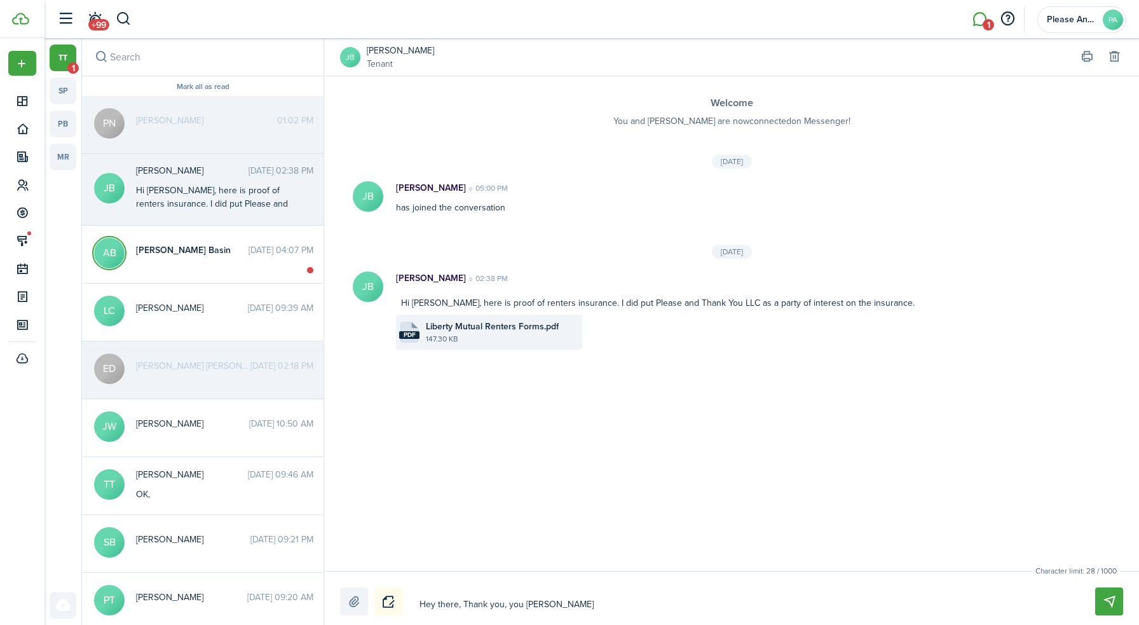
type textarea "Hey there, Thank you, you will"
type textarea "Hey there, Thank you, you will h"
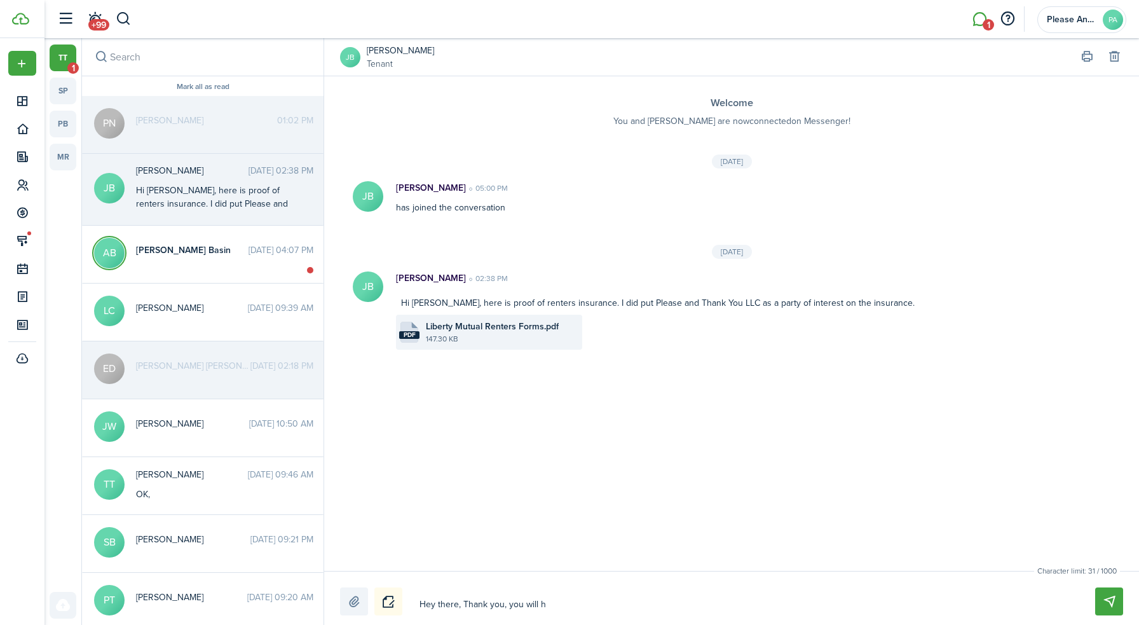
type textarea "Hey there, Thank you, you will ha"
type textarea "Hey there, Thank you, you will hav"
type textarea "Hey there, Thank you, you will have"
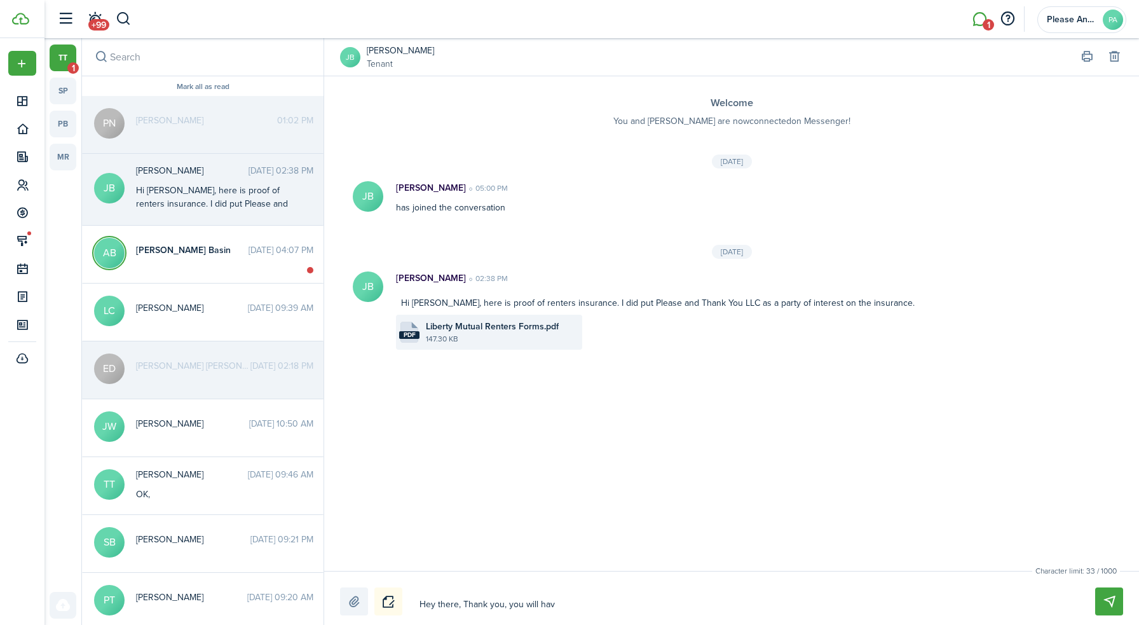
type textarea "Hey there, Thank you, you will have"
type textarea "Hey there, Thank you, you will have t"
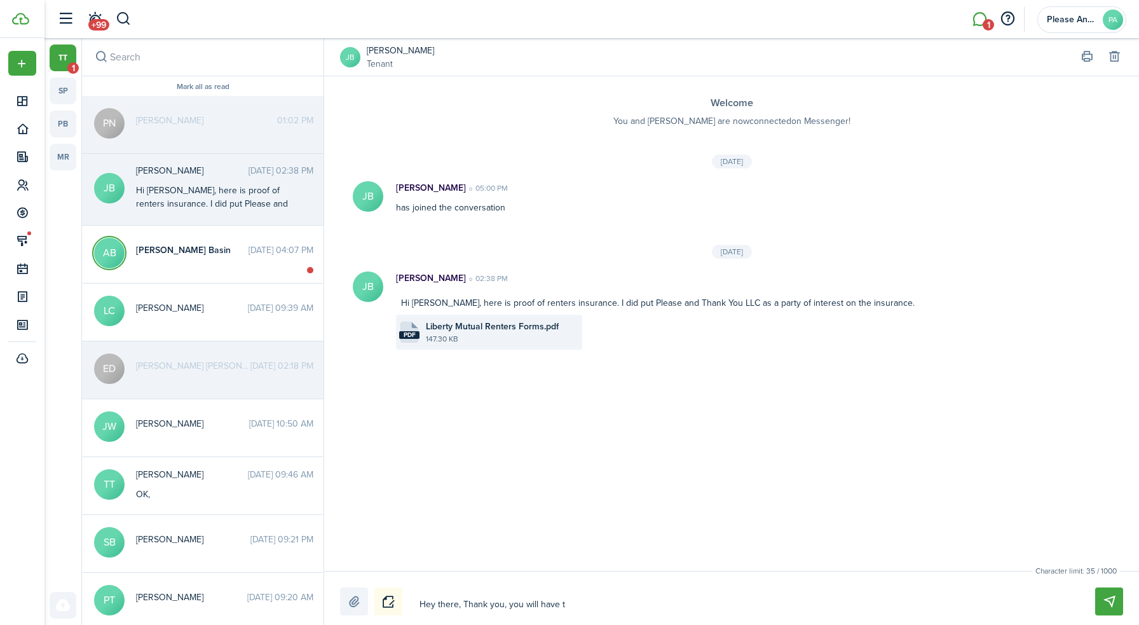
type textarea "Hey there, Thank you, you will have to"
type textarea "Hey there, Thank you, you will have to u"
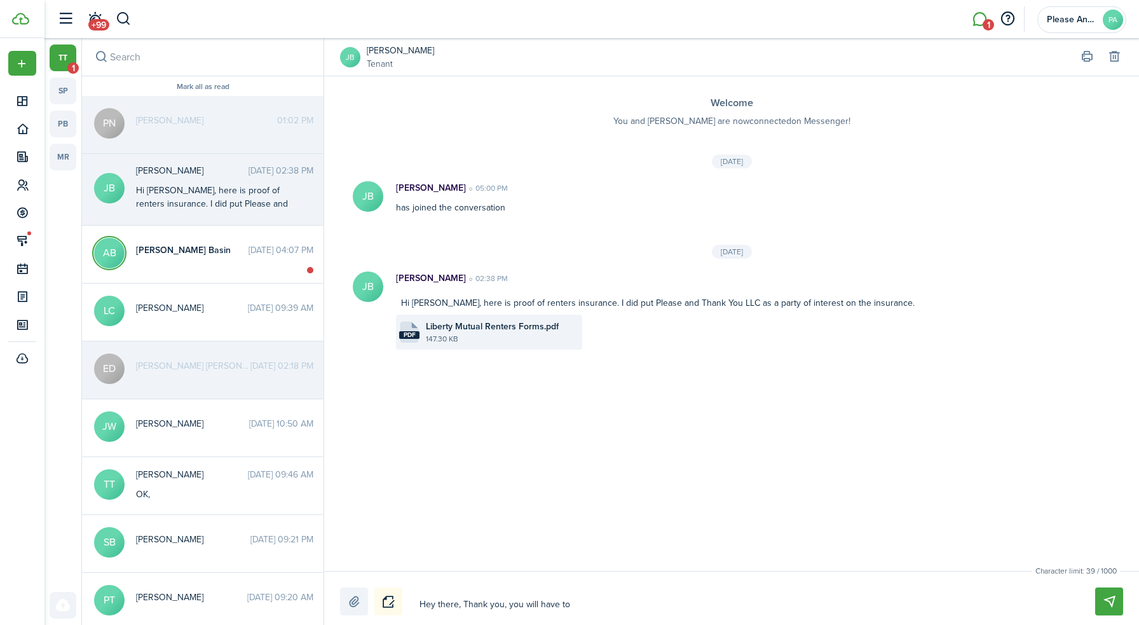
type textarea "Hey there, Thank you, you will have to u"
type textarea "Hey there, Thank you, you will have to up"
type textarea "Hey there, Thank you, you will have to upl"
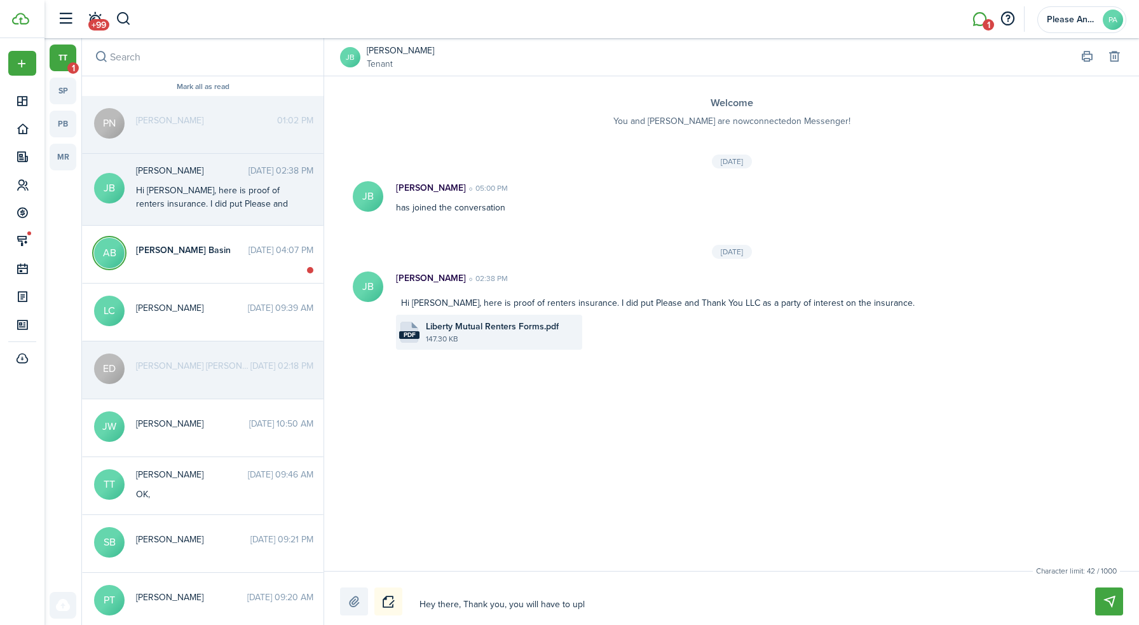
type textarea "Hey there, Thank you, you will have to uplo"
type textarea "Hey there, Thank you, you will have to uploa"
type textarea "Hey there, Thank you, you will have to upload"
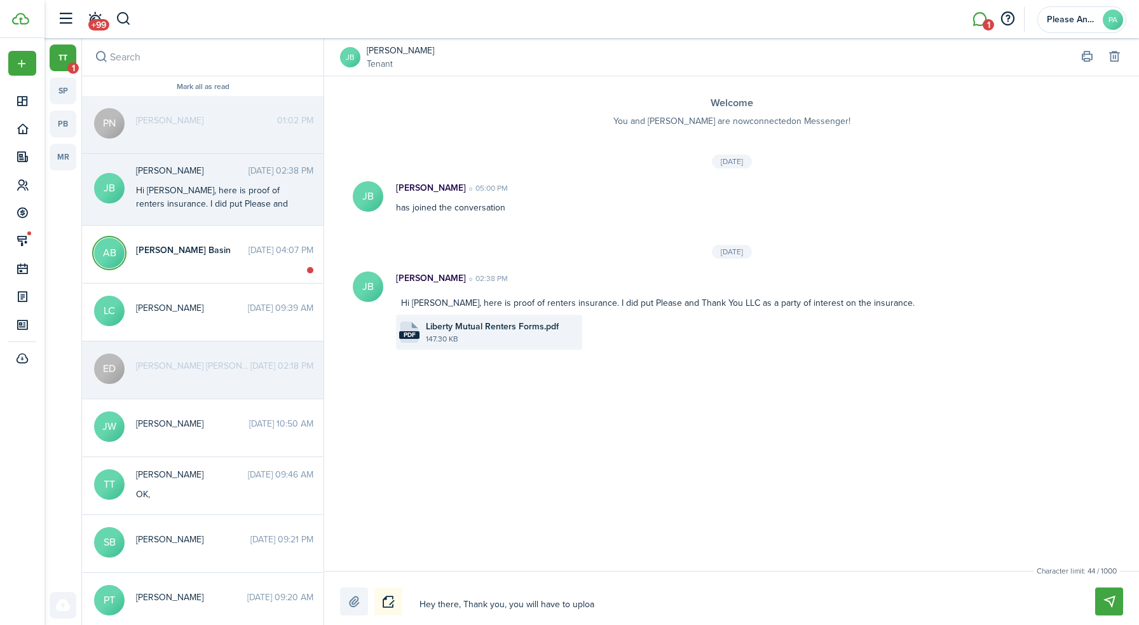
type textarea "Hey there, Thank you, you will have to upload"
type textarea "Hey there, Thank you, you will have to upload t"
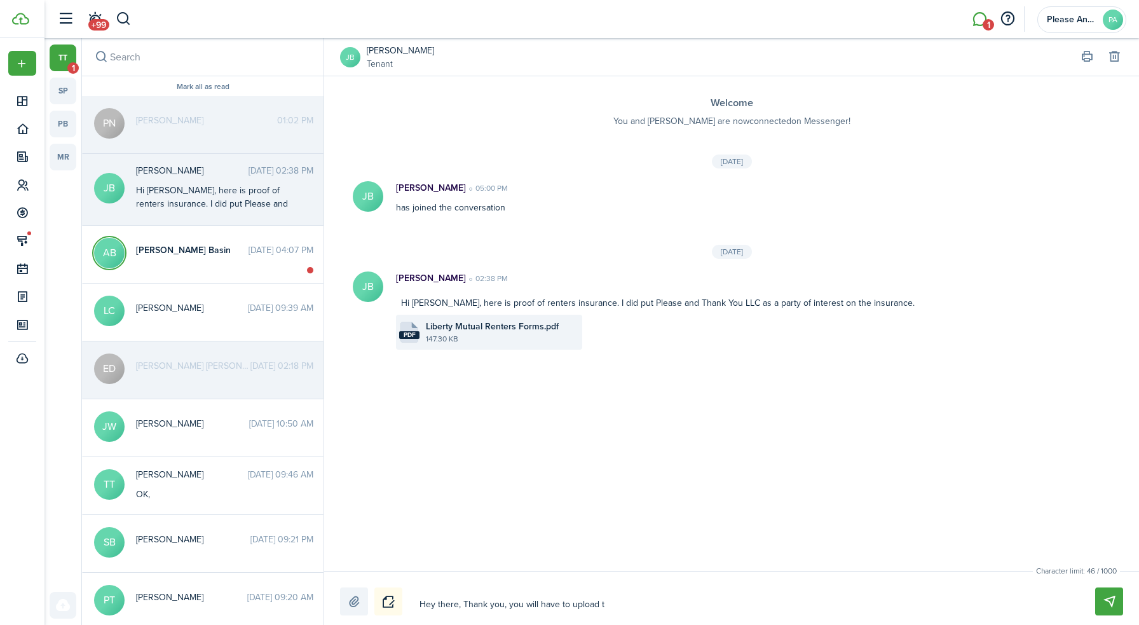
type textarea "Hey there, Thank you, you will have to upload th"
type textarea "Hey there, Thank you, you will have to upload thi"
type textarea "Hey there, Thank you, you will have to upload this"
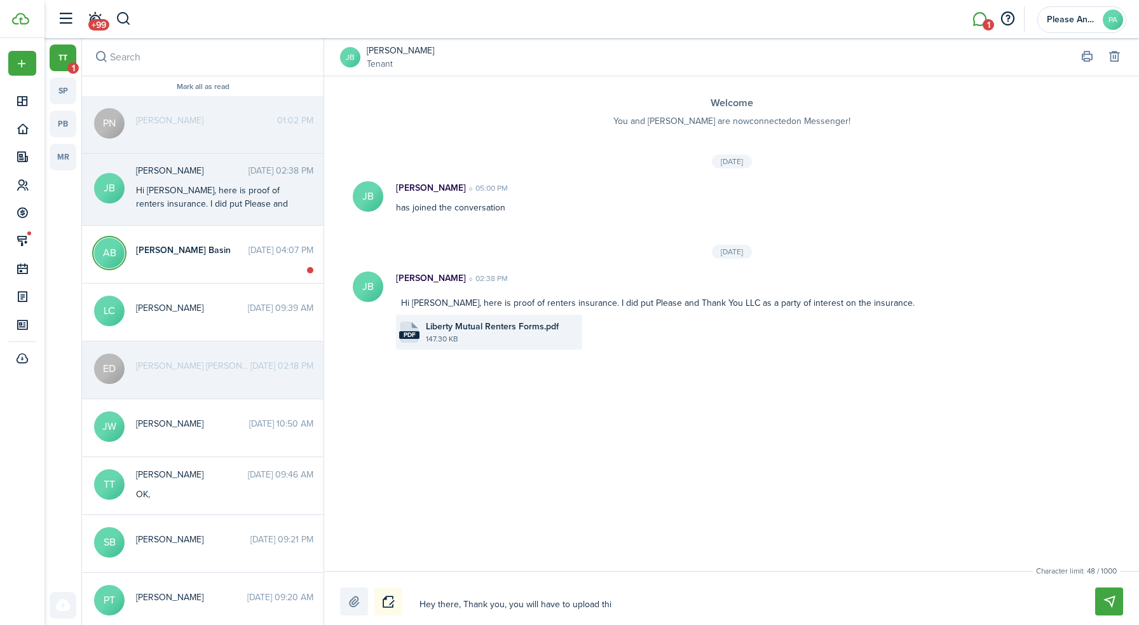
type textarea "Hey there, Thank you, you will have to upload this"
type textarea "Hey there, Thank you, you will have to upload this w"
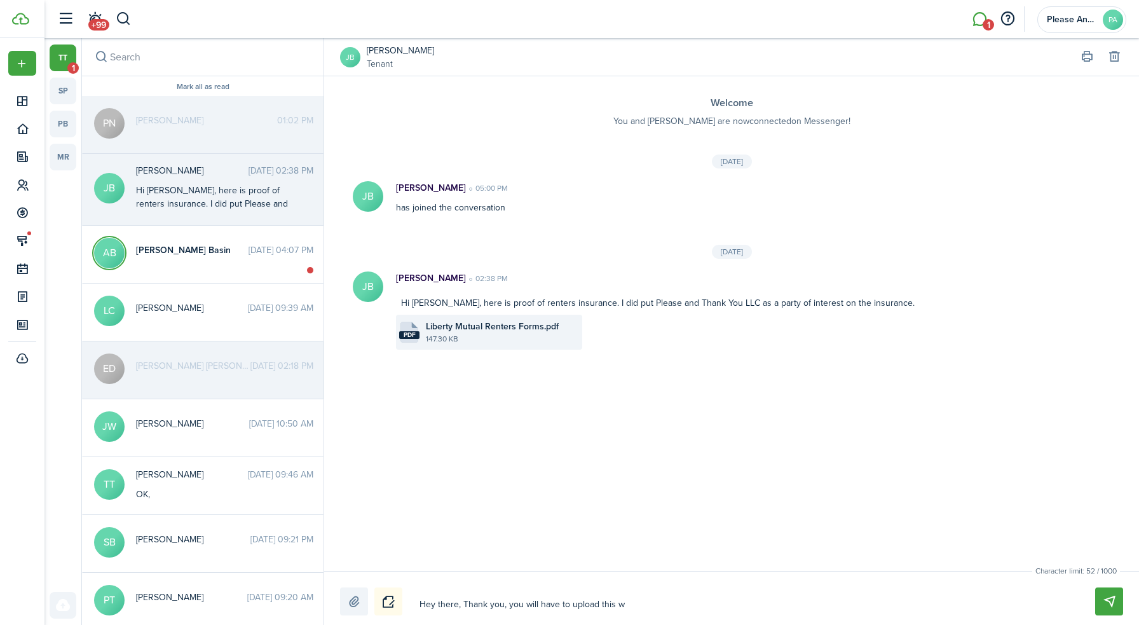
type textarea "Hey there, Thank you, you will have to upload this wh"
type textarea "Hey there, Thank you, you will have to upload this whe"
type textarea "Hey there, Thank you, you will have to upload this when"
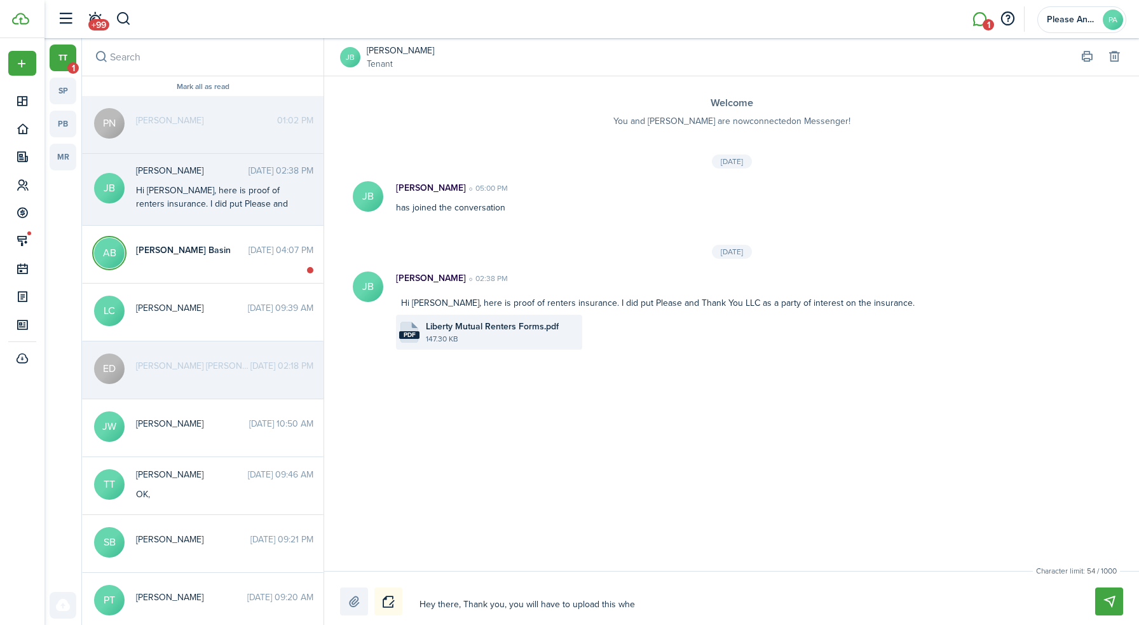
type textarea "Hey there, Thank you, you will have to upload this when"
type textarea "Hey there, Thank you, you will have to upload this when t"
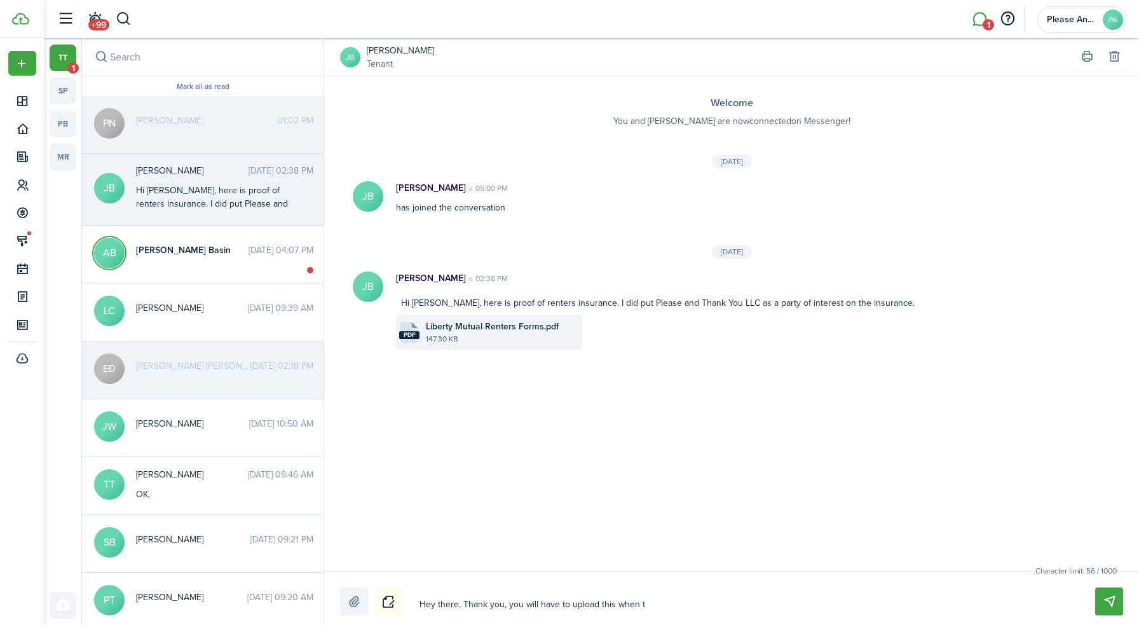
type textarea "Hey there, Thank you, you will have to upload this when th"
type textarea "Hey there, Thank you, you will have to upload this when the"
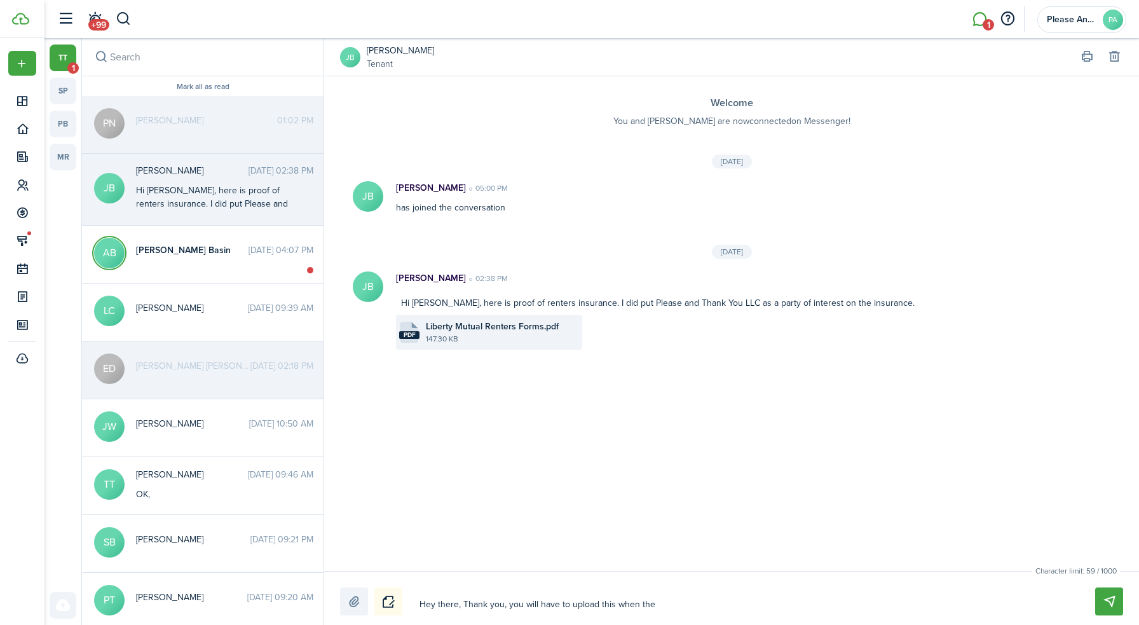
type textarea "Hey there, Thank you, you will have to upload this when the"
type textarea "Hey there, Thank you, you will have to upload this when the i"
type textarea "Hey there, Thank you, you will have to upload this when the in"
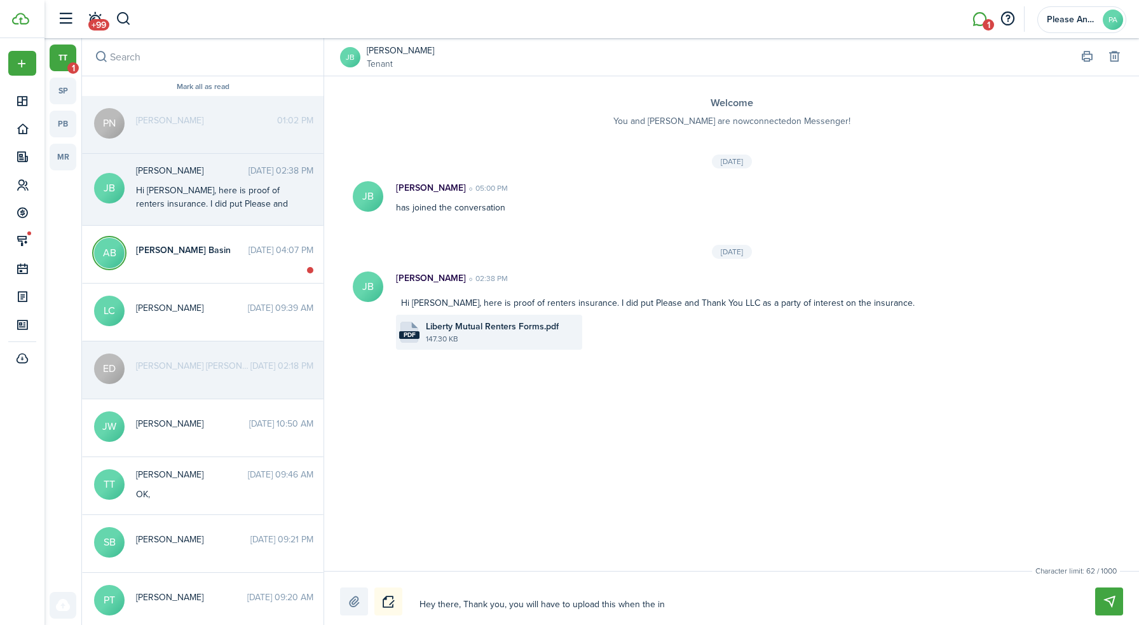
type textarea "Hey there, Thank you, you will have to upload this when the ins"
type textarea "Hey there, Thank you, you will have to upload this when the insu"
type textarea "Hey there, Thank you, you will have to upload this when the insur"
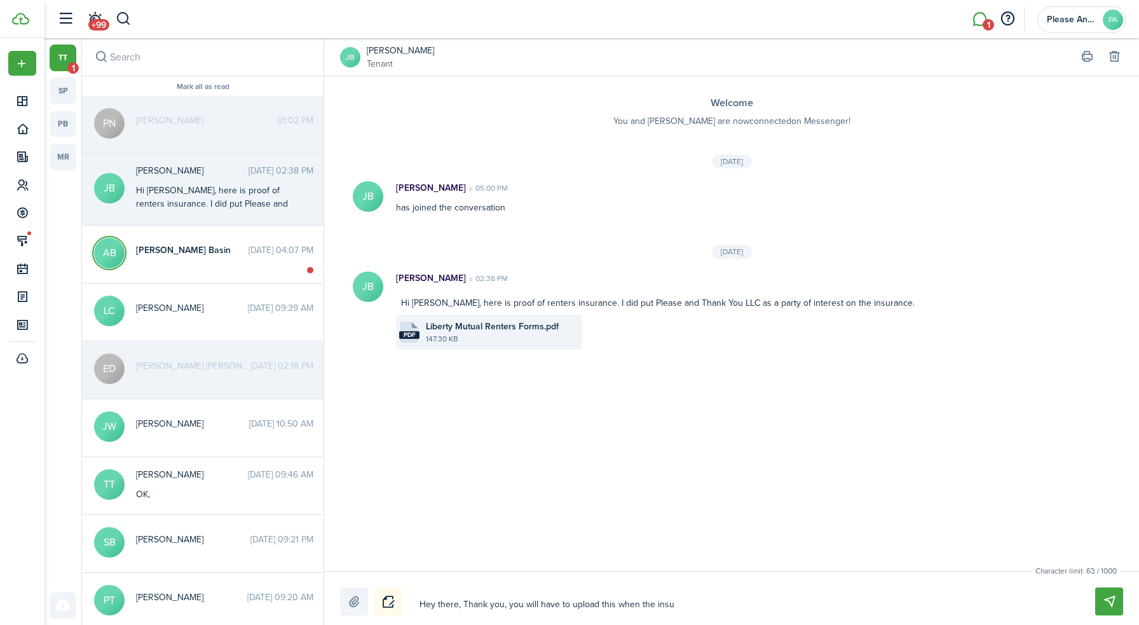
type textarea "Hey there, Thank you, you will have to upload this when the insur"
type textarea "Hey there, Thank you, you will have to upload this when the insura"
type textarea "Hey there, Thank you, you will have to upload this when the insuran"
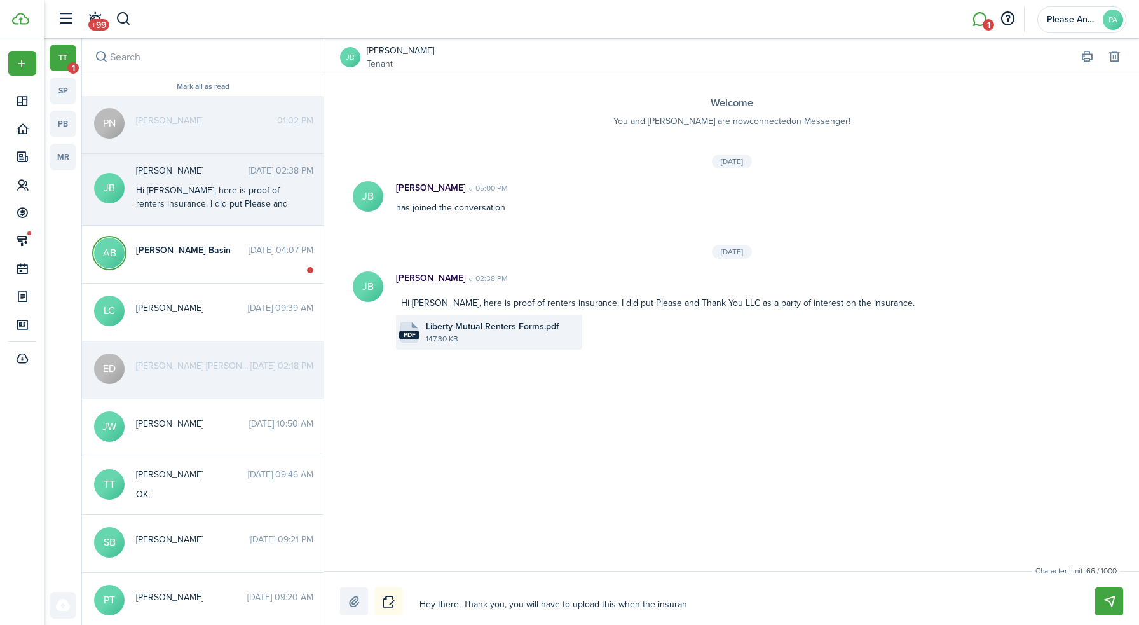
type textarea "Hey there, Thank you, you will have to upload this when the insuranc"
type textarea "Hey there, Thank you, you will have to upload this when the insurance"
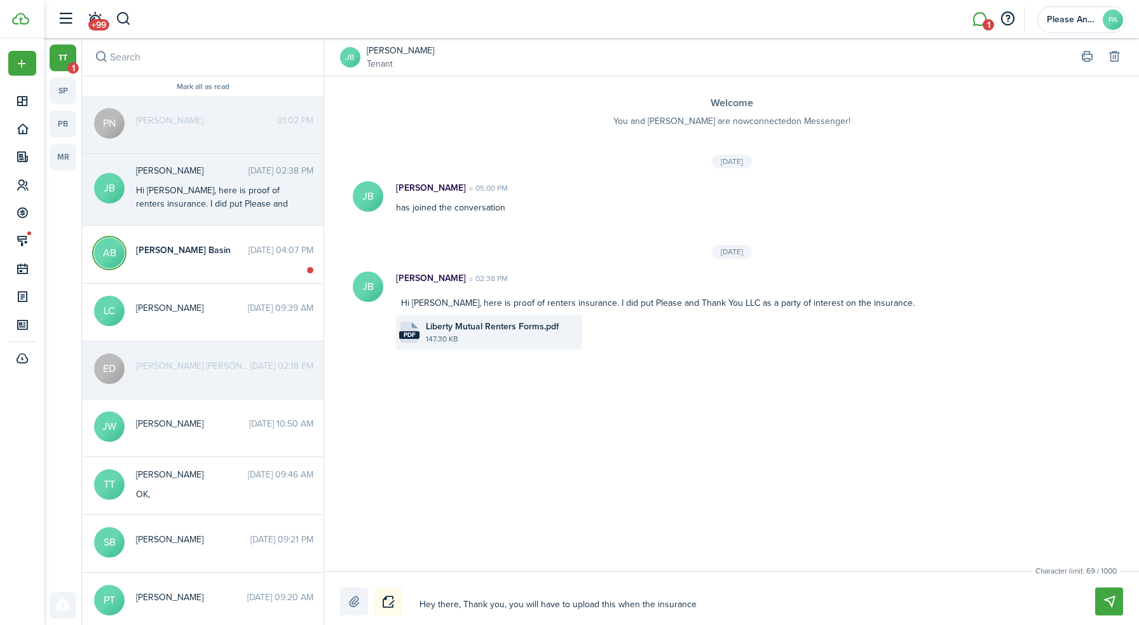
type textarea "Hey there, Thank you, you will have to upload this when the insurance"
type textarea "Hey there, Thank you, you will have to upload this when the insurance q"
type textarea "Hey there, Thank you, you will have to upload this when the insurance qu"
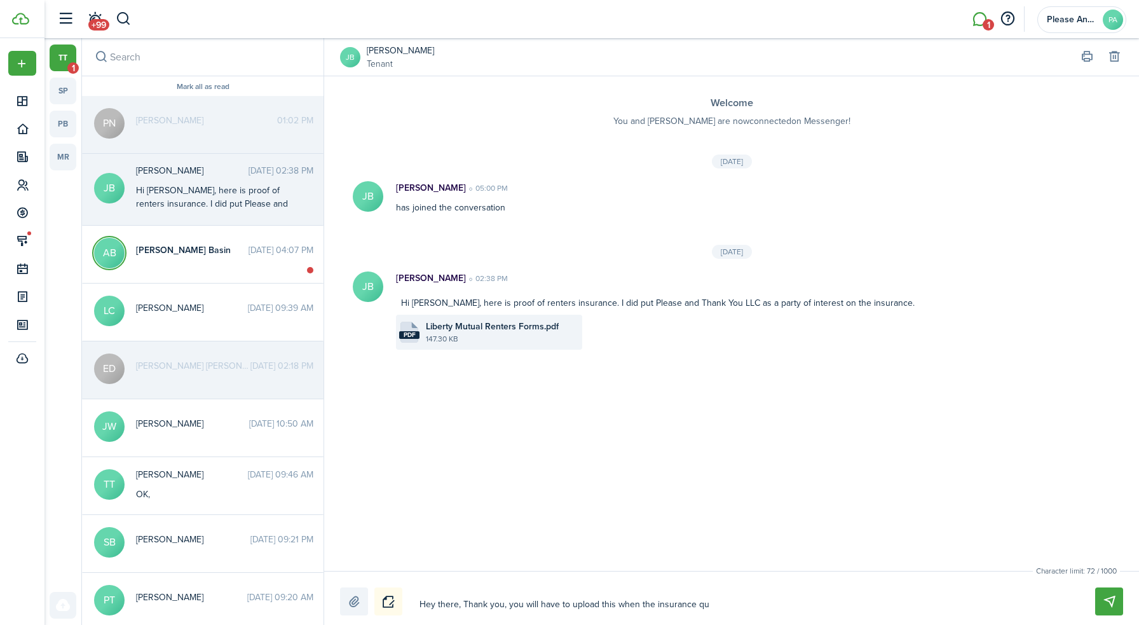
type textarea "Hey there, Thank you, you will have to upload this when the insurance que"
type textarea "Hey there, Thank you, you will have to upload this when the insurance ques"
type textarea "Hey there, Thank you, you will have to upload this when the insurance quest"
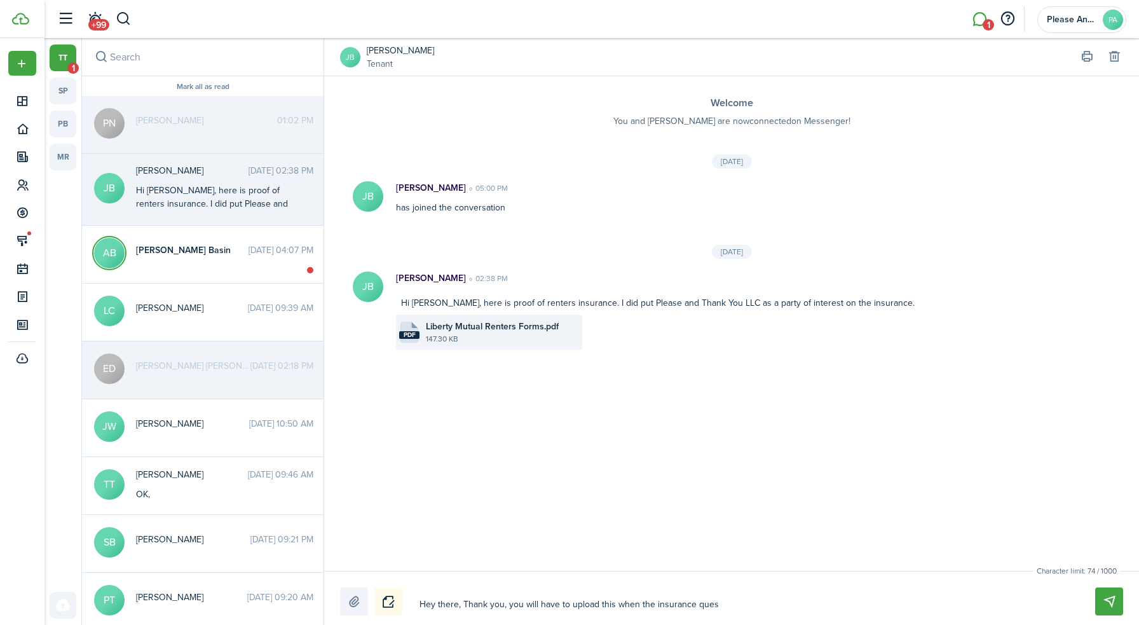
type textarea "Hey there, Thank you, you will have to upload this when the insurance quest"
type textarea "Hey there, Thank you, you will have to upload this when the insurance questi"
type textarea "Hey there, Thank you, you will have to upload this when the insurance questio"
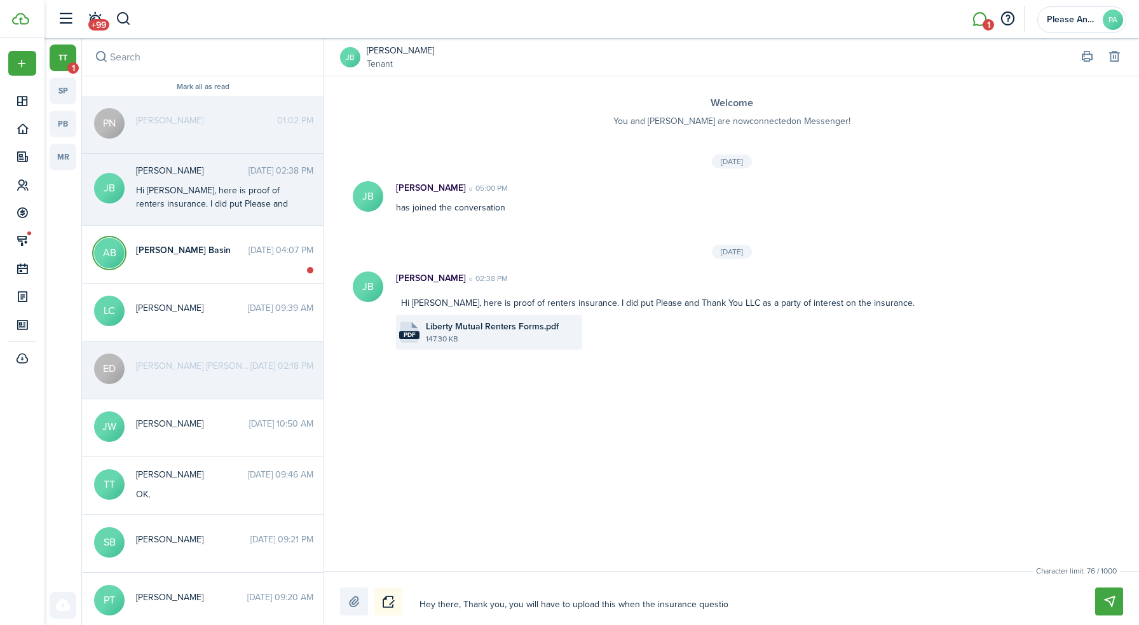
type textarea "Hey there, Thank you, you will have to upload this when the insurance question"
type textarea "Hey there, Thank you, you will have to upload this when the insurance question c"
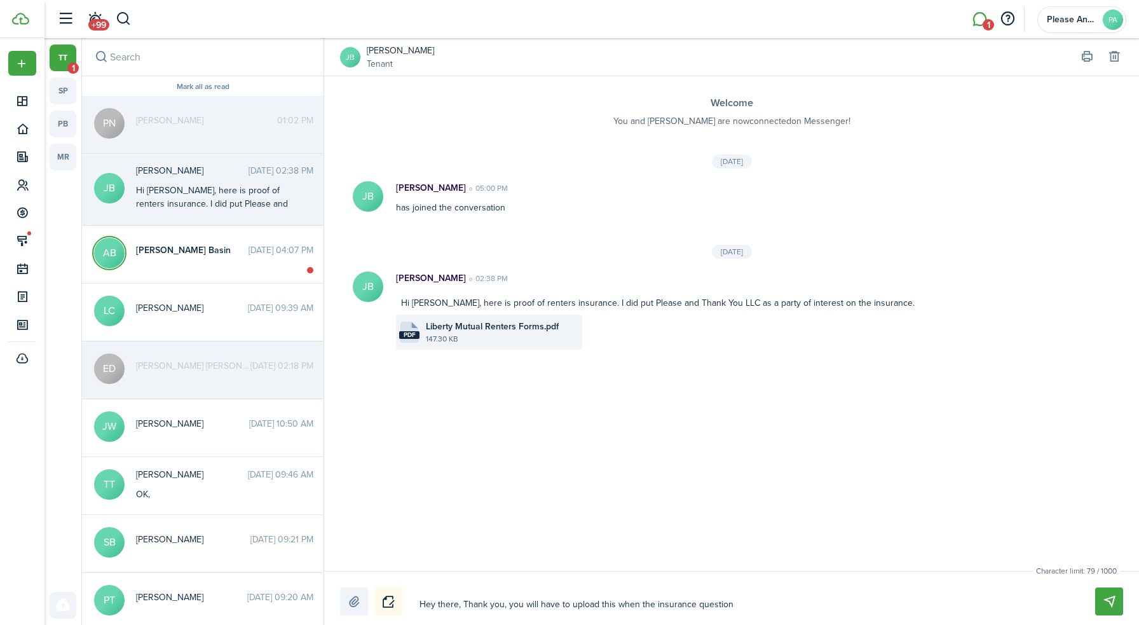
type textarea "Hey there, Thank you, you will have to upload this when the insurance question c"
type textarea "Hey there, Thank you, you will have to upload this when the insurance question …"
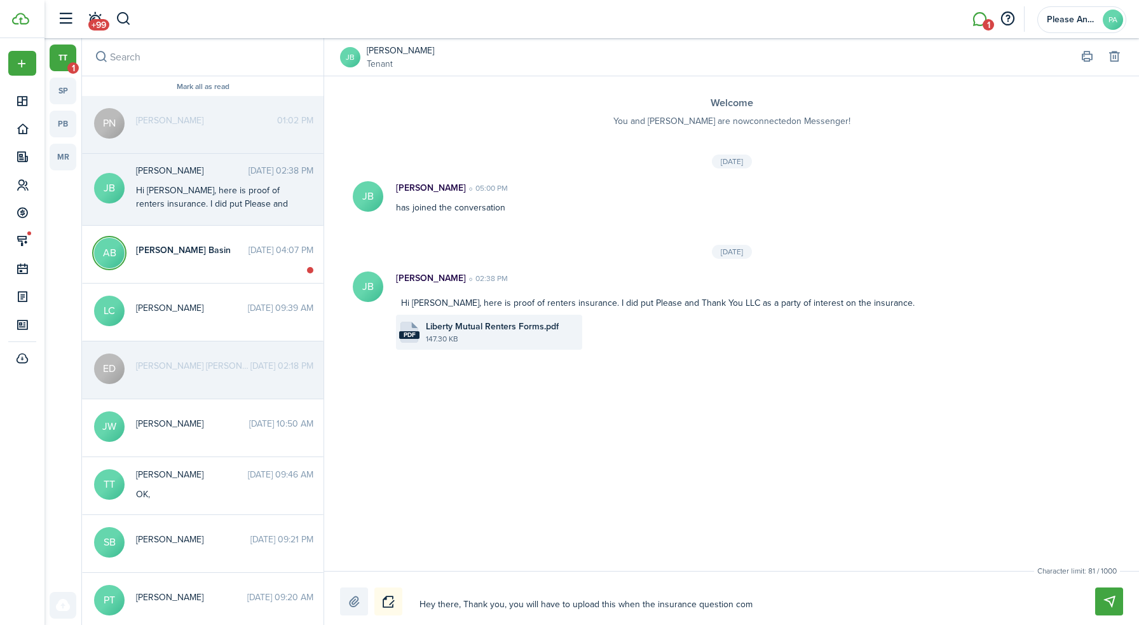
type textarea "Hey there, Thank you, you will have to upload this when the insurance question …"
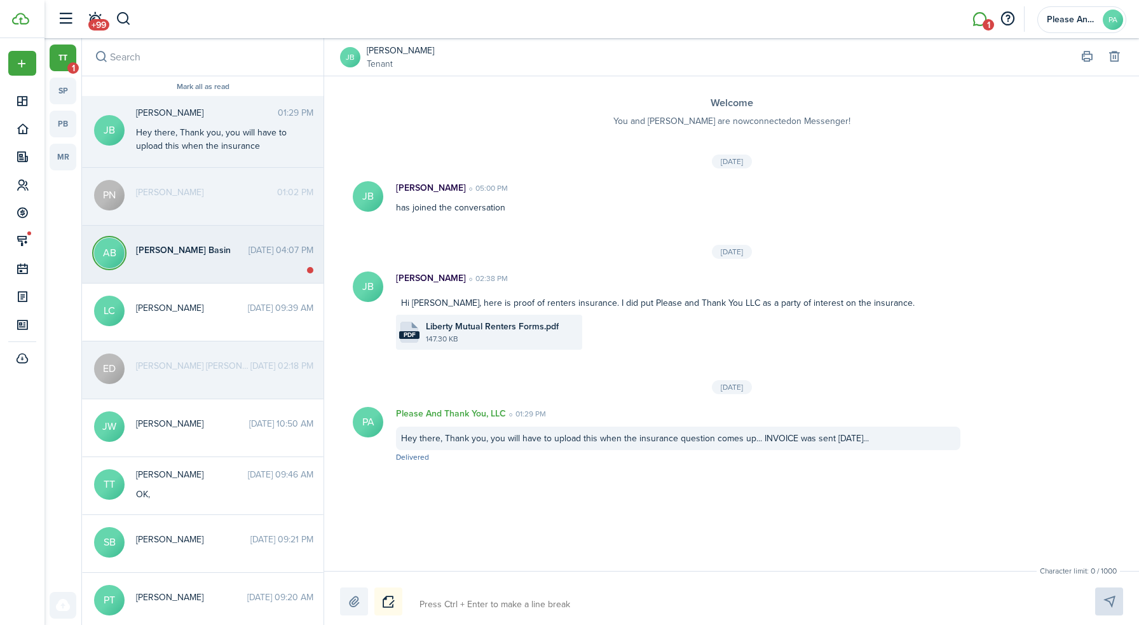
click at [235, 264] on messenger-thread-item "AB [PERSON_NAME] Basin [DATE] 04:07 PM" at bounding box center [203, 255] width 242 height 58
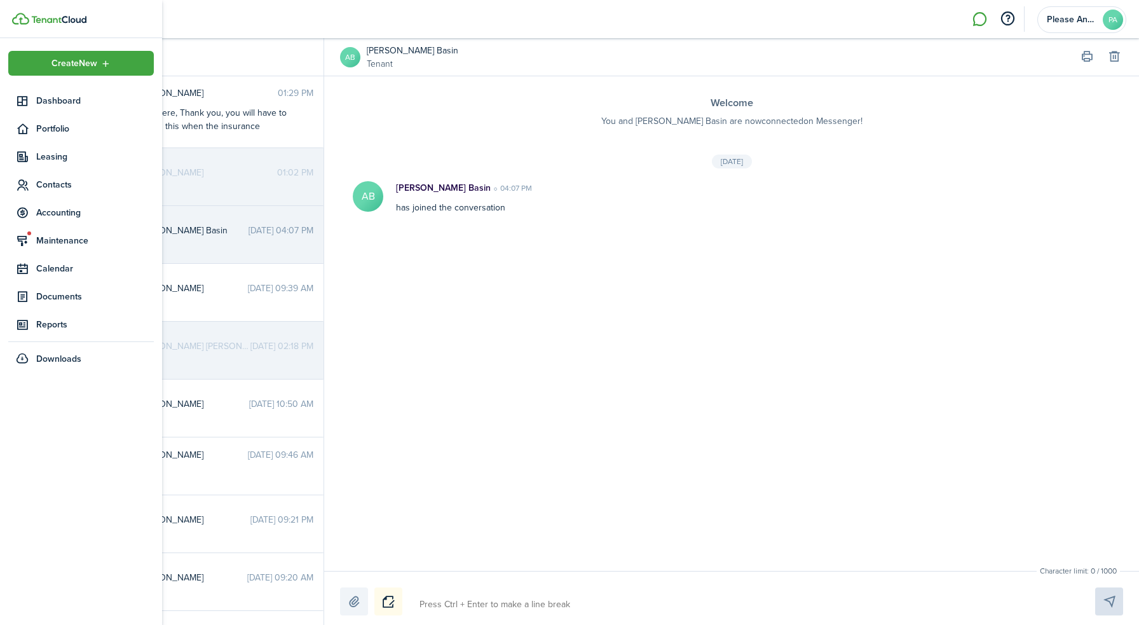
click at [48, 22] on img at bounding box center [58, 20] width 55 height 8
